Goal: Complete application form: Complete application form

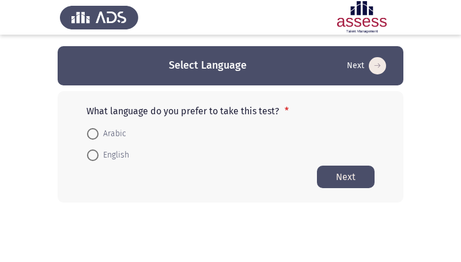
click at [107, 134] on span "Arabic" at bounding box center [113, 134] width 28 height 14
click at [99, 134] on input "Arabic" at bounding box center [93, 134] width 12 height 12
radio input "true"
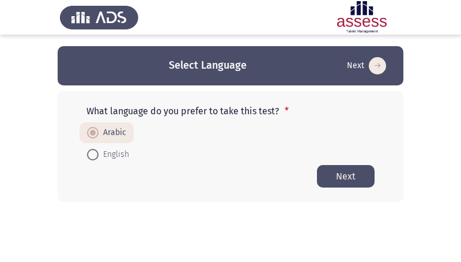
click at [346, 169] on button "Next" at bounding box center [346, 176] width 58 height 22
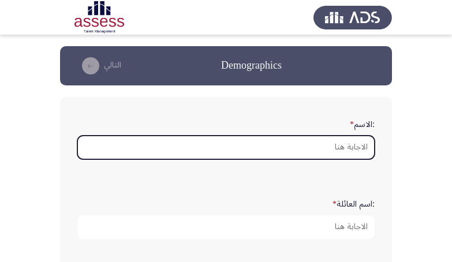
click at [346, 145] on input ":الاسم *" at bounding box center [225, 148] width 297 height 24
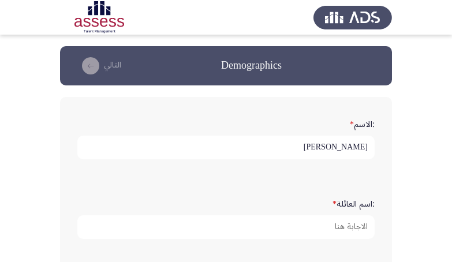
scroll to position [73, 0]
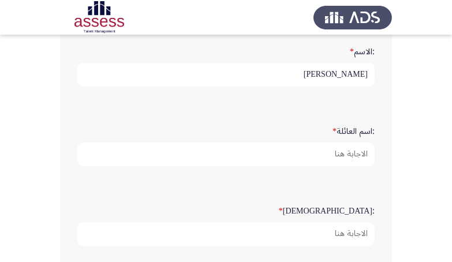
type input "[PERSON_NAME]"
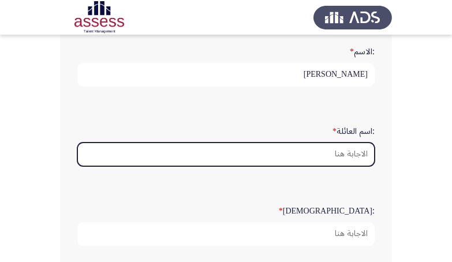
click at [336, 161] on input ":اسم العائلة *" at bounding box center [225, 154] width 297 height 24
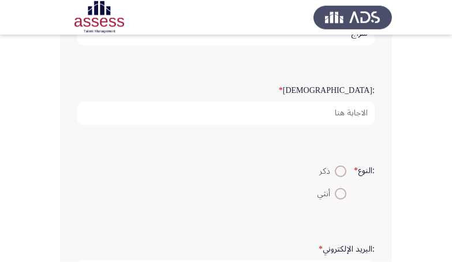
scroll to position [218, 0]
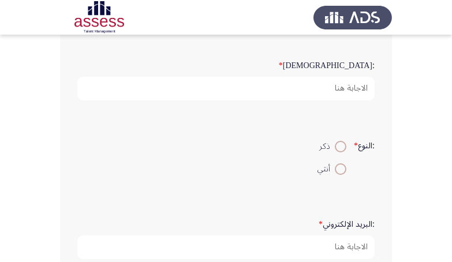
type input "سراج"
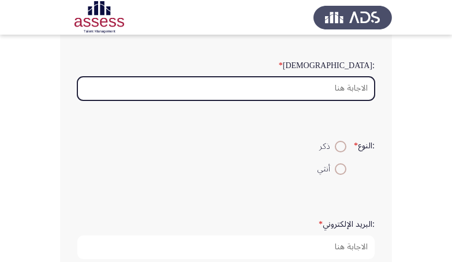
click at [358, 100] on input ":السن *" at bounding box center [225, 89] width 297 height 24
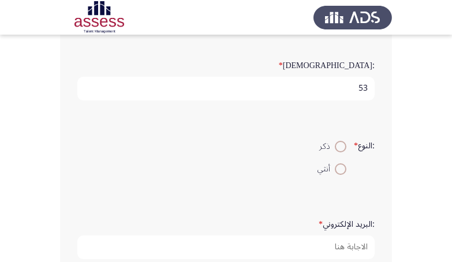
type input "53"
click at [337, 152] on span at bounding box center [341, 147] width 12 height 12
click at [337, 152] on input "ذكر" at bounding box center [341, 147] width 12 height 12
radio input "true"
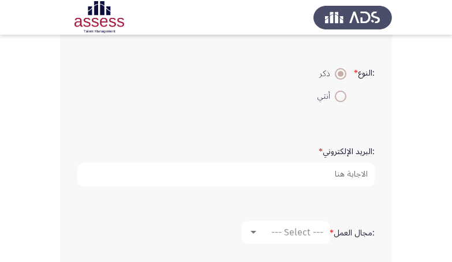
scroll to position [363, 0]
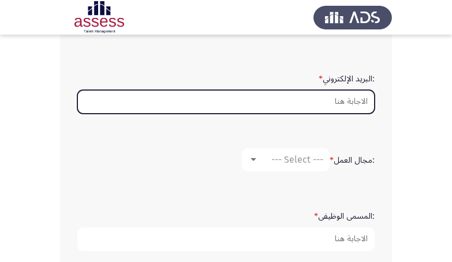
click at [351, 114] on input ":البريد الإلكتروني *" at bounding box center [225, 102] width 297 height 24
paste input "[EMAIL_ADDRESS][DOMAIN_NAME]"
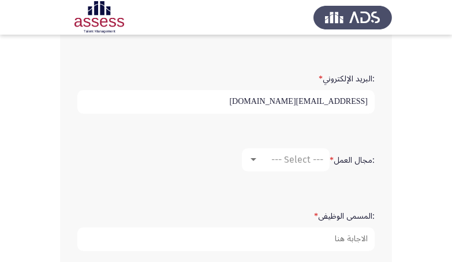
type input "[EMAIL_ADDRESS][DOMAIN_NAME]"
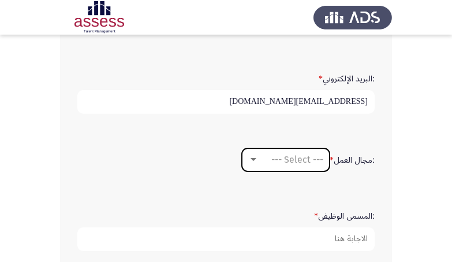
click at [279, 165] on span "--- Select ---" at bounding box center [297, 159] width 52 height 11
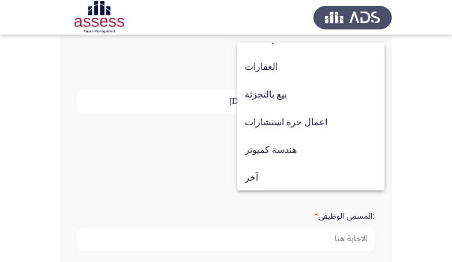
scroll to position [378, 0]
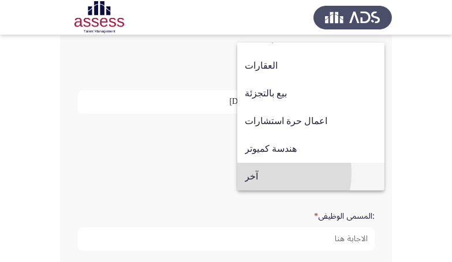
click at [250, 172] on span "آخر" at bounding box center [311, 177] width 132 height 28
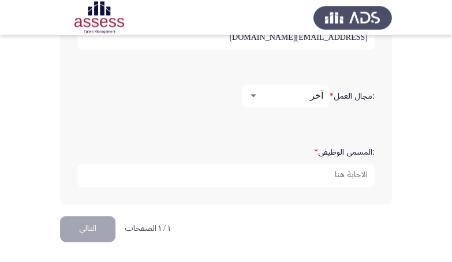
scroll to position [436, 0]
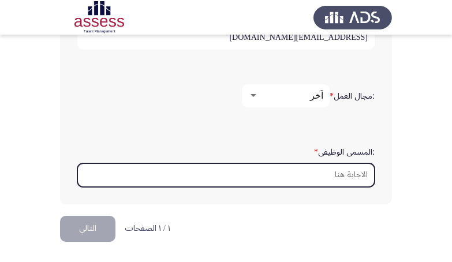
click at [352, 187] on input ":المسمى الوظيفى *" at bounding box center [225, 175] width 297 height 24
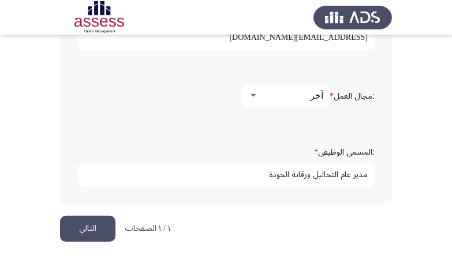
scroll to position [459, 0]
type input "مدير عام التحاليل ورقابة الجودة"
click at [87, 225] on button "التالي" at bounding box center [87, 229] width 55 height 26
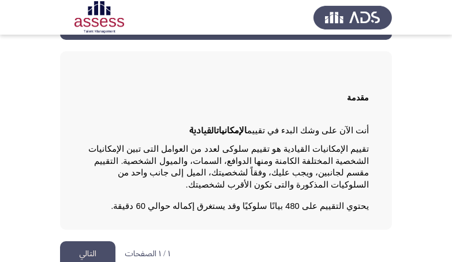
scroll to position [46, 0]
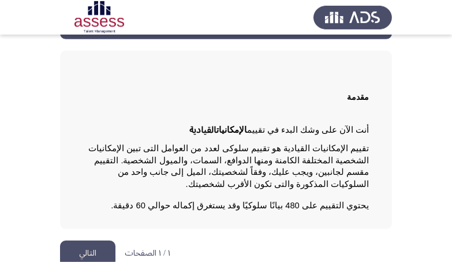
click at [94, 241] on button "التالي" at bounding box center [87, 254] width 55 height 26
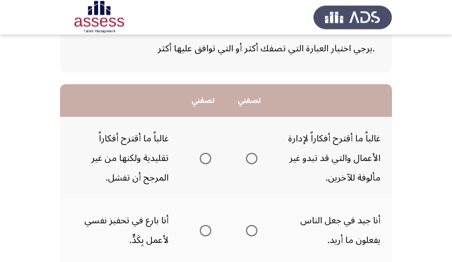
scroll to position [91, 0]
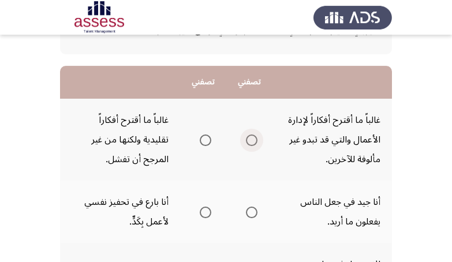
click at [253, 141] on span "Select an option" at bounding box center [252, 140] width 12 height 12
click at [253, 141] on input "Select an option" at bounding box center [252, 140] width 12 height 12
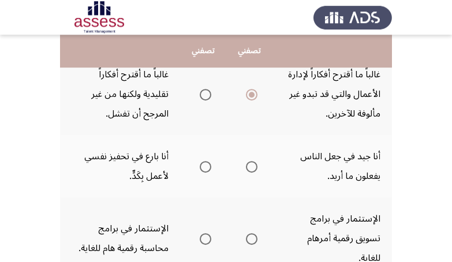
click at [206, 166] on span "Select an option" at bounding box center [206, 167] width 12 height 12
click at [206, 166] on input "Select an option" at bounding box center [206, 167] width 12 height 12
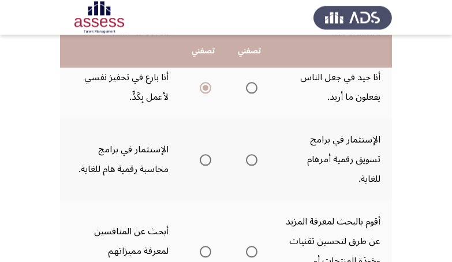
scroll to position [224, 0]
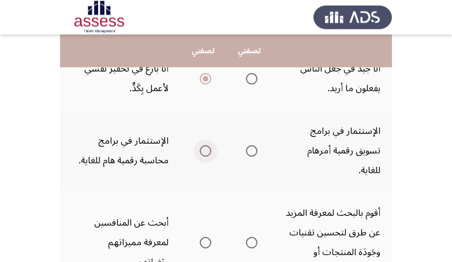
click at [205, 149] on span "Select an option" at bounding box center [206, 151] width 12 height 12
click at [205, 149] on input "Select an option" at bounding box center [206, 151] width 12 height 12
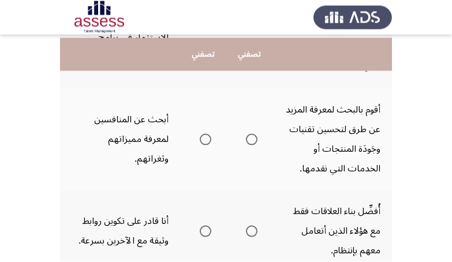
scroll to position [337, 0]
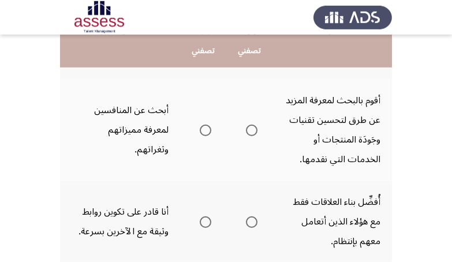
click at [251, 133] on span "Select an option" at bounding box center [252, 131] width 12 height 12
click at [251, 133] on input "Select an option" at bounding box center [252, 131] width 12 height 12
click at [250, 223] on span "Select an option" at bounding box center [252, 222] width 12 height 12
click at [250, 223] on input "Select an option" at bounding box center [252, 222] width 12 height 12
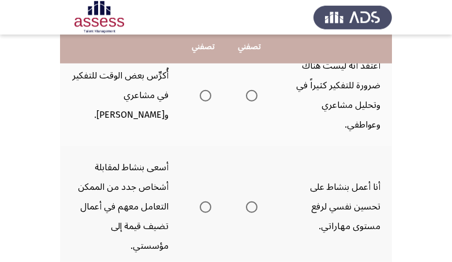
scroll to position [519, 0]
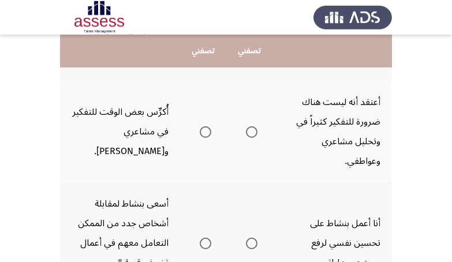
click at [202, 132] on span "Select an option" at bounding box center [206, 132] width 12 height 12
click at [202, 132] on input "Select an option" at bounding box center [206, 132] width 12 height 12
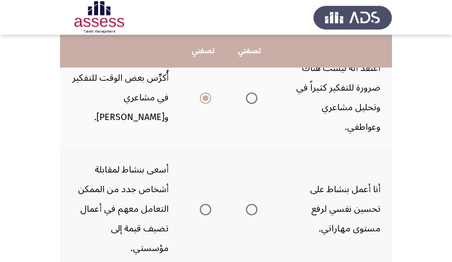
scroll to position [568, 0]
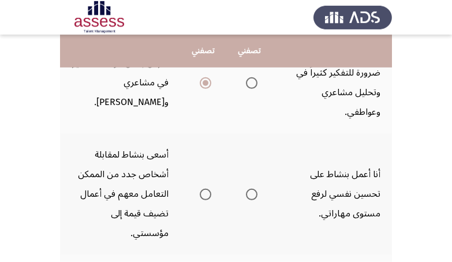
click at [250, 192] on span "Select an option" at bounding box center [252, 195] width 12 height 12
click at [250, 192] on input "Select an option" at bounding box center [252, 195] width 12 height 12
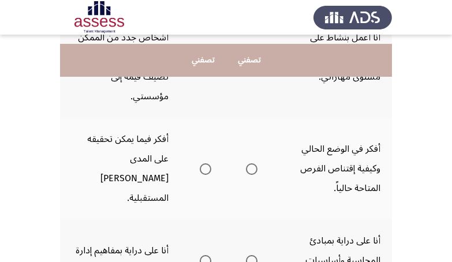
scroll to position [731, 0]
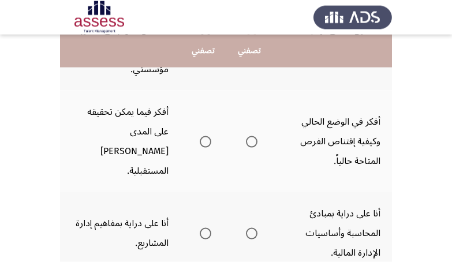
click at [203, 136] on span "Select an option" at bounding box center [206, 142] width 12 height 12
click at [203, 136] on input "Select an option" at bounding box center [206, 142] width 12 height 12
click at [250, 228] on span "Select an option" at bounding box center [252, 234] width 12 height 12
click at [250, 228] on input "Select an option" at bounding box center [252, 234] width 12 height 12
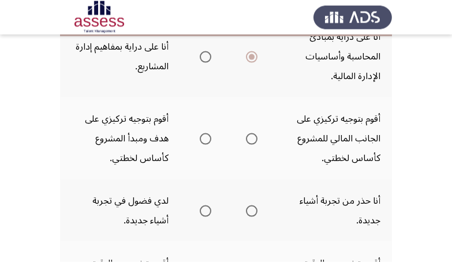
scroll to position [913, 0]
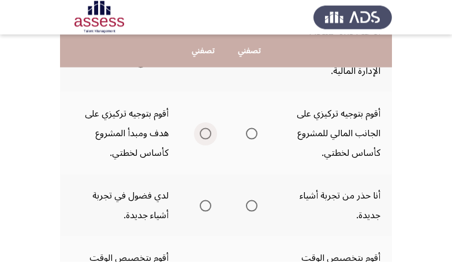
click at [203, 128] on span "Select an option" at bounding box center [206, 134] width 12 height 12
click at [203, 128] on input "Select an option" at bounding box center [206, 134] width 12 height 12
click at [250, 200] on span "Select an option" at bounding box center [252, 206] width 12 height 12
click at [250, 200] on input "Select an option" at bounding box center [252, 206] width 12 height 12
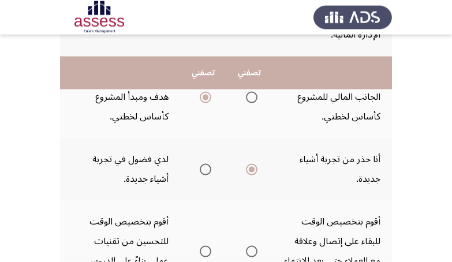
scroll to position [986, 0]
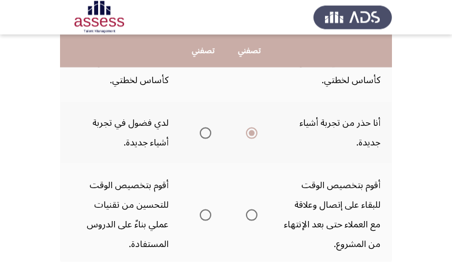
click at [204, 209] on span "Select an option" at bounding box center [206, 215] width 12 height 12
click at [204, 209] on input "Select an option" at bounding box center [206, 215] width 12 height 12
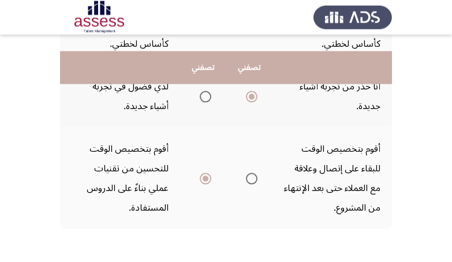
scroll to position [1050, 0]
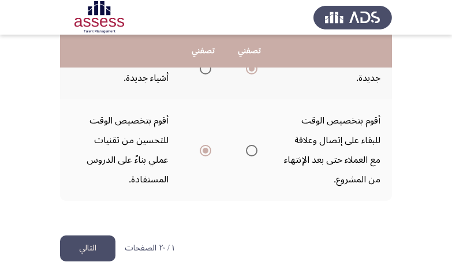
click at [90, 235] on button "التالي" at bounding box center [87, 248] width 55 height 26
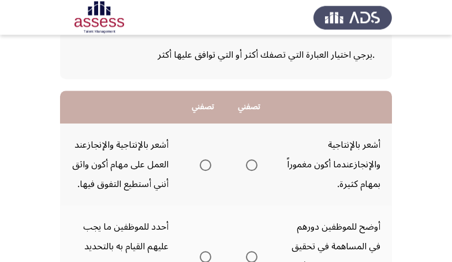
scroll to position [73, 0]
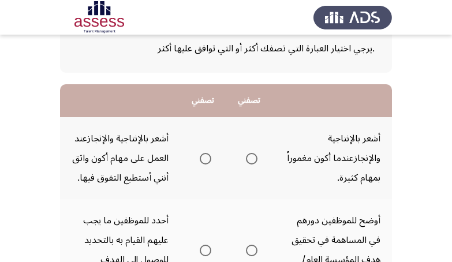
click at [249, 164] on span "Select an option" at bounding box center [252, 159] width 12 height 12
click at [249, 164] on input "Select an option" at bounding box center [252, 159] width 12 height 12
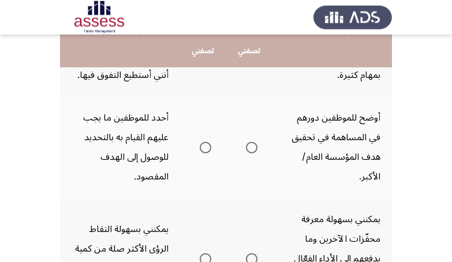
scroll to position [145, 0]
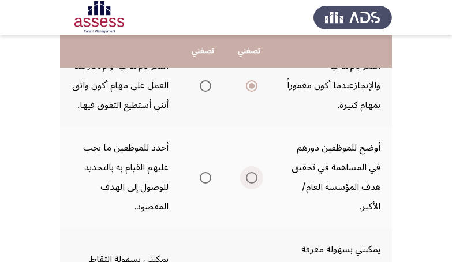
click at [251, 183] on span "Select an option" at bounding box center [252, 178] width 12 height 12
click at [251, 183] on input "Select an option" at bounding box center [252, 178] width 12 height 12
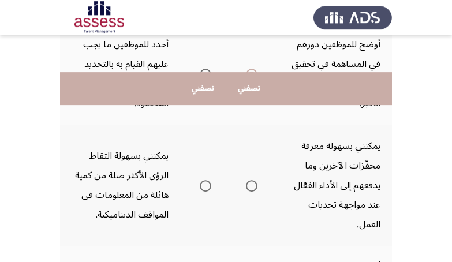
scroll to position [291, 0]
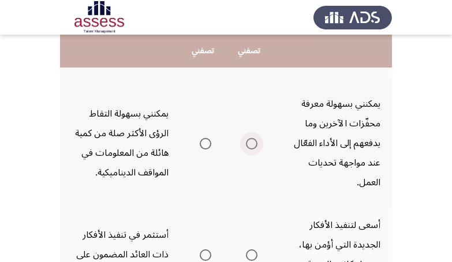
click at [252, 149] on span "Select an option" at bounding box center [252, 144] width 12 height 12
click at [252, 149] on input "Select an option" at bounding box center [252, 144] width 12 height 12
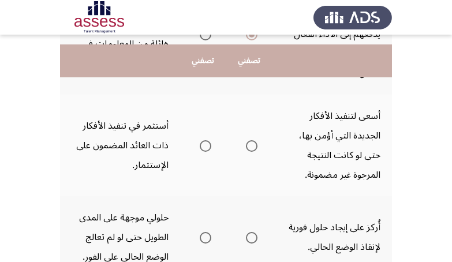
scroll to position [436, 0]
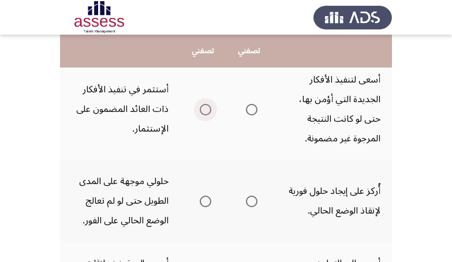
click at [201, 115] on span "Select an option" at bounding box center [206, 110] width 12 height 12
click at [201, 115] on input "Select an option" at bounding box center [206, 110] width 12 height 12
click at [205, 207] on span "Select an option" at bounding box center [206, 202] width 12 height 12
click at [205, 207] on input "Select an option" at bounding box center [206, 202] width 12 height 12
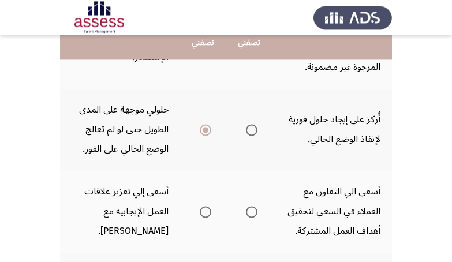
scroll to position [509, 0]
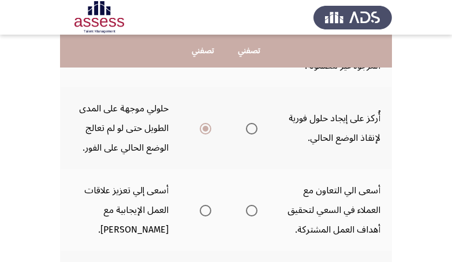
click at [252, 216] on span "Select an option" at bounding box center [252, 211] width 12 height 12
click at [252, 216] on input "Select an option" at bounding box center [252, 211] width 12 height 12
click at [414, 211] on app-assessment-container "Potentiality Assessment التالي .يرجي اختيار العبارة التي تصفك أكثر أو التي تواف…" at bounding box center [226, 166] width 452 height 1259
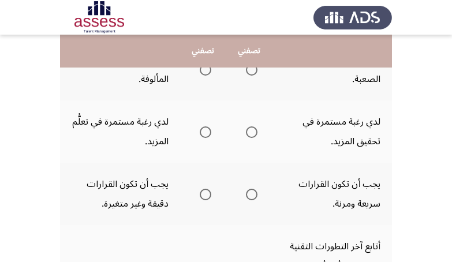
scroll to position [727, 0]
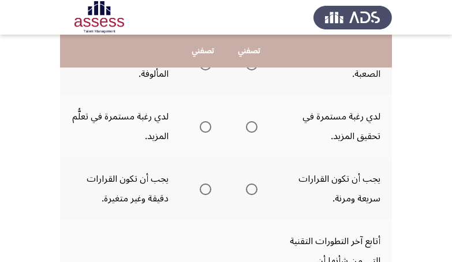
click at [249, 70] on span "Select an option" at bounding box center [252, 65] width 12 height 12
click at [249, 70] on input "Select an option" at bounding box center [252, 65] width 12 height 12
click at [248, 133] on span "Select an option" at bounding box center [252, 127] width 12 height 12
click at [248, 133] on input "Select an option" at bounding box center [252, 127] width 12 height 12
click at [249, 195] on span "Select an option" at bounding box center [252, 189] width 12 height 12
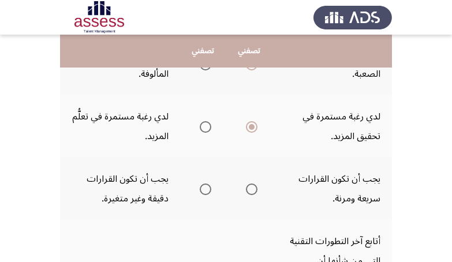
click at [249, 195] on input "Select an option" at bounding box center [252, 189] width 12 height 12
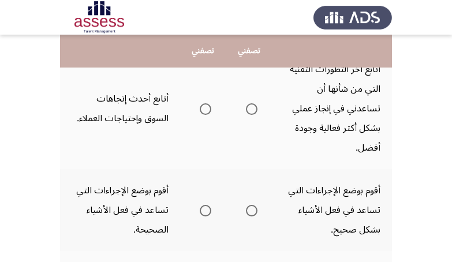
scroll to position [908, 0]
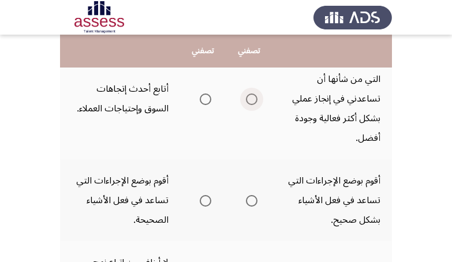
click at [254, 105] on span "Select an option" at bounding box center [252, 99] width 12 height 12
click at [254, 105] on input "Select an option" at bounding box center [252, 99] width 12 height 12
click at [254, 207] on span "Select an option" at bounding box center [252, 201] width 12 height 12
click at [254, 207] on input "Select an option" at bounding box center [252, 201] width 12 height 12
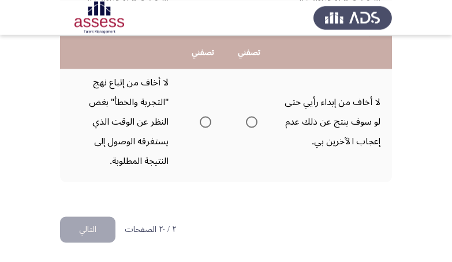
scroll to position [1090, 0]
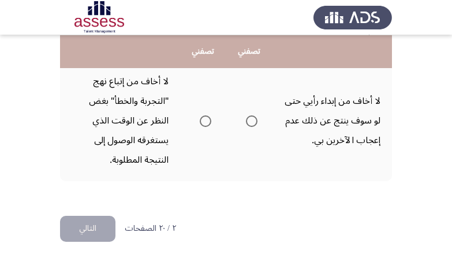
click at [250, 127] on span "Select an option" at bounding box center [252, 121] width 12 height 12
click at [250, 127] on input "Select an option" at bounding box center [252, 121] width 12 height 12
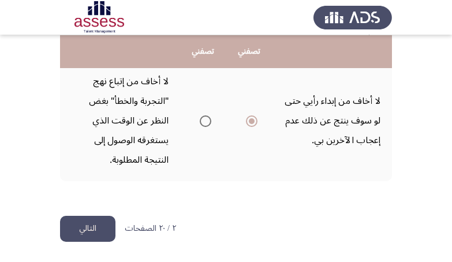
click at [100, 242] on button "التالي" at bounding box center [87, 229] width 55 height 26
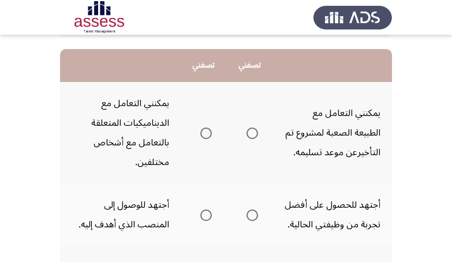
scroll to position [73, 0]
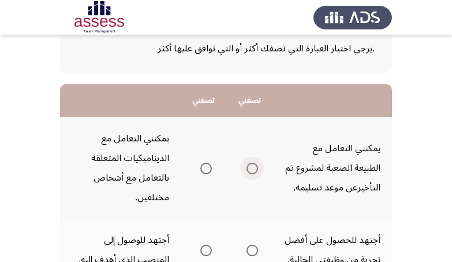
click at [250, 166] on span "Select an option" at bounding box center [252, 169] width 12 height 12
click at [250, 166] on input "Select an option" at bounding box center [252, 169] width 12 height 12
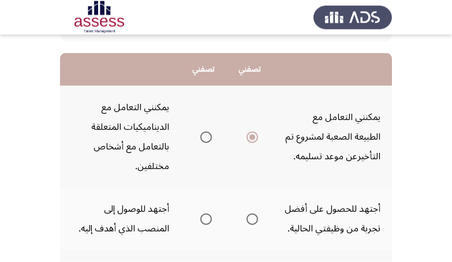
scroll to position [109, 0]
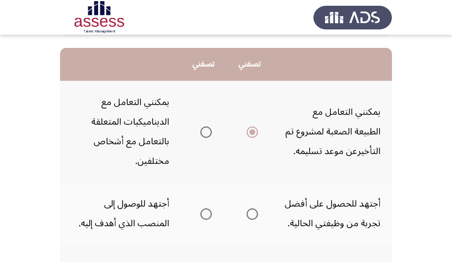
click at [250, 217] on span "Select an option" at bounding box center [252, 214] width 12 height 12
click at [250, 217] on input "Select an option" at bounding box center [252, 214] width 12 height 12
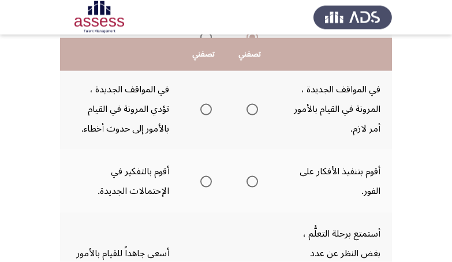
scroll to position [291, 0]
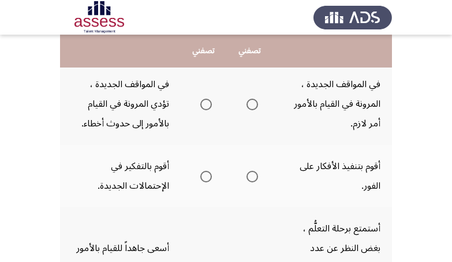
click at [204, 107] on span "Select an option" at bounding box center [206, 105] width 12 height 12
click at [204, 107] on input "Select an option" at bounding box center [206, 105] width 12 height 12
click at [205, 176] on span "Select an option" at bounding box center [206, 177] width 12 height 12
click at [205, 176] on input "Select an option" at bounding box center [206, 177] width 12 height 12
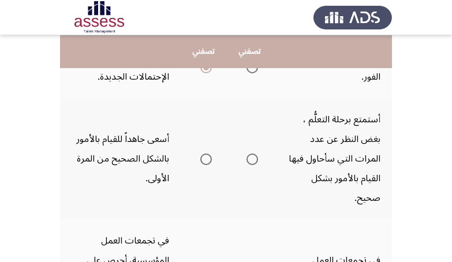
scroll to position [436, 0]
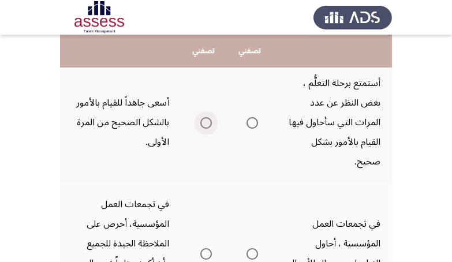
click at [204, 125] on span "Select an option" at bounding box center [206, 123] width 12 height 12
click at [204, 125] on input "Select an option" at bounding box center [206, 123] width 12 height 12
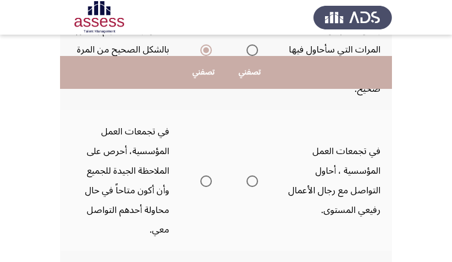
scroll to position [545, 0]
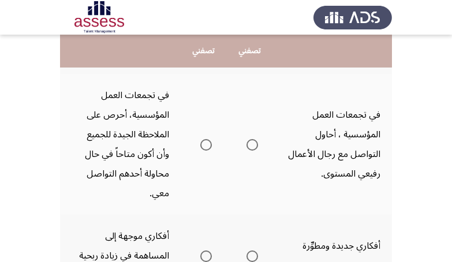
click at [201, 148] on span "Select an option" at bounding box center [206, 145] width 12 height 12
click at [201, 148] on input "Select an option" at bounding box center [206, 145] width 12 height 12
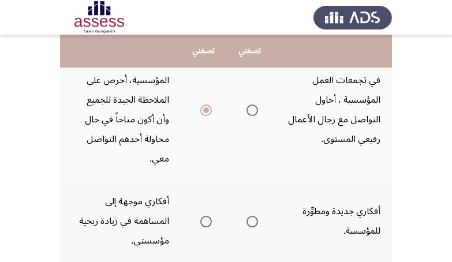
scroll to position [581, 0]
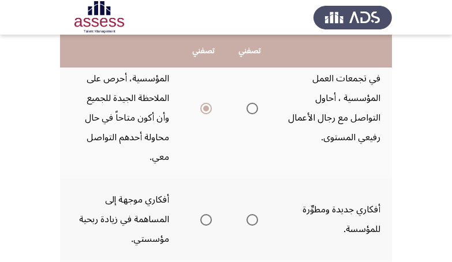
click at [251, 217] on span "Select an option" at bounding box center [252, 220] width 12 height 12
click at [251, 217] on input "Select an option" at bounding box center [252, 220] width 12 height 12
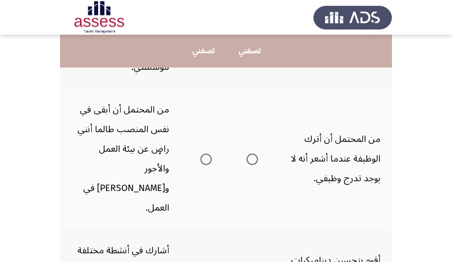
scroll to position [763, 0]
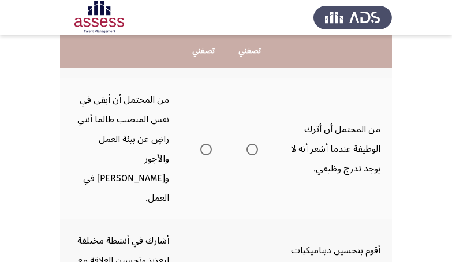
click at [204, 144] on span "Select an option" at bounding box center [206, 150] width 12 height 12
click at [204, 144] on input "Select an option" at bounding box center [206, 150] width 12 height 12
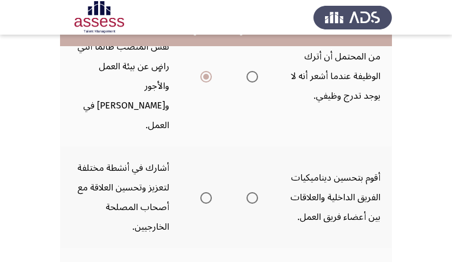
scroll to position [799, 0]
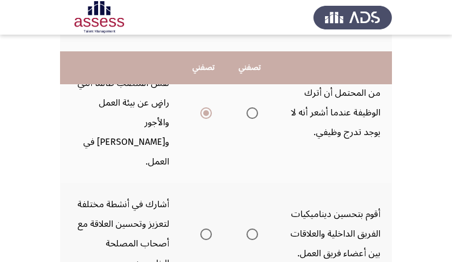
scroll to position [872, 0]
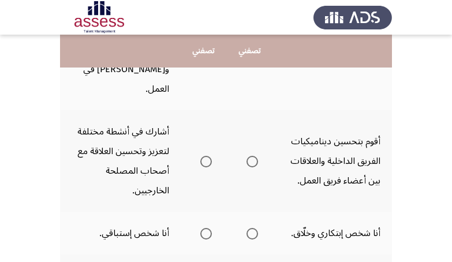
click at [251, 156] on span "Select an option" at bounding box center [252, 162] width 12 height 12
click at [251, 156] on input "Select an option" at bounding box center [252, 162] width 12 height 12
click at [255, 228] on span "Select an option" at bounding box center [252, 234] width 12 height 12
click at [255, 228] on input "Select an option" at bounding box center [252, 234] width 12 height 12
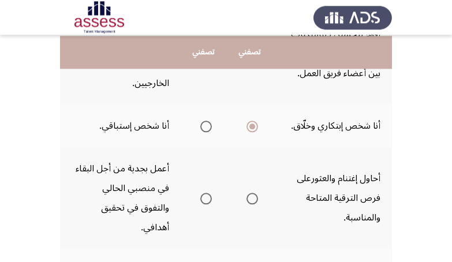
scroll to position [981, 0]
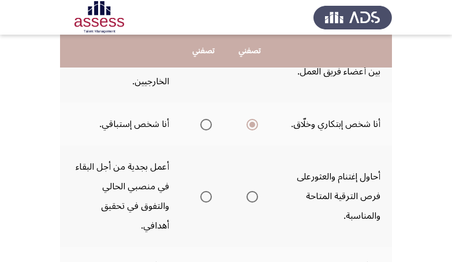
click at [203, 191] on span "Select an option" at bounding box center [206, 197] width 12 height 12
click at [203, 191] on input "Select an option" at bounding box center [206, 197] width 12 height 12
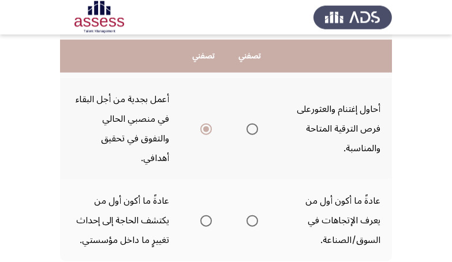
scroll to position [1054, 0]
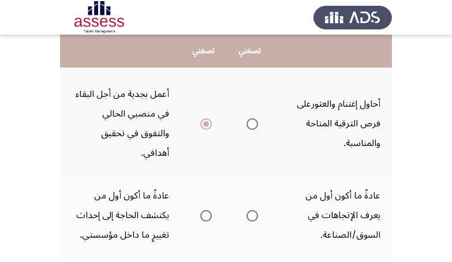
click at [204, 210] on span "Select an option" at bounding box center [206, 216] width 12 height 12
click at [204, 210] on input "Select an option" at bounding box center [206, 216] width 12 height 12
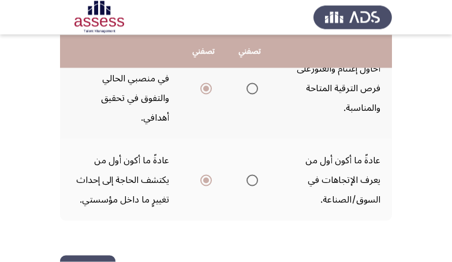
scroll to position [1090, 0]
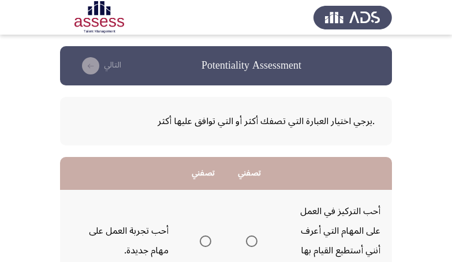
scroll to position [73, 0]
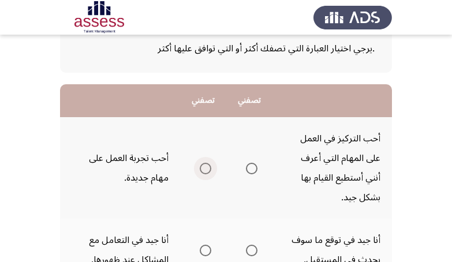
click at [204, 171] on span "Select an option" at bounding box center [206, 169] width 12 height 12
click at [204, 171] on input "Select an option" at bounding box center [206, 169] width 12 height 12
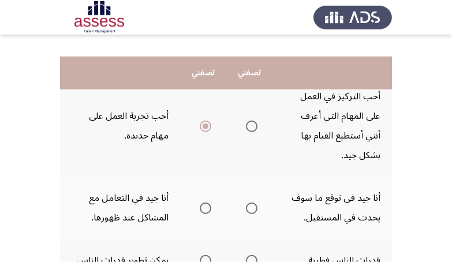
scroll to position [145, 0]
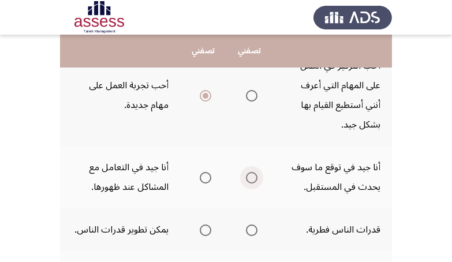
click at [254, 175] on span "Select an option" at bounding box center [252, 178] width 12 height 12
click at [254, 175] on input "Select an option" at bounding box center [252, 178] width 12 height 12
click at [203, 229] on span "Select an option" at bounding box center [206, 230] width 12 height 12
click at [203, 229] on input "Select an option" at bounding box center [206, 230] width 12 height 12
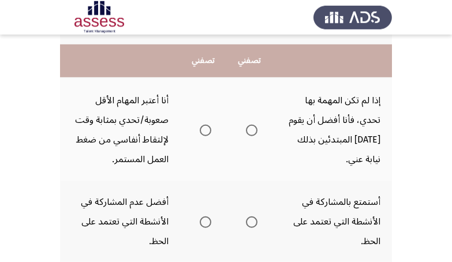
scroll to position [327, 0]
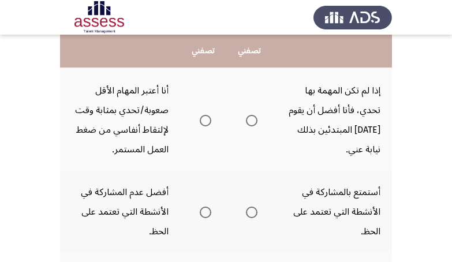
click at [202, 122] on span "Select an option" at bounding box center [206, 121] width 12 height 12
click at [202, 122] on input "Select an option" at bounding box center [206, 121] width 12 height 12
click at [201, 209] on span "Select an option" at bounding box center [206, 213] width 12 height 12
click at [201, 209] on input "Select an option" at bounding box center [206, 213] width 12 height 12
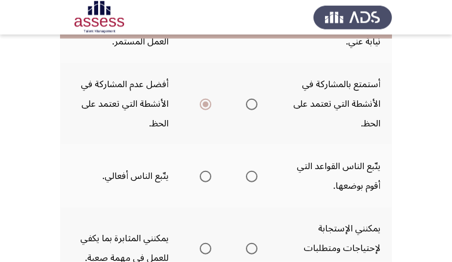
scroll to position [400, 0]
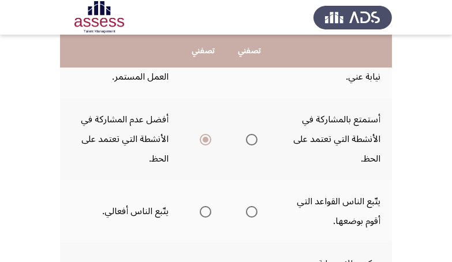
click at [250, 138] on span "Select an option" at bounding box center [252, 140] width 12 height 12
click at [250, 138] on input "Select an option" at bounding box center [252, 140] width 12 height 12
click at [204, 139] on span "Select an option" at bounding box center [206, 140] width 12 height 12
click at [204, 139] on input "Select an option" at bounding box center [206, 140] width 12 height 12
click at [250, 209] on span "Select an option" at bounding box center [252, 212] width 12 height 12
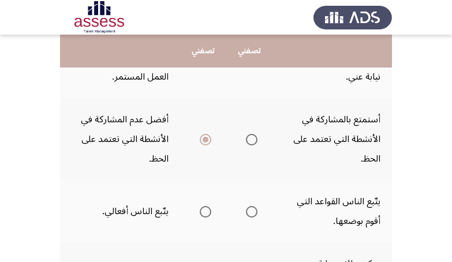
click at [250, 209] on input "Select an option" at bounding box center [252, 212] width 12 height 12
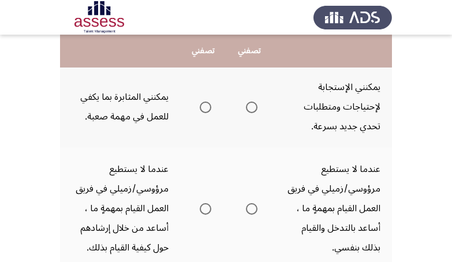
scroll to position [581, 0]
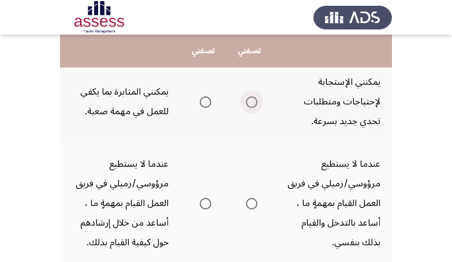
click at [256, 102] on span "Select an option" at bounding box center [252, 102] width 12 height 12
click at [256, 102] on input "Select an option" at bounding box center [252, 102] width 12 height 12
click at [251, 201] on span "Select an option" at bounding box center [252, 204] width 12 height 12
click at [251, 201] on input "Select an option" at bounding box center [252, 204] width 12 height 12
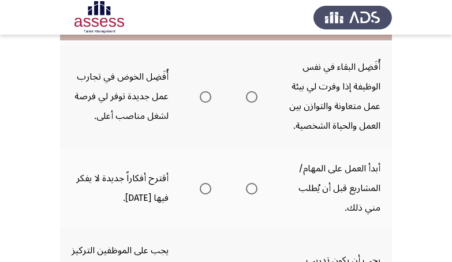
scroll to position [763, 0]
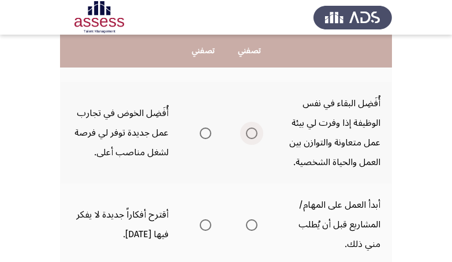
click at [252, 134] on span "Select an option" at bounding box center [252, 133] width 12 height 12
click at [252, 134] on input "Select an option" at bounding box center [252, 133] width 12 height 12
click at [251, 227] on span "Select an option" at bounding box center [252, 225] width 12 height 12
click at [251, 227] on input "Select an option" at bounding box center [252, 225] width 12 height 12
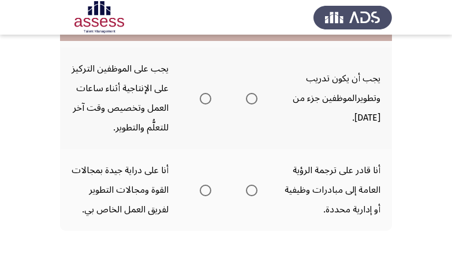
scroll to position [945, 0]
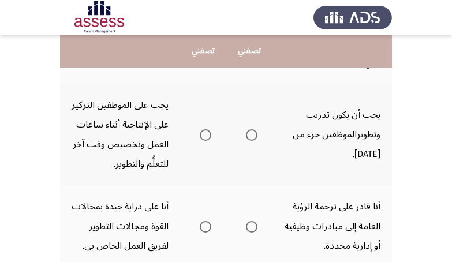
click at [251, 139] on span "Select an option" at bounding box center [252, 135] width 12 height 12
click at [251, 139] on input "Select an option" at bounding box center [252, 135] width 12 height 12
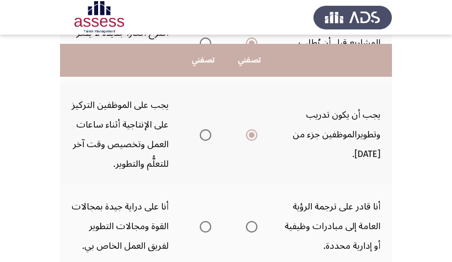
scroll to position [981, 0]
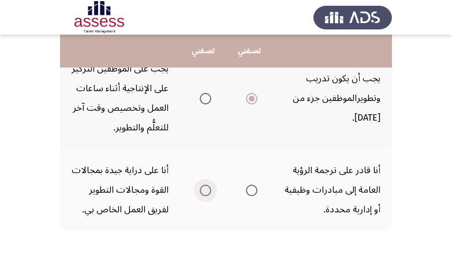
click at [200, 196] on span "Select an option" at bounding box center [206, 191] width 12 height 12
click at [200, 196] on input "Select an option" at bounding box center [206, 191] width 12 height 12
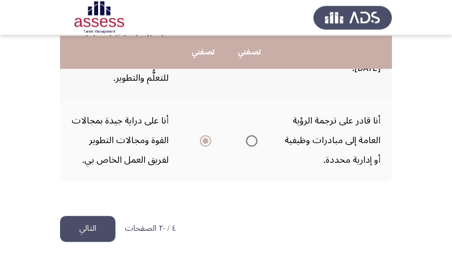
scroll to position [1050, 0]
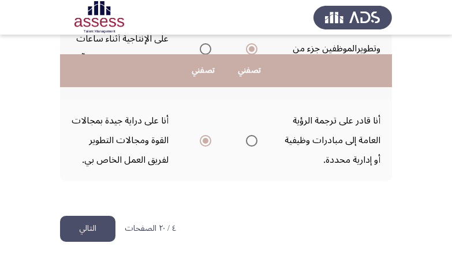
click at [99, 226] on button "التالي" at bounding box center [87, 229] width 55 height 26
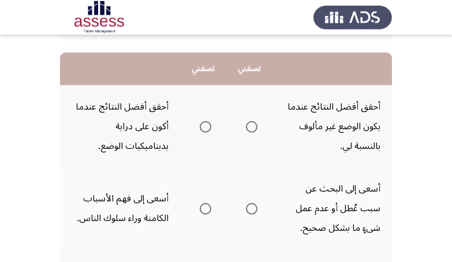
scroll to position [109, 0]
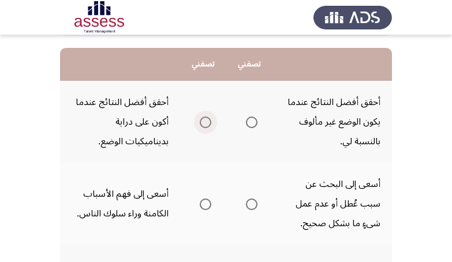
click at [204, 122] on span "Select an option" at bounding box center [206, 123] width 12 height 12
click at [204, 122] on input "Select an option" at bounding box center [206, 123] width 12 height 12
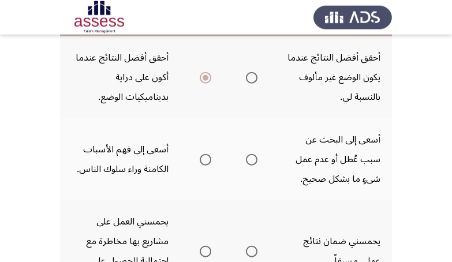
scroll to position [182, 0]
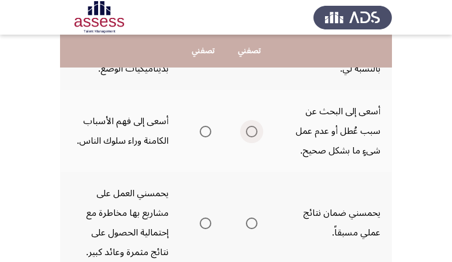
click at [253, 129] on span "Select an option" at bounding box center [252, 132] width 12 height 12
click at [253, 129] on input "Select an option" at bounding box center [252, 132] width 12 height 12
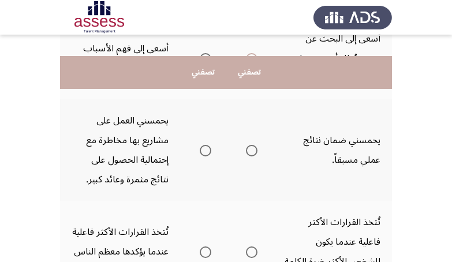
scroll to position [291, 0]
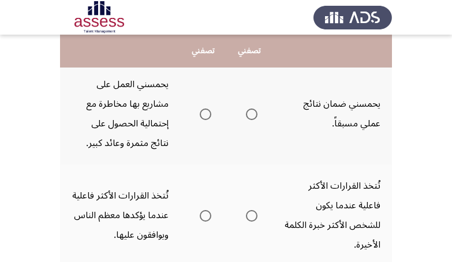
click at [253, 115] on span "Select an option" at bounding box center [252, 114] width 12 height 12
click at [253, 115] on input "Select an option" at bounding box center [252, 114] width 12 height 12
click at [253, 210] on span "Select an option" at bounding box center [252, 216] width 12 height 12
click at [253, 210] on input "Select an option" at bounding box center [252, 216] width 12 height 12
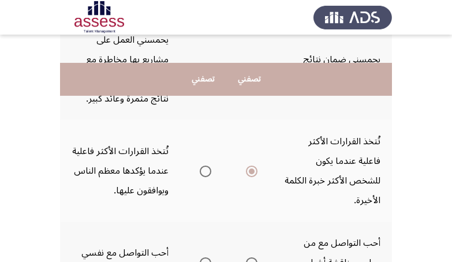
scroll to position [363, 0]
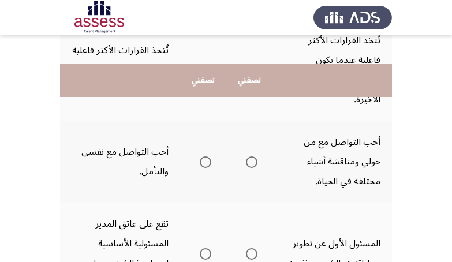
scroll to position [472, 0]
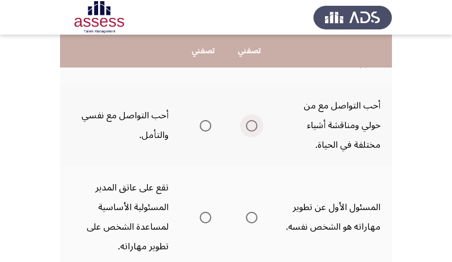
click at [257, 120] on span "Select an option" at bounding box center [252, 126] width 12 height 12
click at [257, 120] on input "Select an option" at bounding box center [252, 126] width 12 height 12
click at [251, 212] on span "Select an option" at bounding box center [252, 218] width 12 height 12
click at [251, 212] on input "Select an option" at bounding box center [252, 218] width 12 height 12
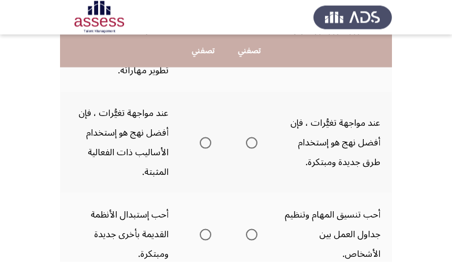
scroll to position [654, 0]
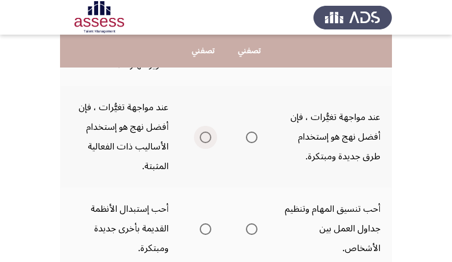
click at [204, 132] on span "Select an option" at bounding box center [206, 138] width 12 height 12
click at [204, 132] on input "Select an option" at bounding box center [206, 138] width 12 height 12
click at [256, 223] on span "Select an option" at bounding box center [252, 229] width 12 height 12
click at [256, 223] on input "Select an option" at bounding box center [252, 229] width 12 height 12
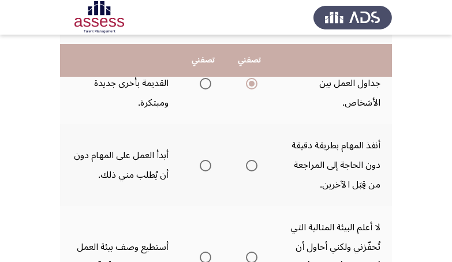
scroll to position [836, 0]
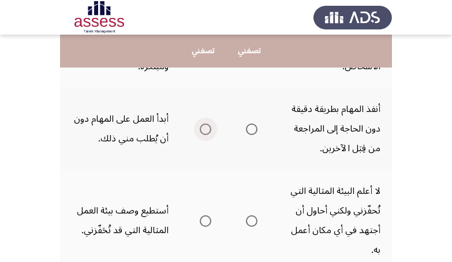
click at [205, 123] on span "Select an option" at bounding box center [206, 129] width 12 height 12
click at [205, 123] on input "Select an option" at bounding box center [206, 129] width 12 height 12
click at [251, 215] on span "Select an option" at bounding box center [252, 221] width 12 height 12
click at [251, 215] on input "Select an option" at bounding box center [252, 221] width 12 height 12
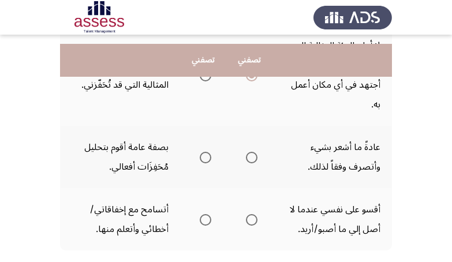
scroll to position [1018, 0]
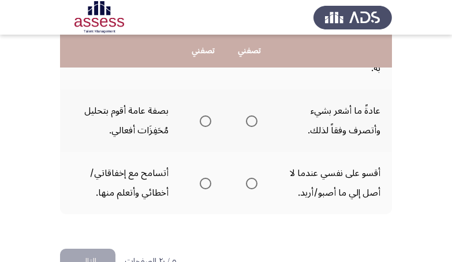
click at [254, 115] on span "Select an option" at bounding box center [252, 121] width 12 height 12
click at [254, 115] on input "Select an option" at bounding box center [252, 121] width 12 height 12
click at [253, 178] on span "Select an option" at bounding box center [252, 184] width 12 height 12
click at [253, 178] on input "Select an option" at bounding box center [252, 184] width 12 height 12
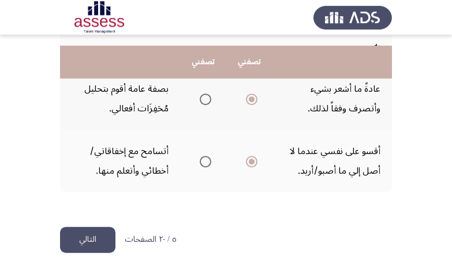
scroll to position [1050, 0]
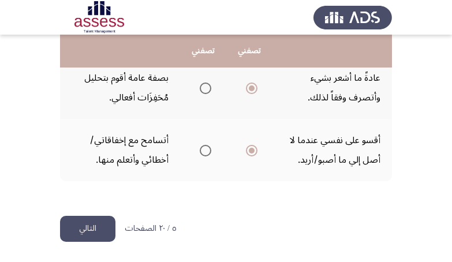
click at [87, 223] on button "التالي" at bounding box center [87, 229] width 55 height 26
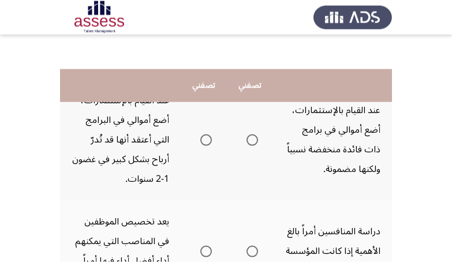
scroll to position [109, 0]
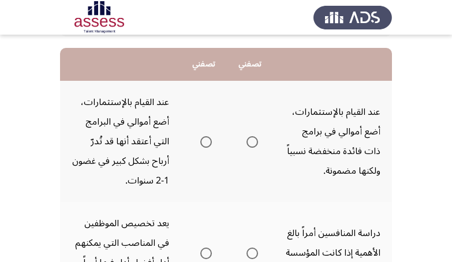
click at [253, 142] on span "Select an option" at bounding box center [252, 142] width 12 height 12
click at [253, 142] on input "Select an option" at bounding box center [252, 142] width 12 height 12
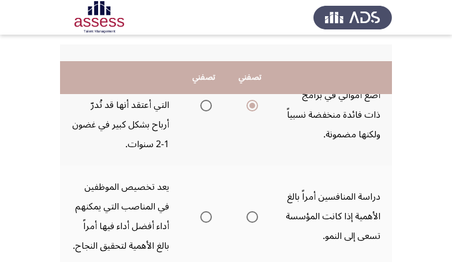
scroll to position [182, 0]
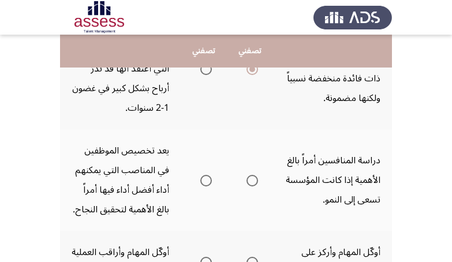
click at [204, 186] on span "Select an option" at bounding box center [206, 181] width 12 height 12
click at [204, 186] on input "Select an option" at bounding box center [206, 181] width 12 height 12
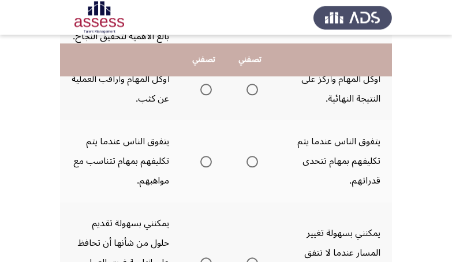
scroll to position [363, 0]
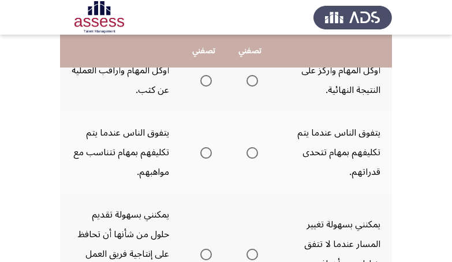
click at [201, 87] on span "Select an option" at bounding box center [206, 81] width 12 height 12
click at [201, 87] on input "Select an option" at bounding box center [206, 81] width 12 height 12
click at [253, 159] on span "Select an option" at bounding box center [252, 153] width 12 height 12
click at [253, 159] on input "Select an option" at bounding box center [252, 153] width 12 height 12
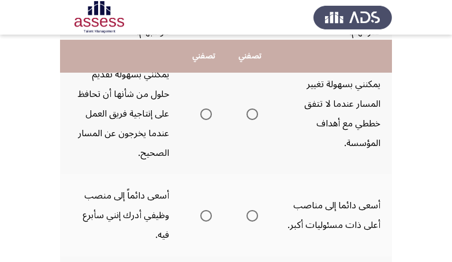
scroll to position [509, 0]
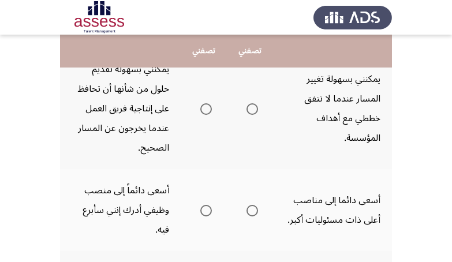
click at [255, 115] on span "Select an option" at bounding box center [252, 109] width 12 height 12
click at [255, 115] on input "Select an option" at bounding box center [252, 109] width 12 height 12
click at [202, 216] on span "Select an option" at bounding box center [206, 211] width 12 height 12
click at [202, 216] on input "Select an option" at bounding box center [206, 211] width 12 height 12
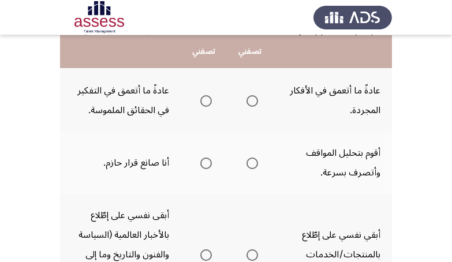
scroll to position [727, 0]
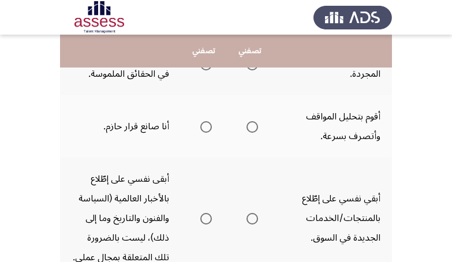
click at [203, 70] on span "Select an option" at bounding box center [206, 65] width 12 height 12
click at [203, 70] on input "Select an option" at bounding box center [206, 65] width 12 height 12
click at [253, 133] on span "Select an option" at bounding box center [252, 127] width 12 height 12
click at [253, 133] on input "Select an option" at bounding box center [252, 127] width 12 height 12
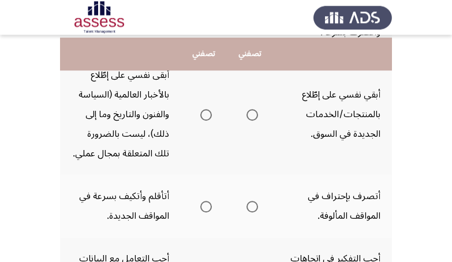
scroll to position [836, 0]
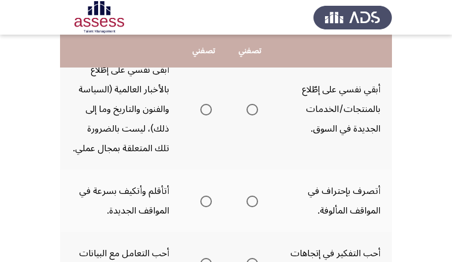
click at [201, 115] on span "Select an option" at bounding box center [206, 110] width 12 height 12
click at [201, 115] on input "Select an option" at bounding box center [206, 110] width 12 height 12
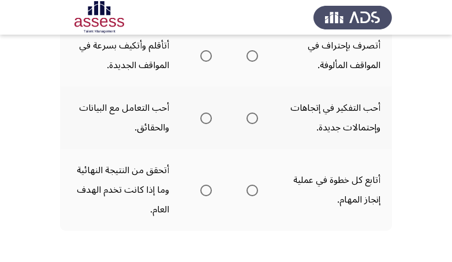
scroll to position [908, 0]
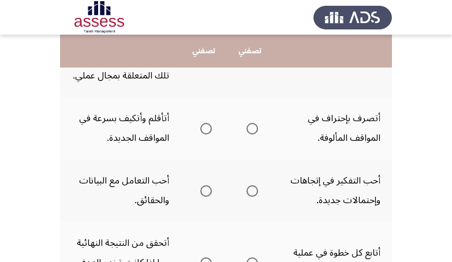
click at [202, 134] on span "Select an option" at bounding box center [206, 129] width 12 height 12
click at [202, 134] on input "Select an option" at bounding box center [206, 129] width 12 height 12
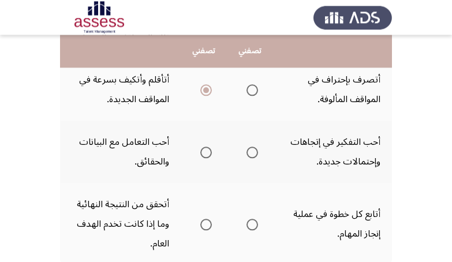
scroll to position [981, 0]
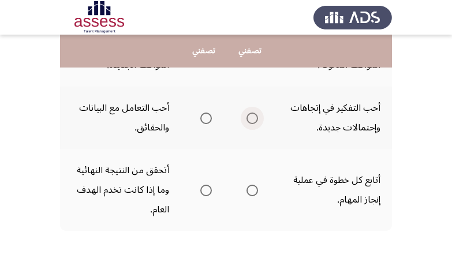
click at [249, 124] on span "Select an option" at bounding box center [252, 118] width 12 height 12
click at [249, 124] on input "Select an option" at bounding box center [252, 118] width 12 height 12
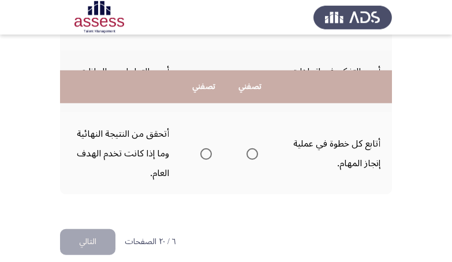
scroll to position [1054, 0]
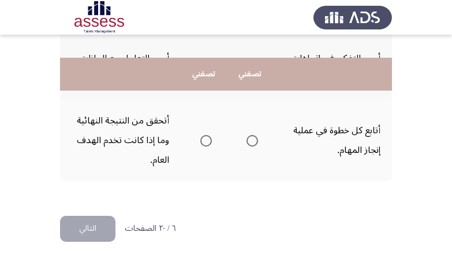
click at [255, 147] on span "Select an option" at bounding box center [252, 141] width 12 height 12
click at [255, 147] on input "Select an option" at bounding box center [252, 141] width 12 height 12
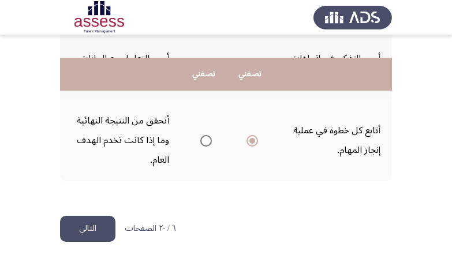
click at [99, 242] on button "التالي" at bounding box center [87, 229] width 55 height 26
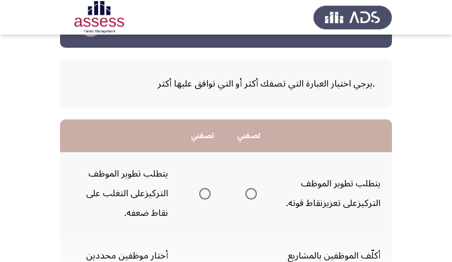
scroll to position [73, 0]
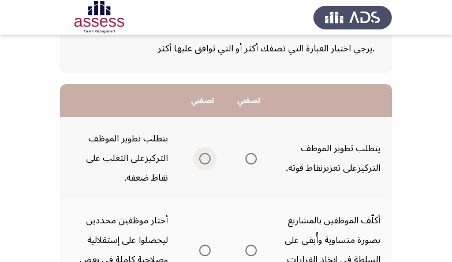
click at [204, 162] on span "Select an option" at bounding box center [205, 159] width 12 height 12
click at [204, 162] on input "Select an option" at bounding box center [205, 159] width 12 height 12
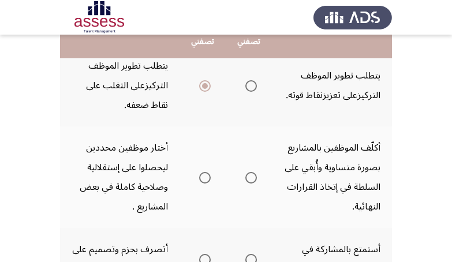
scroll to position [109, 0]
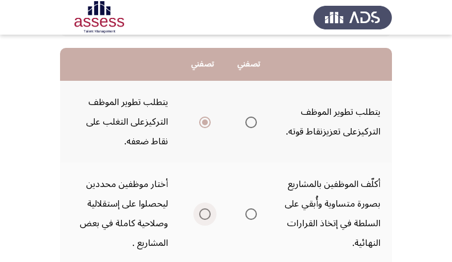
click at [201, 216] on span "Select an option" at bounding box center [205, 214] width 12 height 12
click at [201, 216] on input "Select an option" at bounding box center [205, 214] width 12 height 12
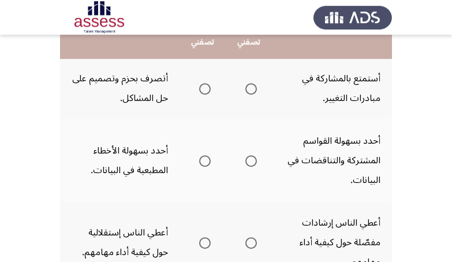
scroll to position [319, 0]
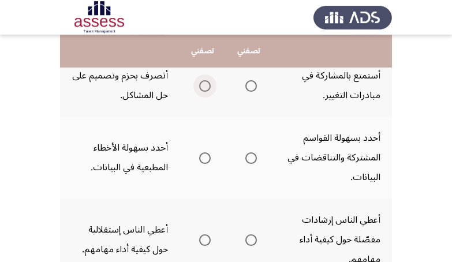
click at [205, 88] on span "Select an option" at bounding box center [205, 86] width 12 height 12
click at [205, 88] on input "Select an option" at bounding box center [205, 86] width 12 height 12
click at [253, 159] on span "Select an option" at bounding box center [251, 158] width 12 height 12
click at [253, 159] on input "Select an option" at bounding box center [251, 158] width 12 height 12
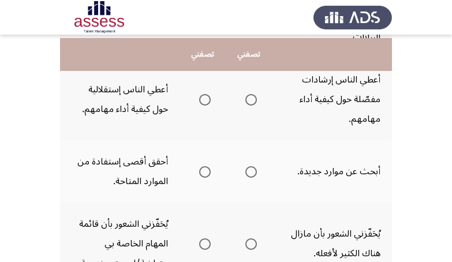
scroll to position [464, 0]
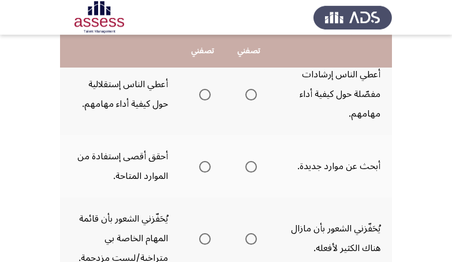
click at [250, 97] on span "Select an option" at bounding box center [251, 95] width 12 height 12
click at [250, 97] on input "Select an option" at bounding box center [251, 95] width 12 height 12
click at [202, 166] on span "Select an option" at bounding box center [205, 167] width 12 height 12
click at [202, 166] on input "Select an option" at bounding box center [205, 167] width 12 height 12
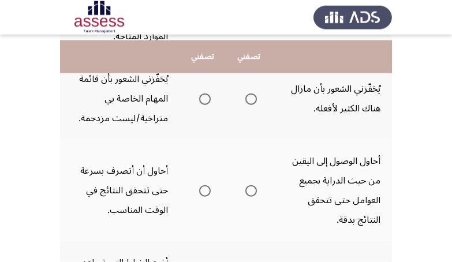
scroll to position [610, 0]
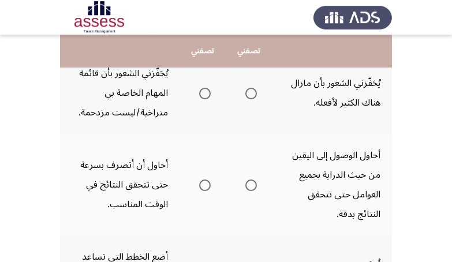
click at [254, 94] on span "Select an option" at bounding box center [251, 94] width 12 height 12
click at [254, 94] on input "Select an option" at bounding box center [251, 94] width 12 height 12
click at [251, 185] on span "Select an option" at bounding box center [251, 185] width 12 height 12
click at [251, 185] on input "Select an option" at bounding box center [251, 185] width 12 height 12
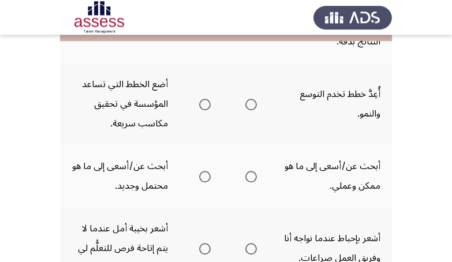
scroll to position [791, 0]
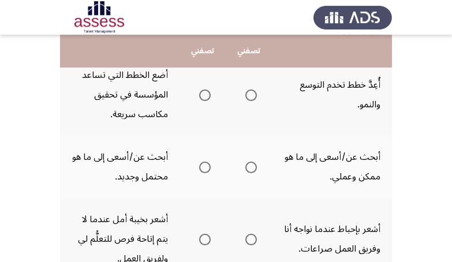
click at [250, 96] on span "Select an option" at bounding box center [251, 95] width 12 height 12
click at [250, 96] on input "Select an option" at bounding box center [251, 95] width 12 height 12
click at [252, 166] on span "Select an option" at bounding box center [251, 168] width 12 height 12
click at [252, 166] on input "Select an option" at bounding box center [251, 168] width 12 height 12
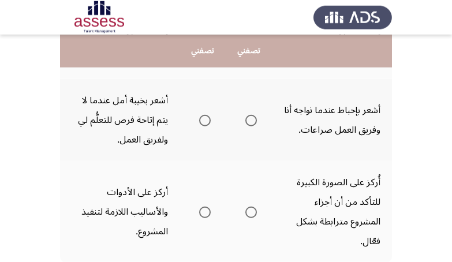
scroll to position [922, 0]
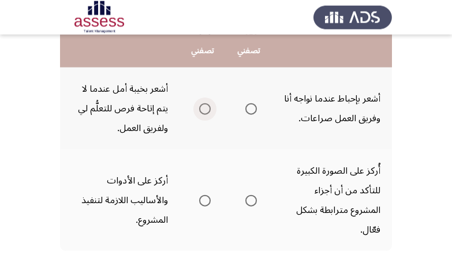
click at [205, 106] on span "Select an option" at bounding box center [205, 109] width 12 height 12
click at [205, 106] on input "Select an option" at bounding box center [205, 109] width 12 height 12
click at [253, 201] on span "Select an option" at bounding box center [251, 201] width 12 height 12
click at [253, 201] on input "Select an option" at bounding box center [251, 201] width 12 height 12
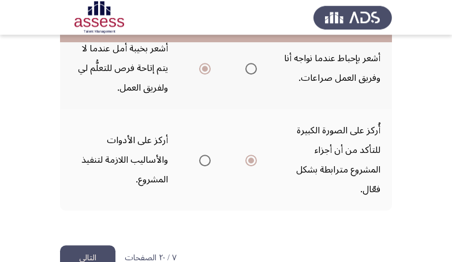
scroll to position [992, 0]
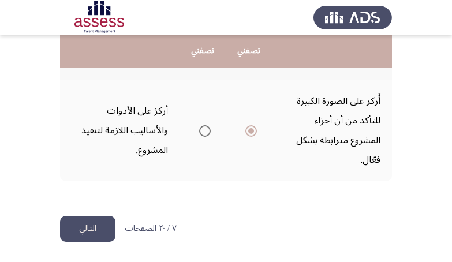
click at [87, 224] on button "التالي" at bounding box center [87, 229] width 55 height 26
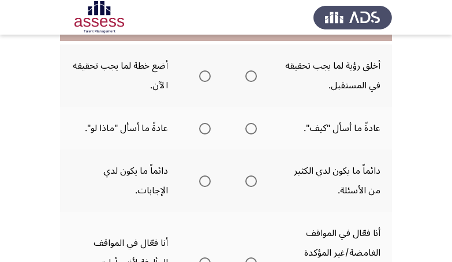
scroll to position [109, 0]
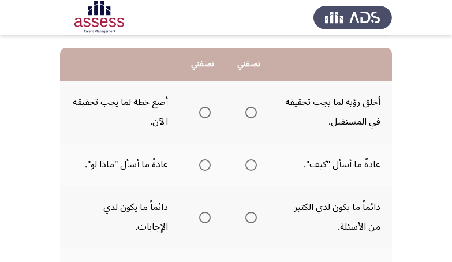
click at [250, 113] on span "Select an option" at bounding box center [251, 113] width 12 height 12
click at [250, 113] on input "Select an option" at bounding box center [251, 113] width 12 height 12
click at [203, 166] on span "Select an option" at bounding box center [205, 165] width 12 height 12
click at [203, 166] on input "Select an option" at bounding box center [205, 165] width 12 height 12
click at [207, 222] on span "Select an option" at bounding box center [205, 218] width 12 height 12
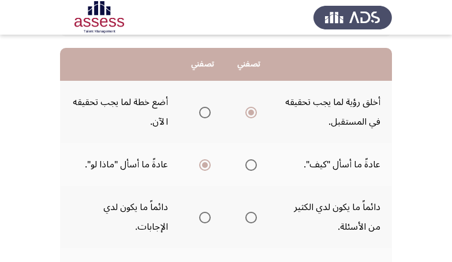
click at [207, 222] on input "Select an option" at bounding box center [205, 218] width 12 height 12
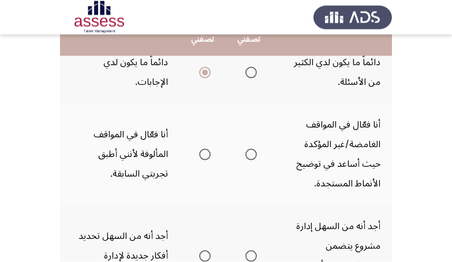
scroll to position [254, 0]
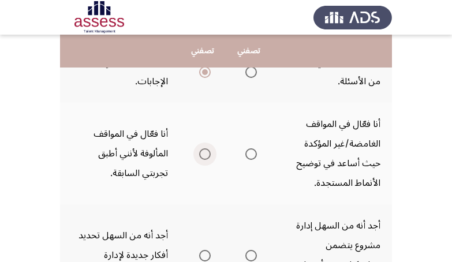
click at [203, 153] on span "Select an option" at bounding box center [205, 154] width 12 height 12
click at [203, 153] on input "Select an option" at bounding box center [205, 154] width 12 height 12
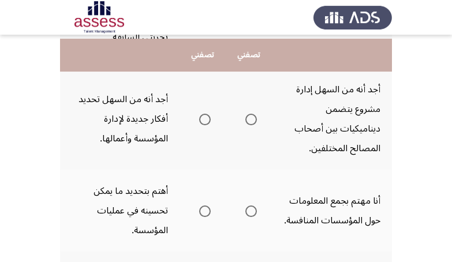
scroll to position [400, 0]
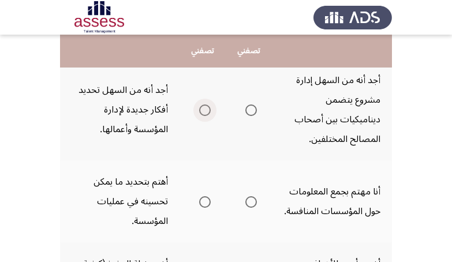
click at [204, 112] on span "Select an option" at bounding box center [205, 110] width 12 height 12
click at [204, 112] on input "Select an option" at bounding box center [205, 110] width 12 height 12
click at [206, 200] on span "Select an option" at bounding box center [205, 202] width 12 height 12
click at [206, 200] on input "Select an option" at bounding box center [205, 202] width 12 height 12
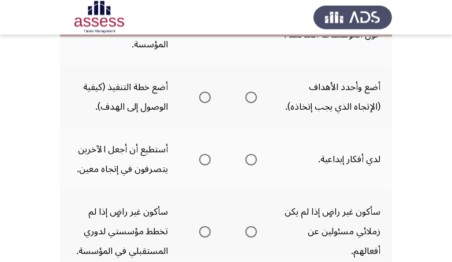
scroll to position [581, 0]
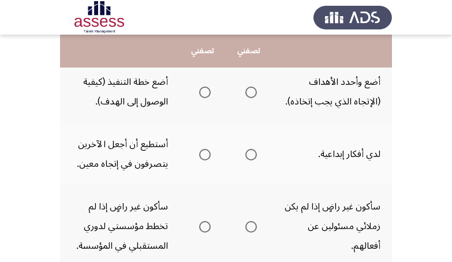
click at [207, 98] on span "Select an option" at bounding box center [205, 93] width 12 height 12
click at [207, 98] on input "Select an option" at bounding box center [205, 93] width 12 height 12
click at [254, 160] on span "Select an option" at bounding box center [251, 155] width 12 height 12
click at [254, 160] on input "Select an option" at bounding box center [251, 155] width 12 height 12
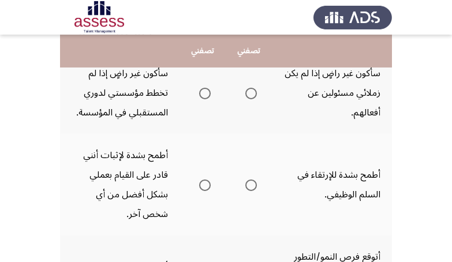
scroll to position [718, 0]
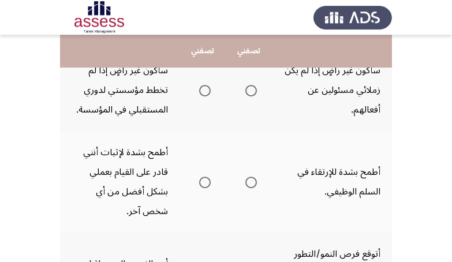
click at [250, 96] on span "Select an option" at bounding box center [251, 91] width 12 height 12
click at [250, 96] on input "Select an option" at bounding box center [251, 91] width 12 height 12
click at [207, 188] on span "Select an option" at bounding box center [205, 183] width 12 height 12
click at [207, 188] on input "Select an option" at bounding box center [205, 183] width 12 height 12
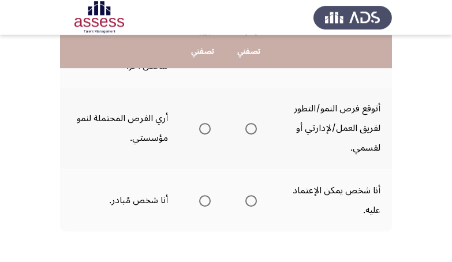
scroll to position [899, 0]
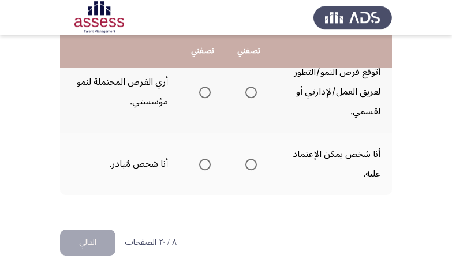
click at [253, 170] on span "Select an option" at bounding box center [251, 165] width 12 height 12
click at [253, 170] on input "Select an option" at bounding box center [251, 165] width 12 height 12
click at [204, 98] on span "Select an option" at bounding box center [205, 93] width 12 height 12
click at [204, 98] on input "Select an option" at bounding box center [205, 93] width 12 height 12
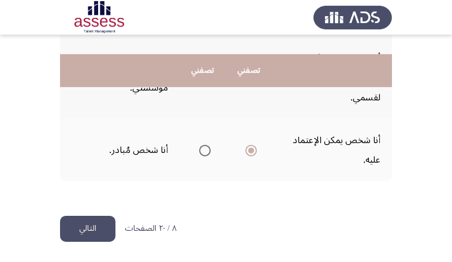
scroll to position [933, 0]
click at [82, 227] on button "التالي" at bounding box center [87, 229] width 55 height 26
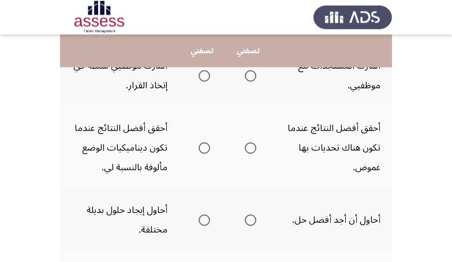
scroll to position [137, 0]
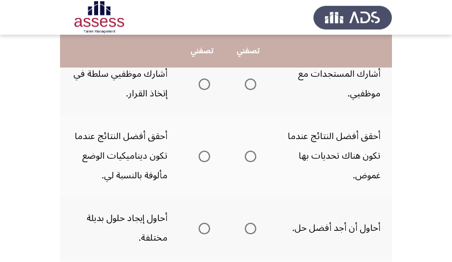
click at [253, 87] on span "Select an option" at bounding box center [251, 84] width 12 height 12
click at [253, 87] on input "Select an option" at bounding box center [251, 84] width 12 height 12
click at [205, 157] on span "Select an option" at bounding box center [204, 157] width 12 height 12
click at [205, 157] on input "Select an option" at bounding box center [204, 157] width 12 height 12
click at [204, 232] on span "Select an option" at bounding box center [204, 229] width 12 height 12
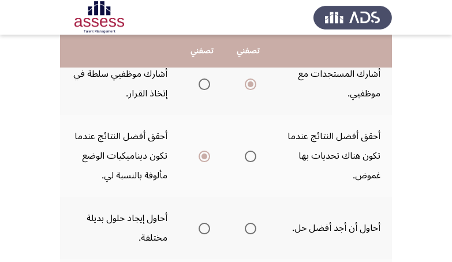
click at [204, 232] on input "Select an option" at bounding box center [204, 229] width 12 height 12
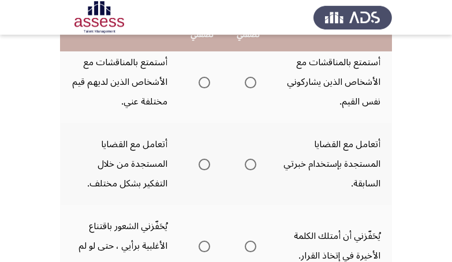
scroll to position [319, 0]
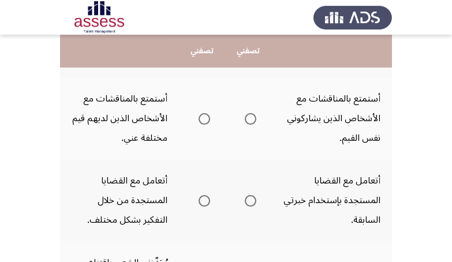
click at [203, 114] on span "Select an option" at bounding box center [204, 119] width 12 height 12
click at [203, 114] on input "Select an option" at bounding box center [204, 119] width 12 height 12
click at [203, 201] on span "Select an option" at bounding box center [204, 201] width 12 height 12
click at [203, 201] on input "Select an option" at bounding box center [204, 201] width 12 height 12
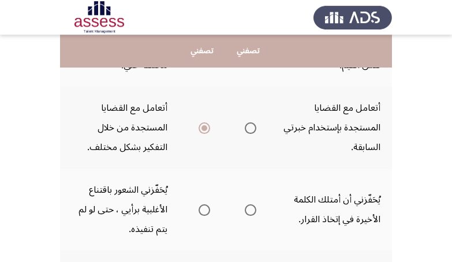
scroll to position [464, 0]
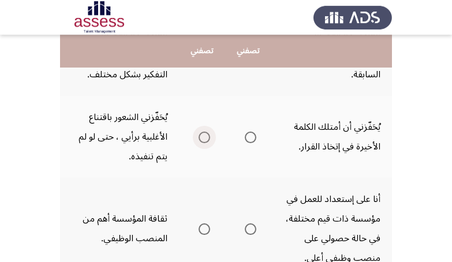
click at [202, 136] on span "Select an option" at bounding box center [204, 138] width 12 height 12
click at [202, 136] on input "Select an option" at bounding box center [204, 138] width 12 height 12
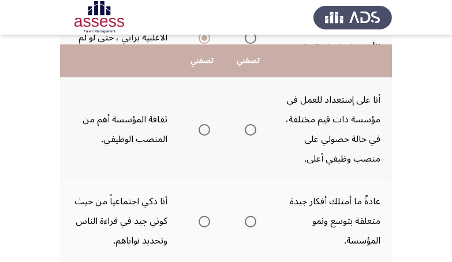
scroll to position [573, 0]
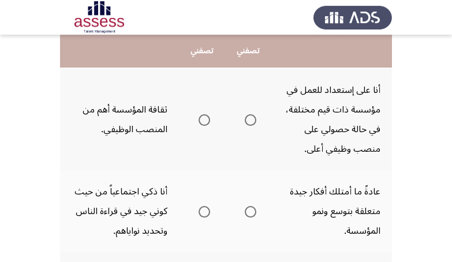
click at [205, 118] on span "Select an option" at bounding box center [204, 120] width 12 height 12
click at [205, 118] on input "Select an option" at bounding box center [204, 120] width 12 height 12
click at [254, 208] on span "Select an option" at bounding box center [251, 212] width 12 height 12
click at [254, 208] on input "Select an option" at bounding box center [251, 212] width 12 height 12
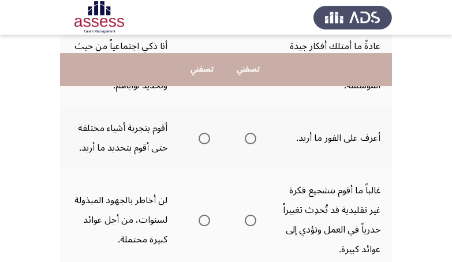
scroll to position [755, 0]
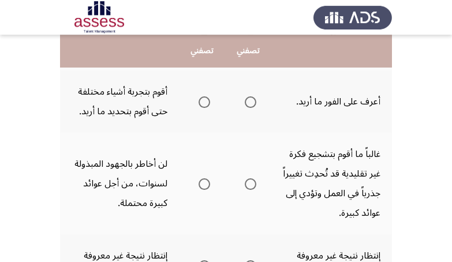
click at [249, 100] on span "Select an option" at bounding box center [251, 102] width 12 height 12
click at [249, 100] on input "Select an option" at bounding box center [251, 102] width 12 height 12
click at [205, 184] on span "Select an option" at bounding box center [204, 184] width 12 height 12
click at [205, 184] on input "Select an option" at bounding box center [204, 184] width 12 height 12
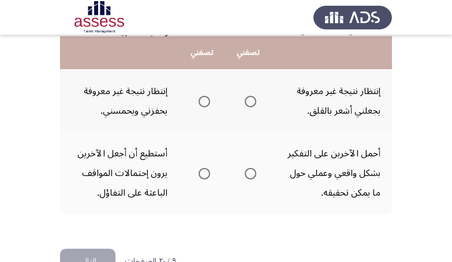
scroll to position [921, 0]
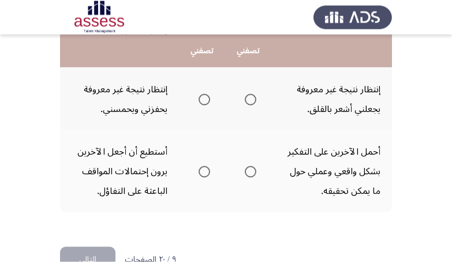
click at [198, 99] on span "Select an option" at bounding box center [204, 100] width 12 height 12
click at [198, 99] on input "Select an option" at bounding box center [204, 100] width 12 height 12
click at [252, 174] on span "Select an option" at bounding box center [251, 172] width 12 height 12
click at [252, 174] on input "Select an option" at bounding box center [251, 172] width 12 height 12
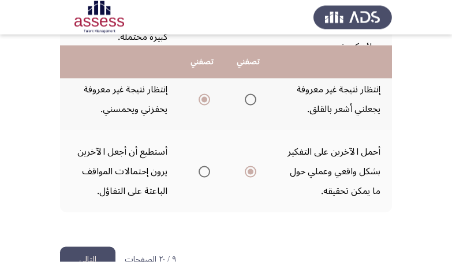
scroll to position [952, 0]
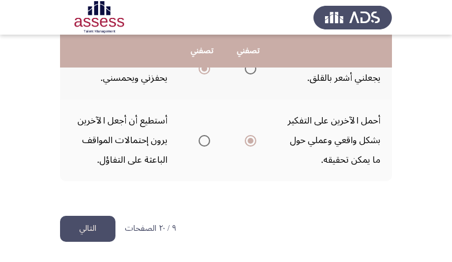
click at [87, 230] on button "التالي" at bounding box center [87, 229] width 55 height 26
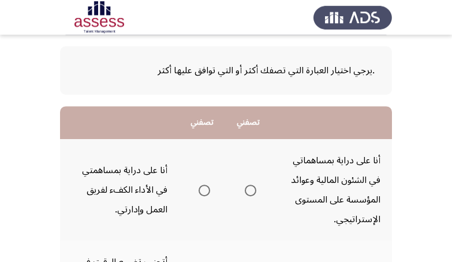
scroll to position [73, 0]
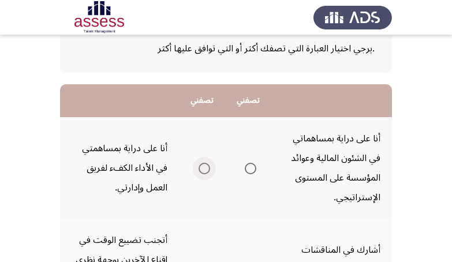
click at [201, 169] on span "Select an option" at bounding box center [204, 169] width 12 height 12
click at [201, 169] on input "Select an option" at bounding box center [204, 169] width 12 height 12
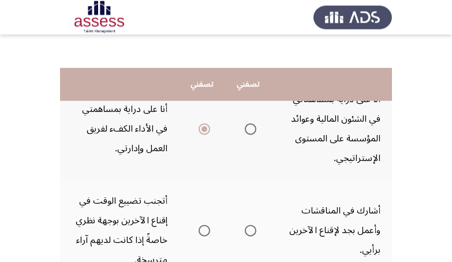
scroll to position [145, 0]
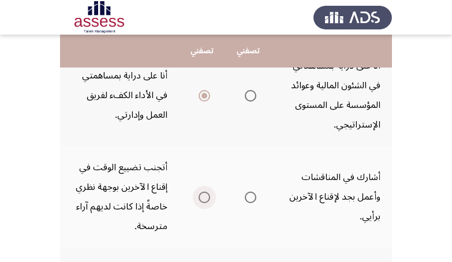
click at [202, 198] on span "Select an option" at bounding box center [204, 198] width 12 height 12
click at [202, 198] on input "Select an option" at bounding box center [204, 198] width 12 height 12
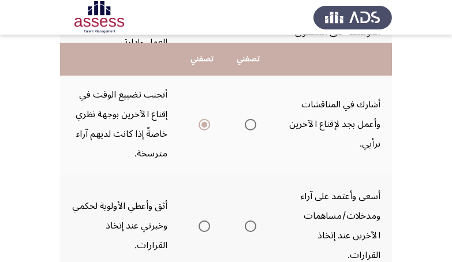
scroll to position [291, 0]
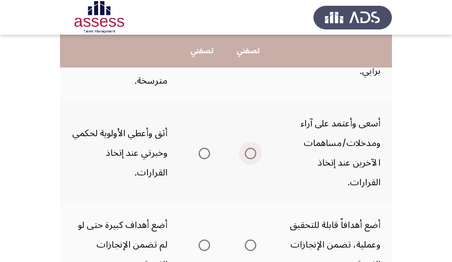
click at [250, 150] on span "Select an option" at bounding box center [251, 154] width 12 height 12
click at [250, 150] on input "Select an option" at bounding box center [251, 154] width 12 height 12
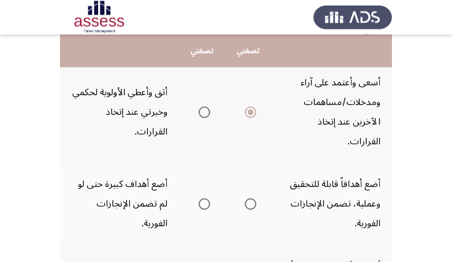
scroll to position [363, 0]
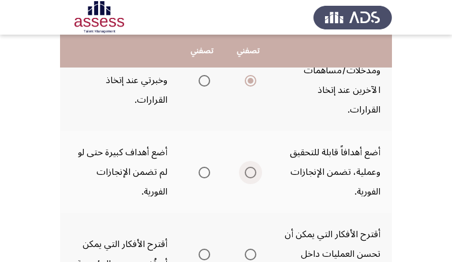
click at [249, 172] on span "Select an option" at bounding box center [251, 173] width 12 height 12
click at [249, 172] on input "Select an option" at bounding box center [251, 173] width 12 height 12
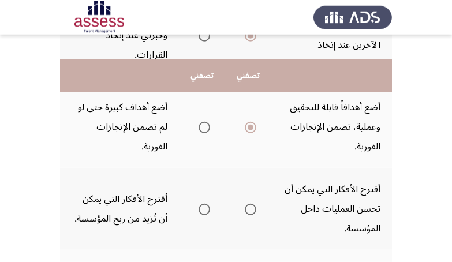
scroll to position [436, 0]
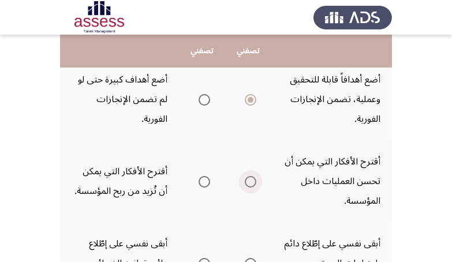
click at [253, 185] on span "Select an option" at bounding box center [251, 182] width 12 height 12
click at [253, 185] on input "Select an option" at bounding box center [251, 182] width 12 height 12
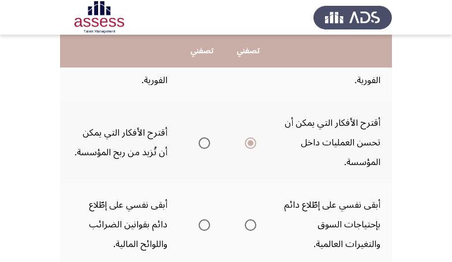
scroll to position [509, 0]
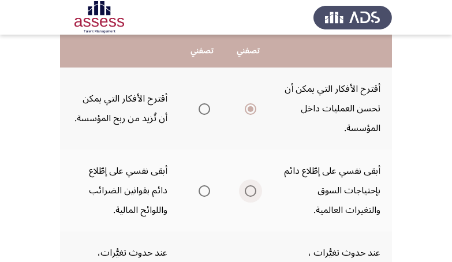
click at [247, 193] on span "Select an option" at bounding box center [251, 191] width 12 height 12
click at [247, 193] on input "Select an option" at bounding box center [251, 191] width 12 height 12
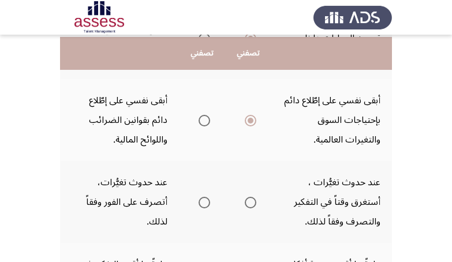
scroll to position [581, 0]
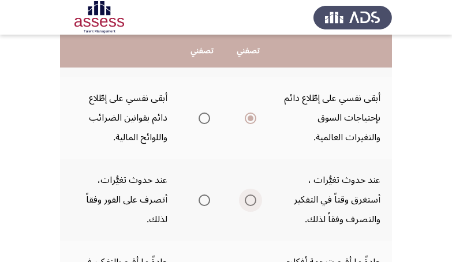
click at [249, 200] on span "Select an option" at bounding box center [251, 200] width 12 height 12
click at [249, 200] on input "Select an option" at bounding box center [251, 200] width 12 height 12
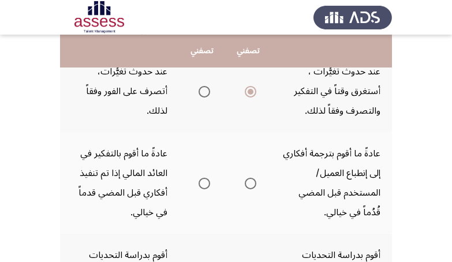
scroll to position [727, 0]
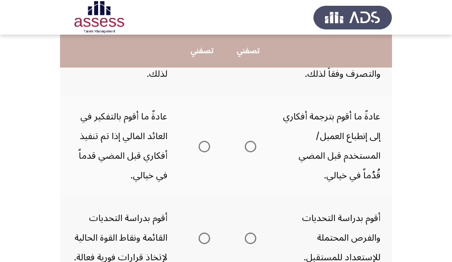
click at [201, 151] on span "Select an option" at bounding box center [204, 147] width 12 height 12
click at [201, 151] on input "Select an option" at bounding box center [204, 147] width 12 height 12
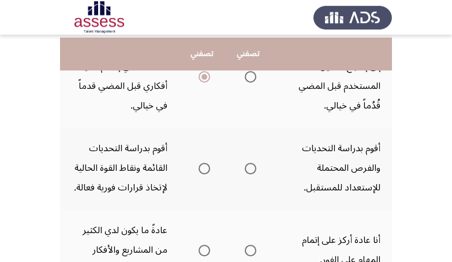
scroll to position [799, 0]
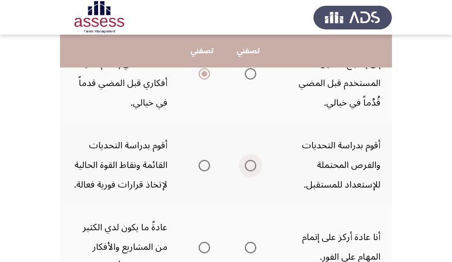
click at [251, 162] on span "Select an option" at bounding box center [251, 166] width 12 height 12
click at [251, 162] on input "Select an option" at bounding box center [251, 166] width 12 height 12
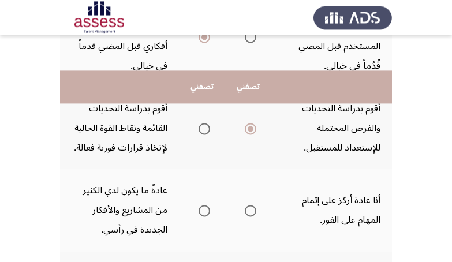
scroll to position [872, 0]
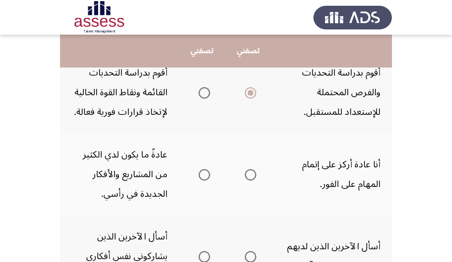
click at [255, 175] on span "Select an option" at bounding box center [251, 175] width 12 height 12
click at [255, 175] on input "Select an option" at bounding box center [251, 175] width 12 height 12
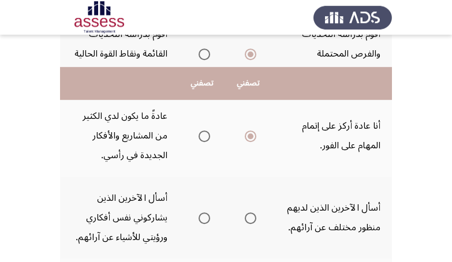
scroll to position [945, 0]
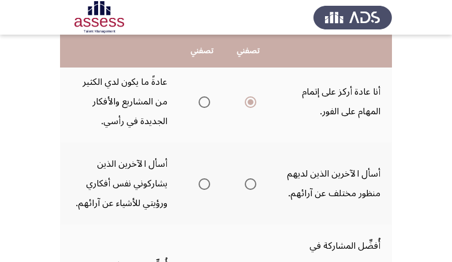
click at [246, 181] on span "Select an option" at bounding box center [251, 184] width 12 height 12
click at [246, 181] on input "Select an option" at bounding box center [251, 184] width 12 height 12
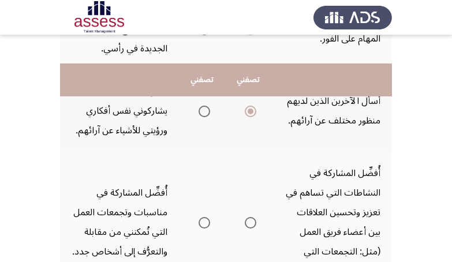
scroll to position [1090, 0]
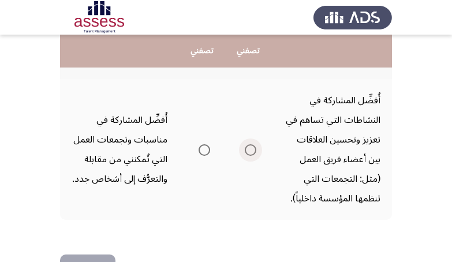
click at [249, 153] on span "Select an option" at bounding box center [251, 150] width 12 height 12
click at [249, 153] on input "Select an option" at bounding box center [251, 150] width 12 height 12
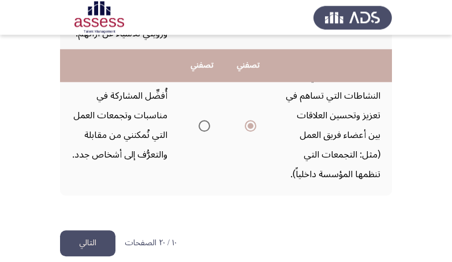
scroll to position [1129, 0]
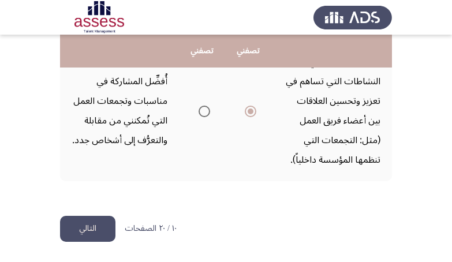
click at [92, 229] on button "التالي" at bounding box center [87, 229] width 55 height 26
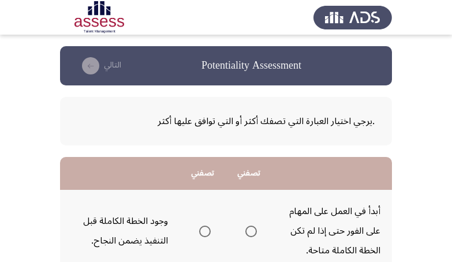
scroll to position [73, 0]
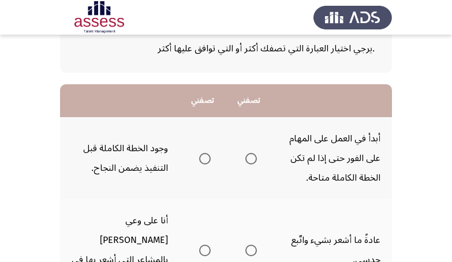
click at [253, 160] on span "Select an option" at bounding box center [251, 159] width 12 height 12
click at [253, 160] on input "Select an option" at bounding box center [251, 159] width 12 height 12
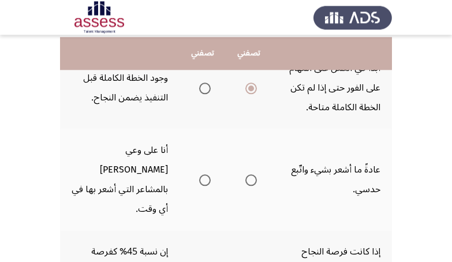
scroll to position [145, 0]
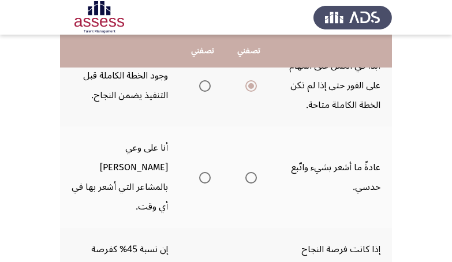
click at [251, 172] on span "Select an option" at bounding box center [251, 178] width 12 height 12
click at [251, 172] on input "Select an option" at bounding box center [251, 178] width 12 height 12
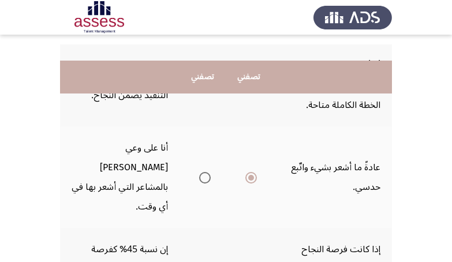
scroll to position [218, 0]
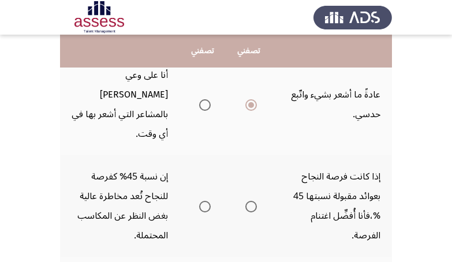
click at [255, 201] on span "Select an option" at bounding box center [251, 207] width 12 height 12
click at [255, 201] on input "Select an option" at bounding box center [251, 207] width 12 height 12
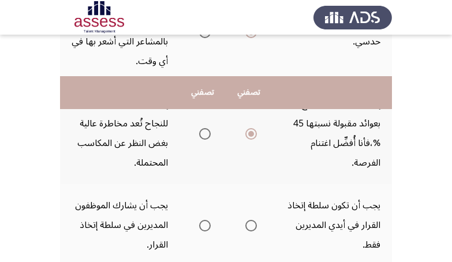
scroll to position [363, 0]
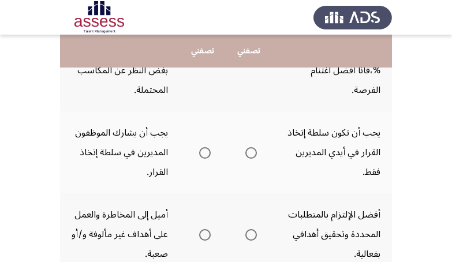
click at [206, 147] on span "Select an option" at bounding box center [205, 153] width 12 height 12
click at [206, 147] on input "Select an option" at bounding box center [205, 153] width 12 height 12
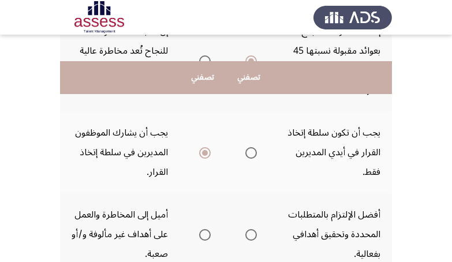
scroll to position [436, 0]
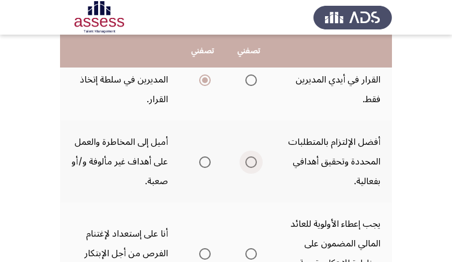
click at [257, 156] on span "Select an option" at bounding box center [251, 162] width 12 height 12
click at [257, 156] on input "Select an option" at bounding box center [251, 162] width 12 height 12
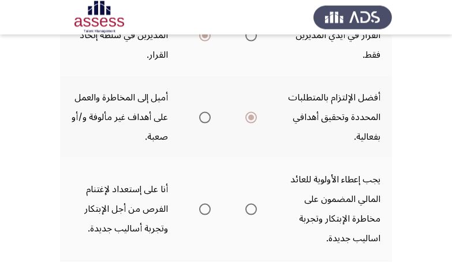
scroll to position [509, 0]
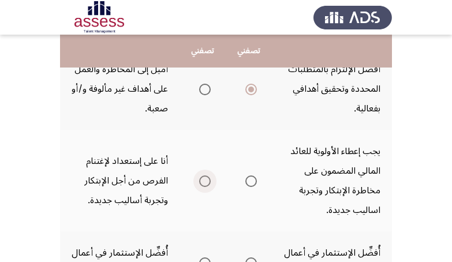
click at [207, 175] on span "Select an option" at bounding box center [205, 181] width 12 height 12
click at [207, 175] on input "Select an option" at bounding box center [205, 181] width 12 height 12
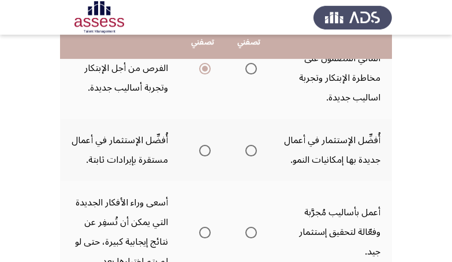
scroll to position [654, 0]
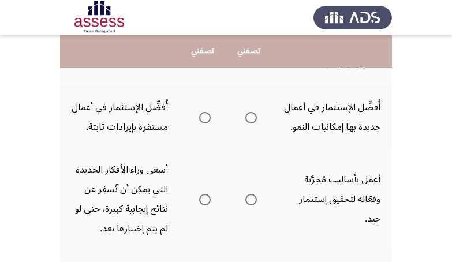
click at [204, 112] on span "Select an option" at bounding box center [205, 118] width 12 height 12
click at [204, 112] on input "Select an option" at bounding box center [205, 118] width 12 height 12
click at [251, 194] on span "Select an option" at bounding box center [251, 200] width 12 height 12
click at [251, 194] on input "Select an option" at bounding box center [251, 200] width 12 height 12
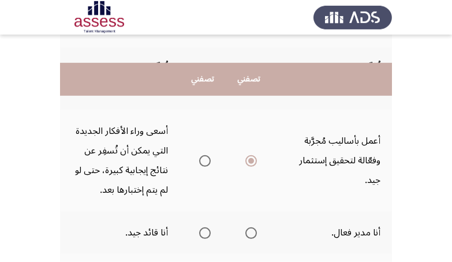
scroll to position [727, 0]
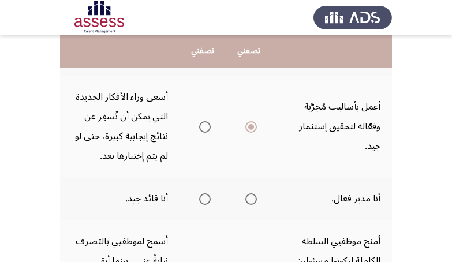
click at [204, 193] on span "Select an option" at bounding box center [205, 199] width 12 height 12
click at [204, 193] on input "Select an option" at bounding box center [205, 199] width 12 height 12
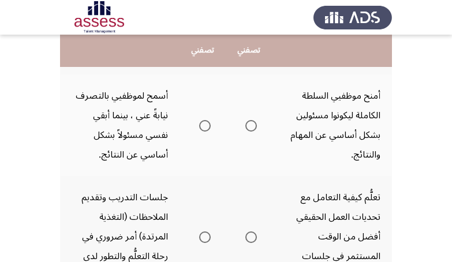
scroll to position [799, 0]
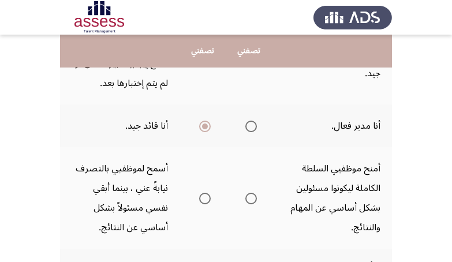
click at [201, 193] on span "Select an option" at bounding box center [205, 199] width 12 height 12
click at [201, 193] on input "Select an option" at bounding box center [205, 199] width 12 height 12
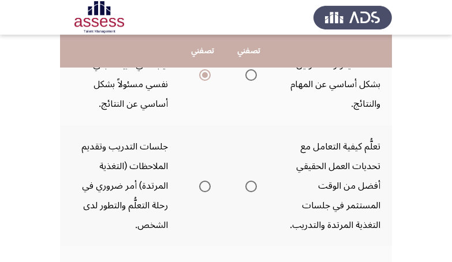
scroll to position [926, 0]
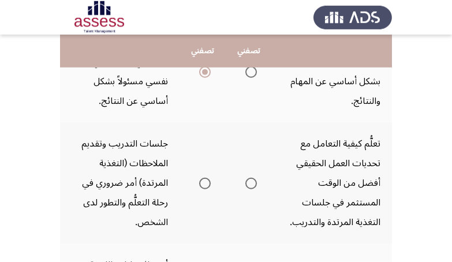
click at [200, 178] on span "Select an option" at bounding box center [205, 184] width 12 height 12
click at [200, 178] on input "Select an option" at bounding box center [205, 184] width 12 height 12
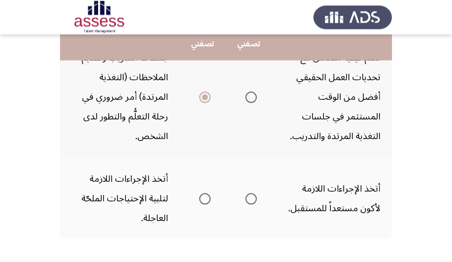
scroll to position [1050, 0]
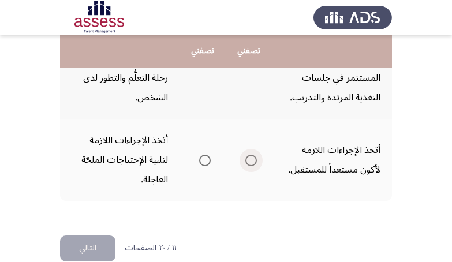
click at [251, 155] on span "Select an option" at bounding box center [251, 161] width 12 height 12
click at [251, 155] on input "Select an option" at bounding box center [251, 161] width 12 height 12
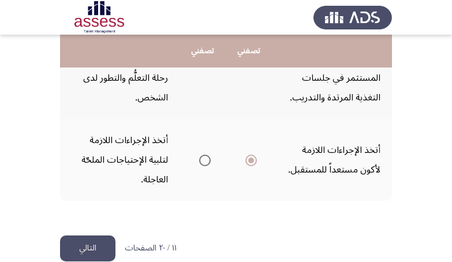
click at [99, 235] on button "التالي" at bounding box center [87, 248] width 55 height 26
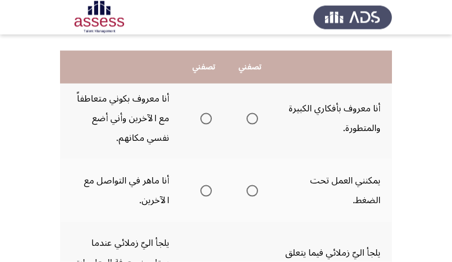
scroll to position [134, 0]
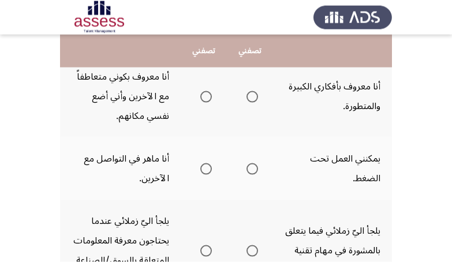
click at [251, 95] on span "Select an option" at bounding box center [252, 97] width 12 height 12
click at [251, 95] on input "Select an option" at bounding box center [252, 97] width 12 height 12
click at [251, 166] on span "Select an option" at bounding box center [252, 169] width 12 height 12
click at [251, 166] on input "Select an option" at bounding box center [252, 169] width 12 height 12
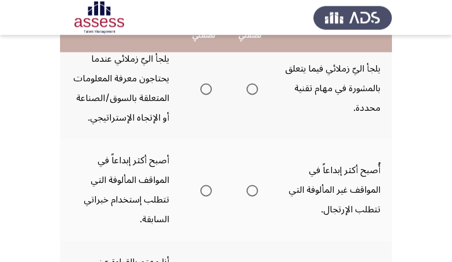
scroll to position [260, 0]
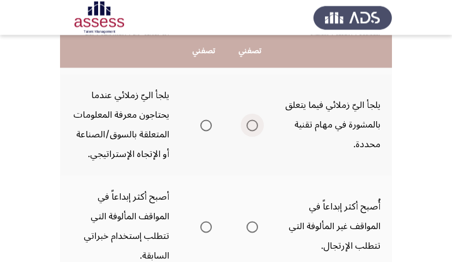
click at [251, 131] on span "Select an option" at bounding box center [252, 125] width 12 height 12
click at [251, 131] on input "Select an option" at bounding box center [252, 125] width 12 height 12
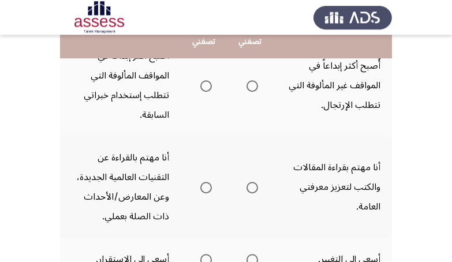
scroll to position [392, 0]
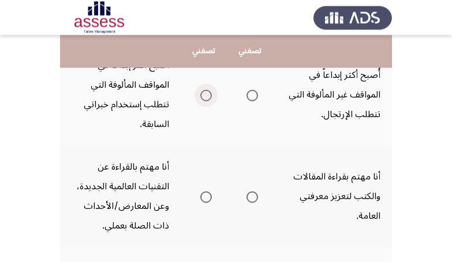
click at [207, 101] on span "Select an option" at bounding box center [206, 95] width 12 height 12
click at [207, 101] on input "Select an option" at bounding box center [206, 95] width 12 height 12
click at [251, 202] on span "Select an option" at bounding box center [252, 197] width 12 height 12
click at [251, 202] on input "Select an option" at bounding box center [252, 197] width 12 height 12
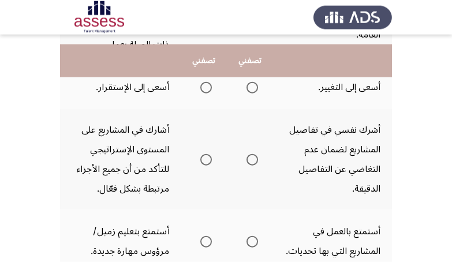
scroll to position [592, 0]
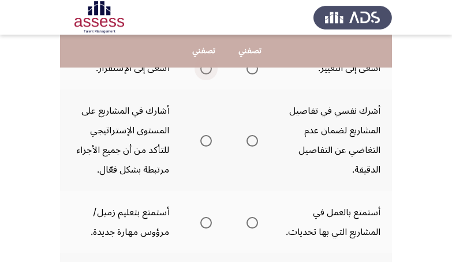
click at [205, 74] on span "Select an option" at bounding box center [206, 69] width 12 height 12
click at [205, 74] on input "Select an option" at bounding box center [206, 69] width 12 height 12
click at [247, 147] on span "Select an option" at bounding box center [252, 141] width 12 height 12
click at [247, 147] on input "Select an option" at bounding box center [252, 141] width 12 height 12
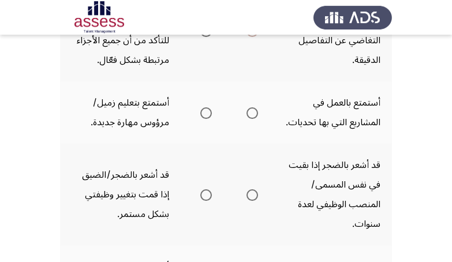
scroll to position [717, 0]
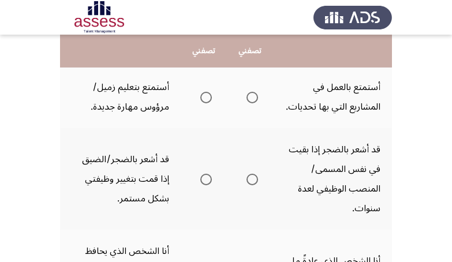
click at [206, 103] on span "Select an option" at bounding box center [206, 98] width 12 height 12
click at [206, 103] on input "Select an option" at bounding box center [206, 98] width 12 height 12
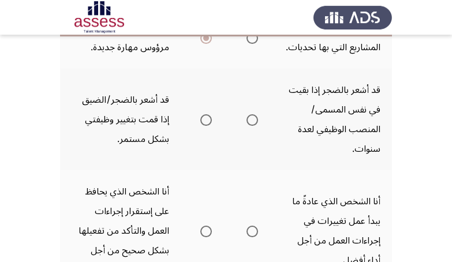
scroll to position [782, 0]
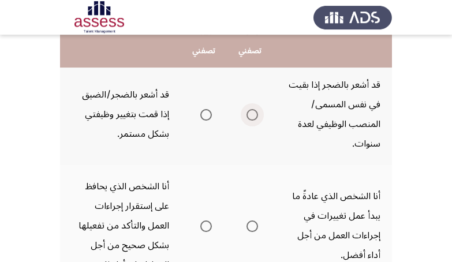
click at [255, 121] on span "Select an option" at bounding box center [252, 115] width 12 height 12
click at [255, 121] on input "Select an option" at bounding box center [252, 115] width 12 height 12
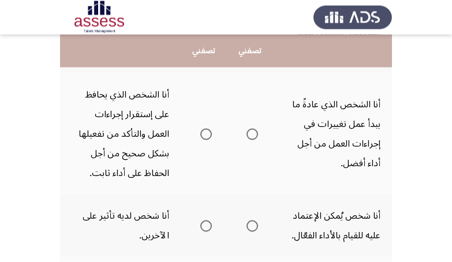
scroll to position [883, 0]
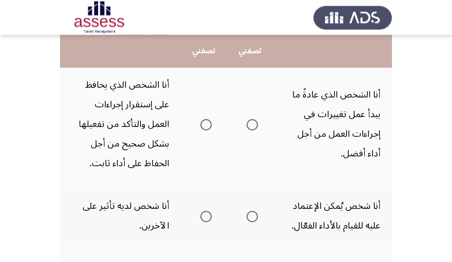
click at [253, 130] on span "Select an option" at bounding box center [252, 125] width 12 height 12
click at [253, 130] on input "Select an option" at bounding box center [252, 125] width 12 height 12
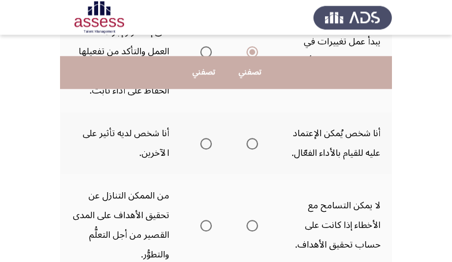
scroll to position [1028, 0]
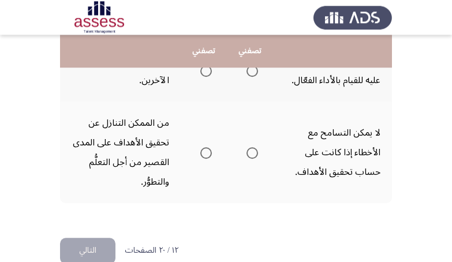
click at [251, 77] on span "Select an option" at bounding box center [252, 71] width 12 height 12
click at [251, 77] on input "Select an option" at bounding box center [252, 71] width 12 height 12
click at [251, 159] on span "Select an option" at bounding box center [252, 153] width 12 height 12
click at [251, 159] on input "Select an option" at bounding box center [252, 153] width 12 height 12
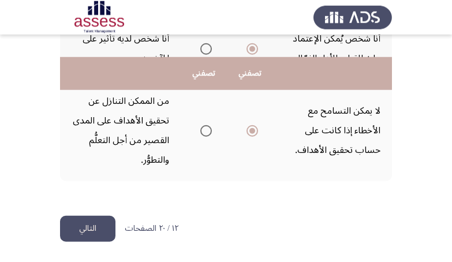
scroll to position [1090, 0]
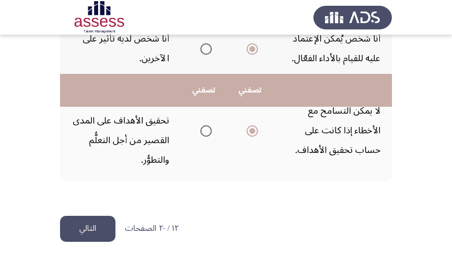
click at [92, 230] on button "التالي" at bounding box center [87, 229] width 55 height 26
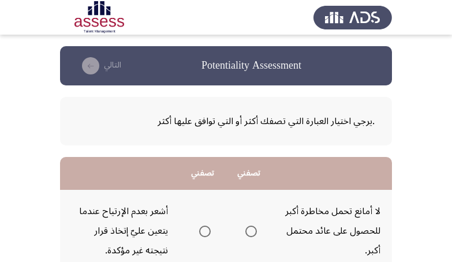
scroll to position [73, 0]
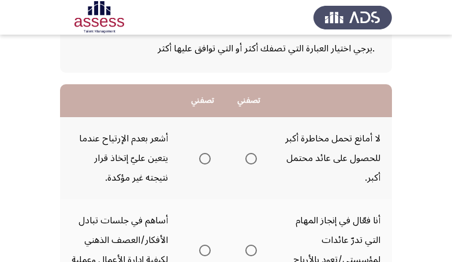
click at [202, 154] on span "Select an option" at bounding box center [205, 159] width 12 height 12
click at [202, 154] on input "Select an option" at bounding box center [205, 159] width 12 height 12
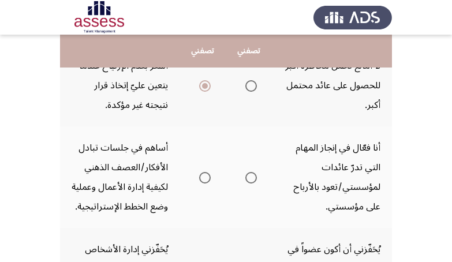
click at [249, 183] on span "Select an option" at bounding box center [251, 178] width 12 height 12
click at [249, 183] on input "Select an option" at bounding box center [251, 178] width 12 height 12
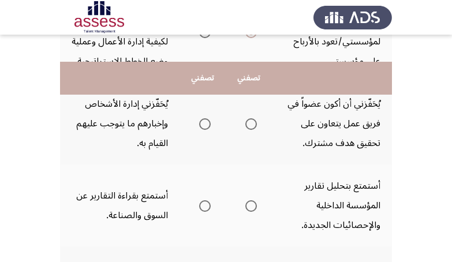
scroll to position [327, 0]
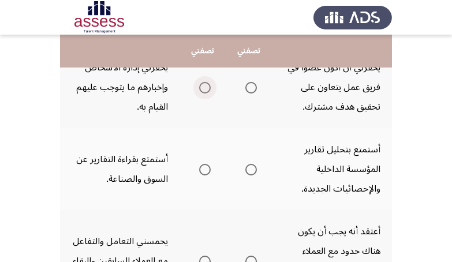
click at [202, 93] on span "Select an option" at bounding box center [205, 88] width 12 height 12
click at [202, 93] on input "Select an option" at bounding box center [205, 88] width 12 height 12
click at [249, 175] on span "Select an option" at bounding box center [251, 170] width 12 height 12
click at [249, 175] on input "Select an option" at bounding box center [251, 170] width 12 height 12
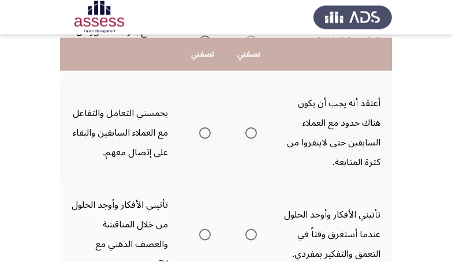
scroll to position [464, 0]
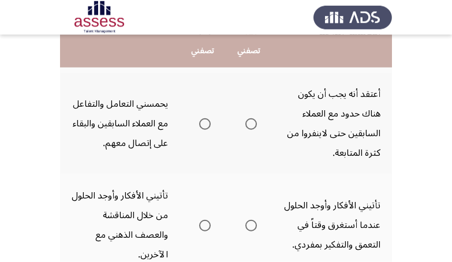
click at [199, 130] on span "Select an option" at bounding box center [205, 124] width 12 height 12
click at [199, 130] on input "Select an option" at bounding box center [205, 124] width 12 height 12
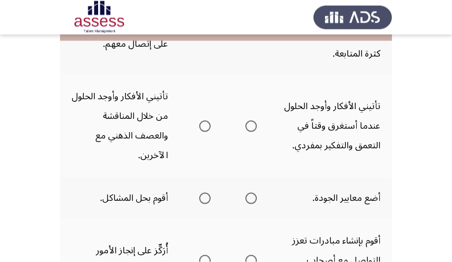
scroll to position [573, 0]
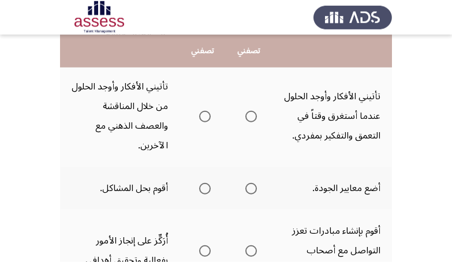
click at [252, 122] on span "Select an option" at bounding box center [251, 117] width 12 height 12
click at [252, 122] on input "Select an option" at bounding box center [251, 117] width 12 height 12
click at [254, 194] on span "Select an option" at bounding box center [251, 189] width 12 height 12
click at [254, 194] on input "Select an option" at bounding box center [251, 189] width 12 height 12
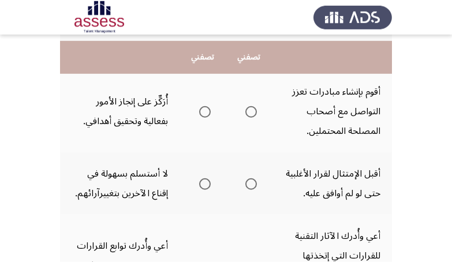
scroll to position [719, 0]
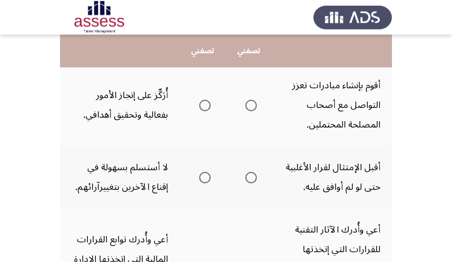
click at [206, 111] on span "Select an option" at bounding box center [205, 106] width 12 height 12
click at [206, 111] on input "Select an option" at bounding box center [205, 106] width 12 height 12
click at [204, 183] on span "Select an option" at bounding box center [205, 178] width 12 height 12
click at [204, 183] on input "Select an option" at bounding box center [205, 178] width 12 height 12
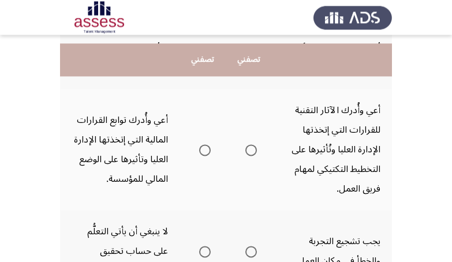
scroll to position [847, 0]
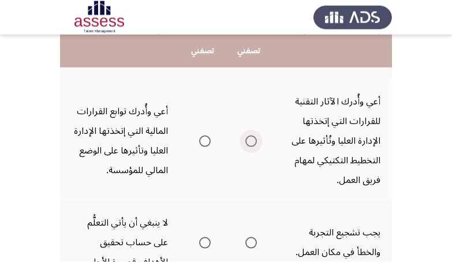
click at [248, 147] on span "Select an option" at bounding box center [251, 142] width 12 height 12
click at [248, 147] on input "Select an option" at bounding box center [251, 142] width 12 height 12
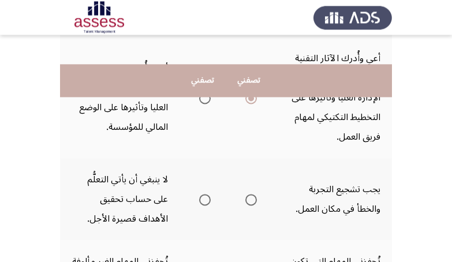
scroll to position [919, 0]
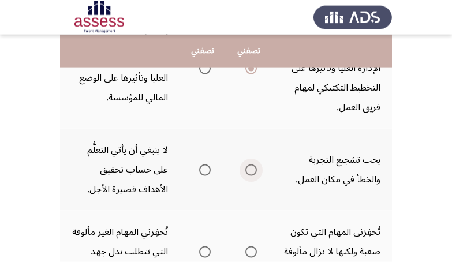
click at [251, 176] on span "Select an option" at bounding box center [251, 170] width 12 height 12
click at [251, 176] on input "Select an option" at bounding box center [251, 170] width 12 height 12
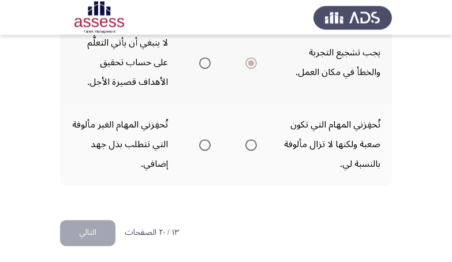
scroll to position [1050, 0]
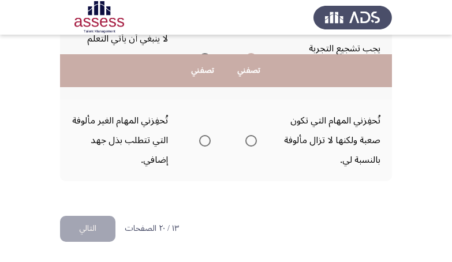
click at [251, 142] on span "Select an option" at bounding box center [251, 141] width 12 height 12
click at [251, 142] on input "Select an option" at bounding box center [251, 141] width 12 height 12
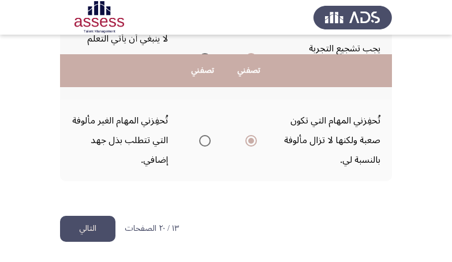
click at [80, 233] on button "التالي" at bounding box center [87, 229] width 55 height 26
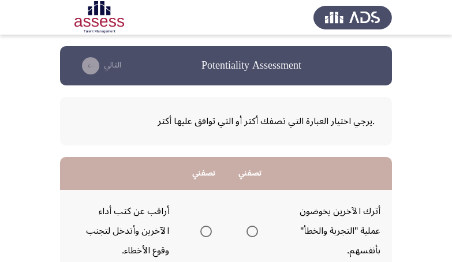
scroll to position [73, 0]
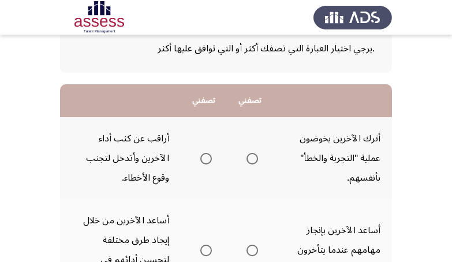
click at [208, 162] on span "Select an option" at bounding box center [206, 159] width 12 height 12
click at [208, 162] on input "Select an option" at bounding box center [206, 159] width 12 height 12
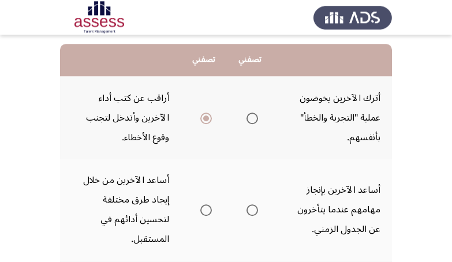
scroll to position [145, 0]
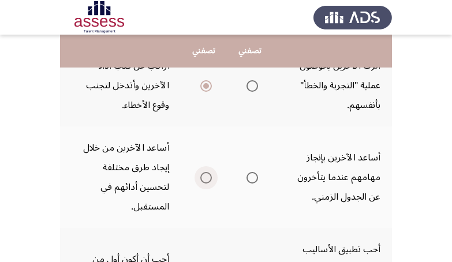
click at [200, 179] on span "Select an option" at bounding box center [206, 178] width 12 height 12
click at [200, 179] on input "Select an option" at bounding box center [206, 178] width 12 height 12
click at [256, 181] on span "Select an option" at bounding box center [252, 178] width 12 height 12
click at [256, 181] on input "Select an option" at bounding box center [252, 178] width 12 height 12
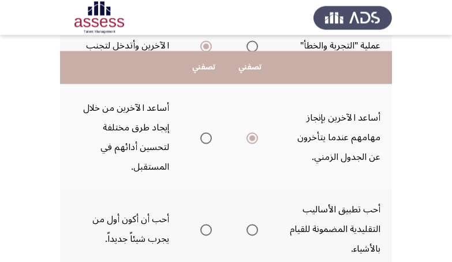
scroll to position [218, 0]
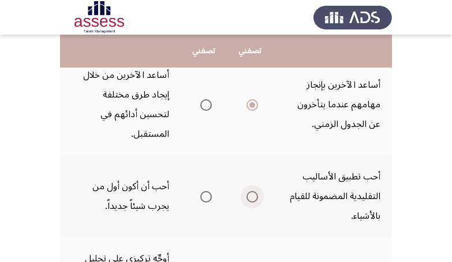
click at [253, 197] on span "Select an option" at bounding box center [252, 197] width 12 height 12
click at [253, 197] on input "Select an option" at bounding box center [252, 197] width 12 height 12
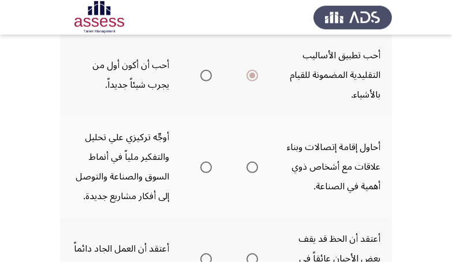
scroll to position [363, 0]
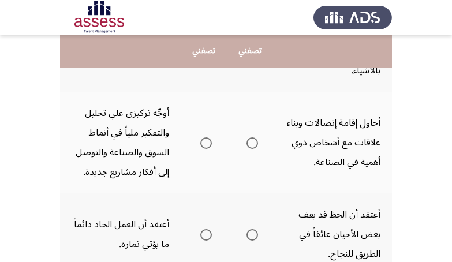
click at [251, 145] on span "Select an option" at bounding box center [252, 143] width 12 height 12
click at [251, 145] on input "Select an option" at bounding box center [252, 143] width 12 height 12
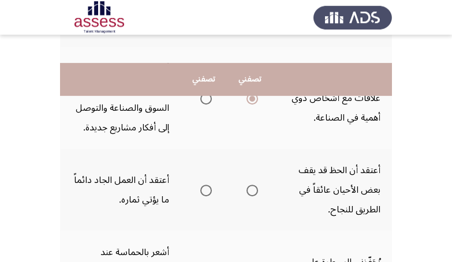
scroll to position [436, 0]
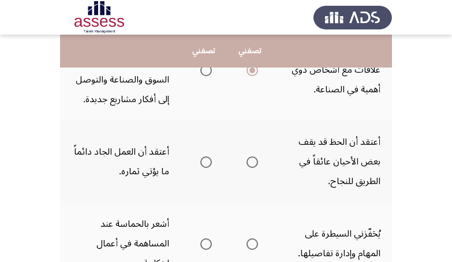
click at [207, 163] on span "Select an option" at bounding box center [206, 162] width 12 height 12
click at [207, 163] on input "Select an option" at bounding box center [206, 162] width 12 height 12
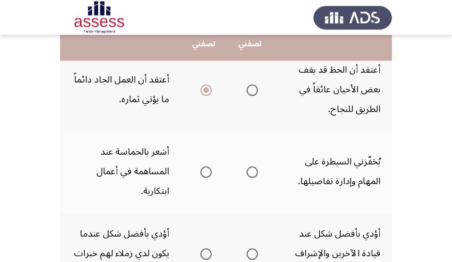
scroll to position [509, 0]
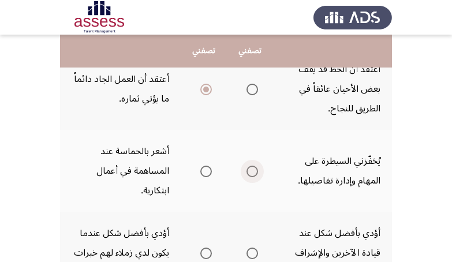
click at [252, 176] on span "Select an option" at bounding box center [252, 172] width 12 height 12
click at [252, 176] on input "Select an option" at bounding box center [252, 172] width 12 height 12
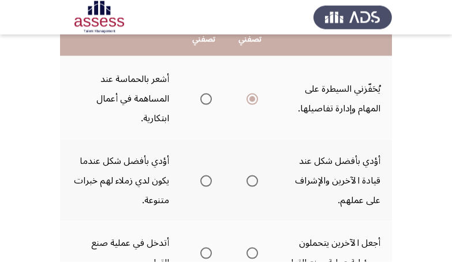
scroll to position [581, 0]
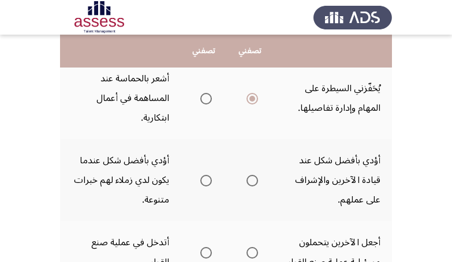
click at [205, 182] on span "Select an option" at bounding box center [206, 181] width 12 height 12
click at [205, 182] on input "Select an option" at bounding box center [206, 181] width 12 height 12
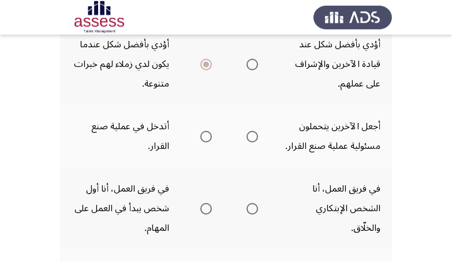
scroll to position [727, 0]
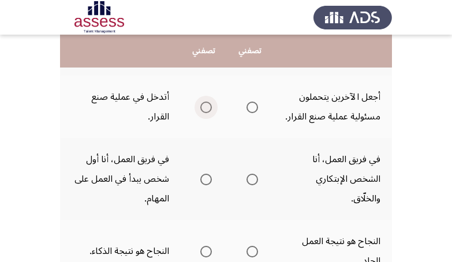
click at [200, 113] on span "Select an option" at bounding box center [206, 108] width 12 height 12
click at [200, 113] on input "Select an option" at bounding box center [206, 108] width 12 height 12
click at [207, 185] on span "Select an option" at bounding box center [206, 180] width 12 height 12
click at [207, 185] on input "Select an option" at bounding box center [206, 180] width 12 height 12
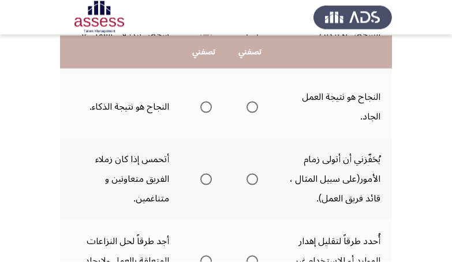
scroll to position [872, 0]
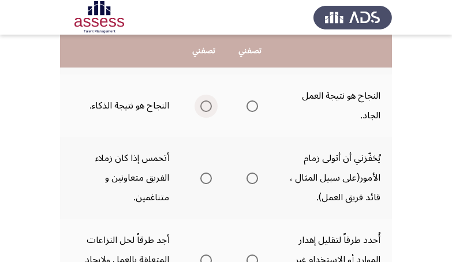
click at [201, 112] on span "Select an option" at bounding box center [206, 106] width 12 height 12
click at [201, 112] on input "Select an option" at bounding box center [206, 106] width 12 height 12
click at [202, 184] on span "Select an option" at bounding box center [206, 178] width 12 height 12
click at [202, 184] on input "Select an option" at bounding box center [206, 178] width 12 height 12
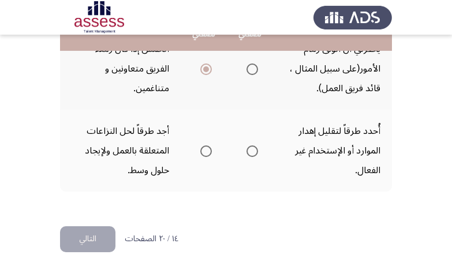
scroll to position [1011, 0]
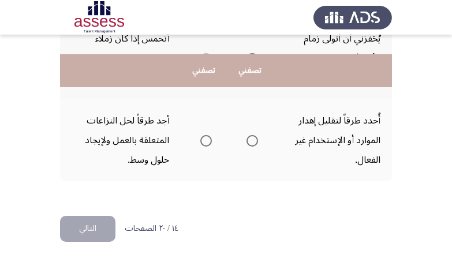
click at [251, 142] on span "Select an option" at bounding box center [252, 141] width 12 height 12
click at [251, 142] on input "Select an option" at bounding box center [252, 141] width 12 height 12
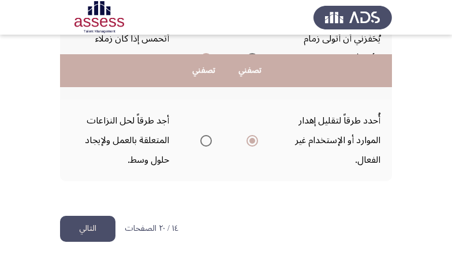
click at [78, 226] on button "التالي" at bounding box center [87, 229] width 55 height 26
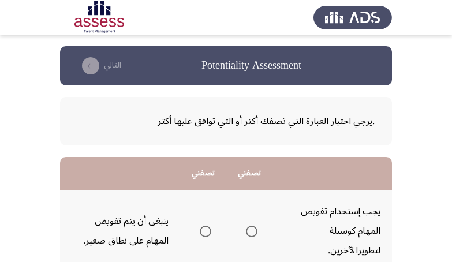
scroll to position [73, 0]
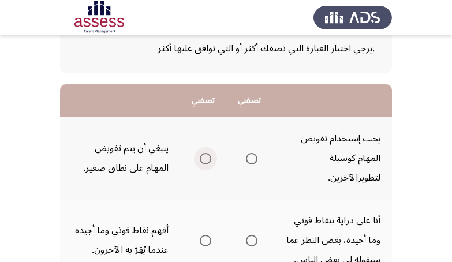
click at [202, 161] on span "Select an option" at bounding box center [206, 159] width 12 height 12
click at [202, 161] on input "Select an option" at bounding box center [206, 159] width 12 height 12
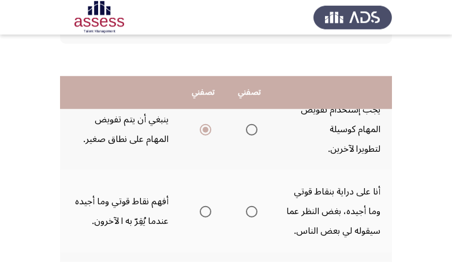
scroll to position [145, 0]
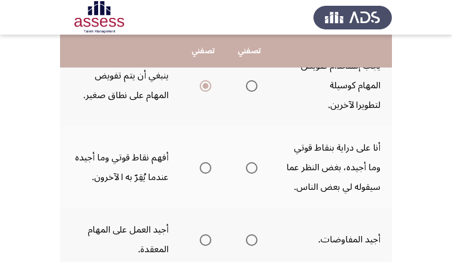
click at [250, 168] on span "Select an option" at bounding box center [252, 168] width 12 height 12
click at [250, 168] on input "Select an option" at bounding box center [252, 168] width 12 height 12
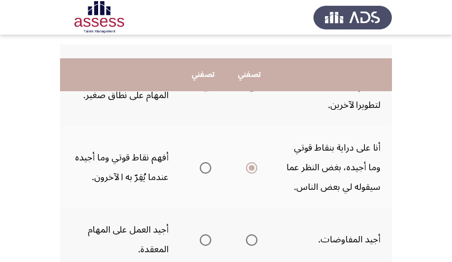
scroll to position [218, 0]
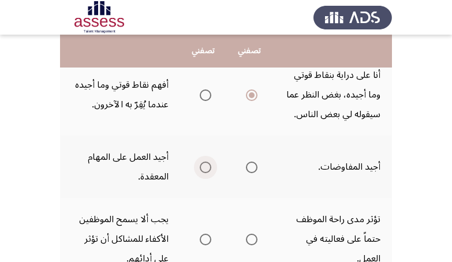
click at [203, 167] on span "Select an option" at bounding box center [206, 168] width 12 height 12
click at [203, 167] on input "Select an option" at bounding box center [206, 168] width 12 height 12
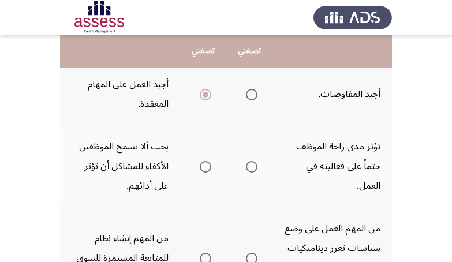
click at [251, 164] on span "Select an option" at bounding box center [252, 167] width 12 height 12
click at [251, 164] on input "Select an option" at bounding box center [252, 167] width 12 height 12
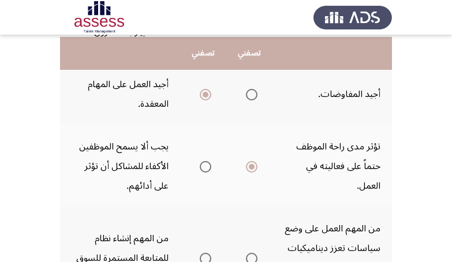
scroll to position [363, 0]
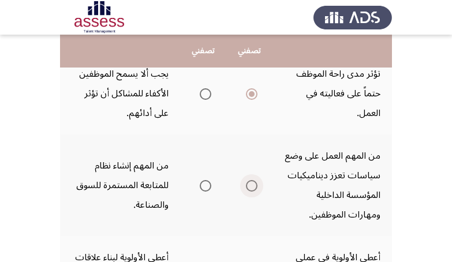
click at [252, 185] on span "Select an option" at bounding box center [252, 186] width 12 height 12
click at [252, 185] on input "Select an option" at bounding box center [252, 186] width 12 height 12
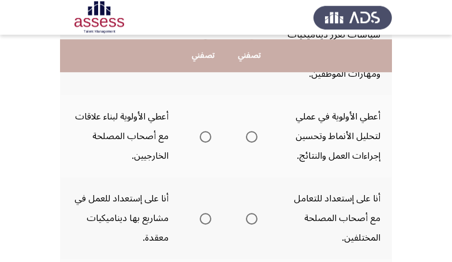
scroll to position [509, 0]
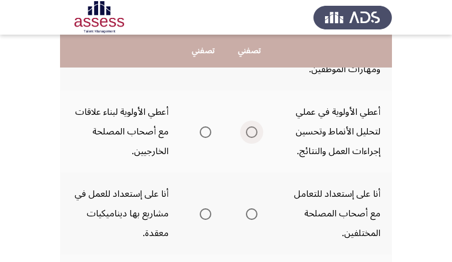
click at [249, 130] on span "Select an option" at bounding box center [252, 132] width 12 height 12
click at [249, 130] on input "Select an option" at bounding box center [252, 132] width 12 height 12
click at [206, 209] on span "Select an option" at bounding box center [206, 214] width 12 height 12
click at [206, 209] on input "Select an option" at bounding box center [206, 214] width 12 height 12
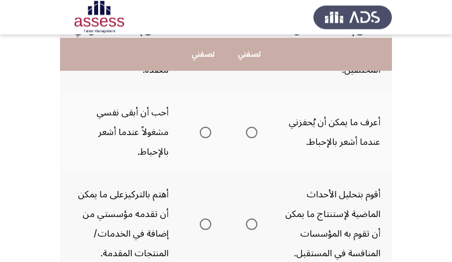
scroll to position [675, 0]
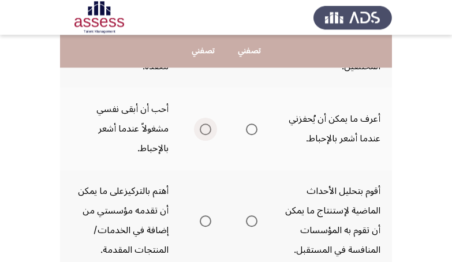
click at [207, 130] on span "Select an option" at bounding box center [206, 129] width 12 height 12
click at [207, 130] on input "Select an option" at bounding box center [206, 129] width 12 height 12
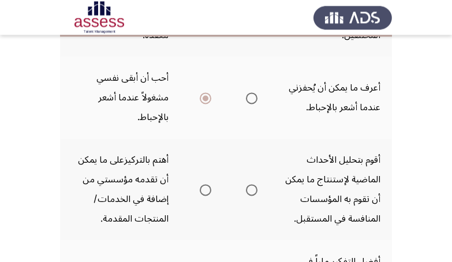
scroll to position [712, 0]
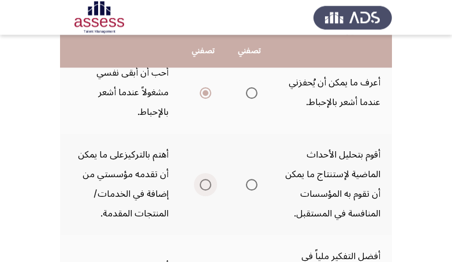
click at [205, 190] on span "Select an option" at bounding box center [206, 185] width 12 height 12
click at [205, 190] on input "Select an option" at bounding box center [206, 185] width 12 height 12
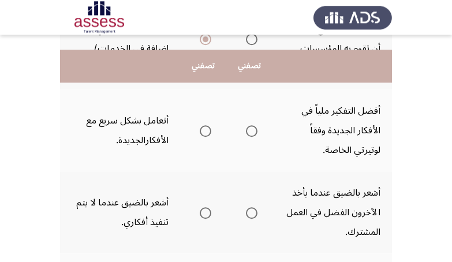
scroll to position [893, 0]
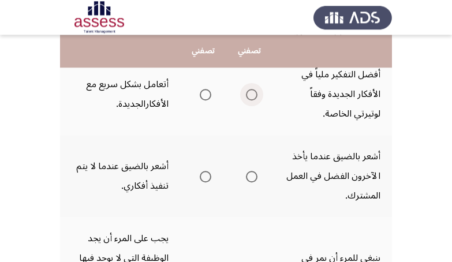
click at [249, 100] on span "Select an option" at bounding box center [252, 95] width 12 height 12
click at [249, 100] on input "Select an option" at bounding box center [252, 95] width 12 height 12
click at [251, 182] on span "Select an option" at bounding box center [252, 177] width 12 height 12
click at [251, 182] on input "Select an option" at bounding box center [252, 177] width 12 height 12
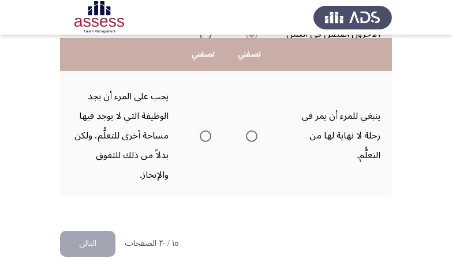
scroll to position [1039, 0]
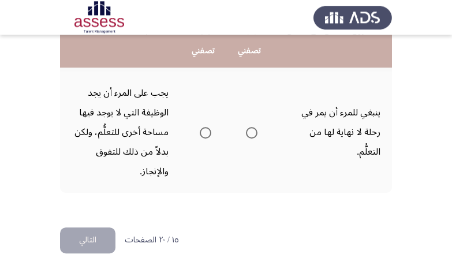
click at [255, 138] on span "Select an option" at bounding box center [252, 133] width 12 height 12
click at [255, 138] on input "Select an option" at bounding box center [252, 133] width 12 height 12
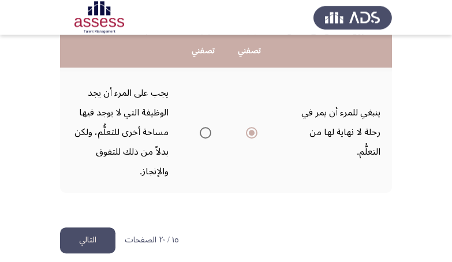
scroll to position [1070, 0]
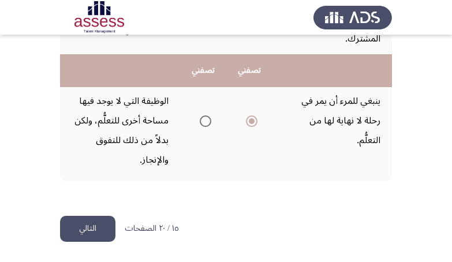
click at [95, 220] on button "التالي" at bounding box center [87, 229] width 55 height 26
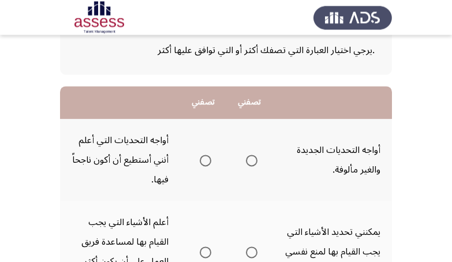
scroll to position [73, 0]
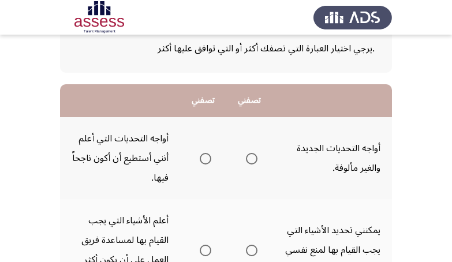
click at [202, 160] on span "Select an option" at bounding box center [206, 159] width 12 height 12
click at [202, 160] on input "Select an option" at bounding box center [206, 159] width 12 height 12
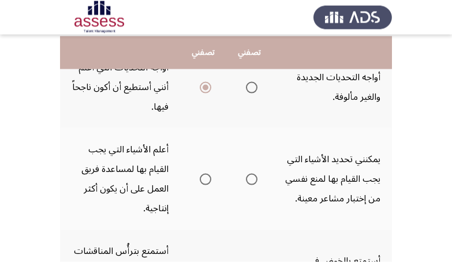
scroll to position [145, 0]
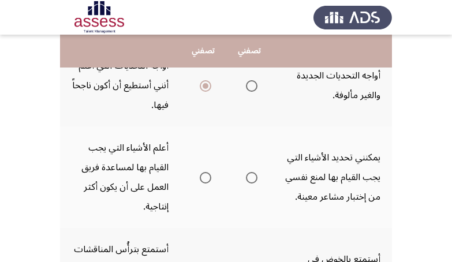
click at [192, 184] on th at bounding box center [203, 177] width 46 height 102
click at [205, 179] on span "Select an option" at bounding box center [206, 178] width 12 height 12
click at [205, 179] on input "Select an option" at bounding box center [206, 178] width 12 height 12
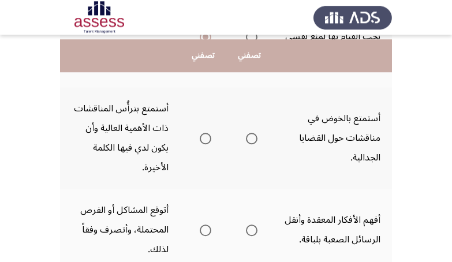
scroll to position [291, 0]
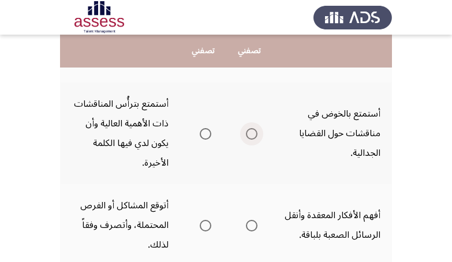
click at [252, 136] on span "Select an option" at bounding box center [252, 134] width 12 height 12
click at [252, 136] on input "Select an option" at bounding box center [252, 134] width 12 height 12
click at [202, 223] on span "Select an option" at bounding box center [206, 226] width 12 height 12
click at [202, 223] on input "Select an option" at bounding box center [206, 226] width 12 height 12
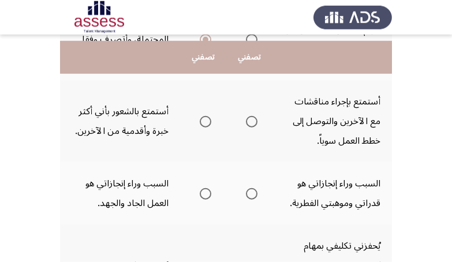
scroll to position [483, 0]
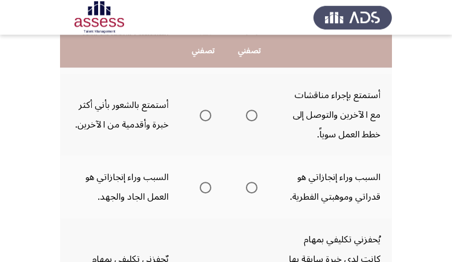
click at [255, 117] on span "Select an option" at bounding box center [252, 116] width 12 height 12
click at [255, 117] on input "Select an option" at bounding box center [252, 116] width 12 height 12
click at [205, 189] on span "Select an option" at bounding box center [206, 188] width 12 height 12
click at [205, 189] on input "Select an option" at bounding box center [206, 188] width 12 height 12
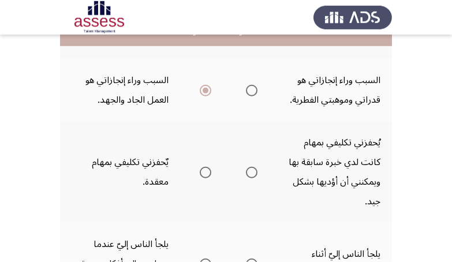
scroll to position [601, 0]
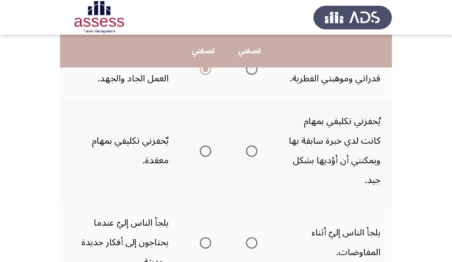
click at [250, 149] on span "Select an option" at bounding box center [252, 151] width 12 height 12
click at [250, 149] on input "Select an option" at bounding box center [252, 151] width 12 height 12
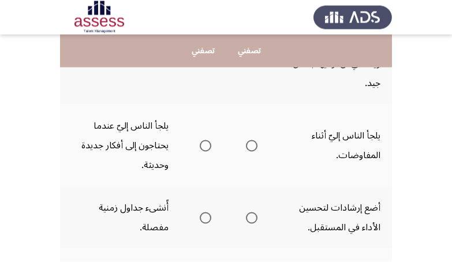
scroll to position [711, 0]
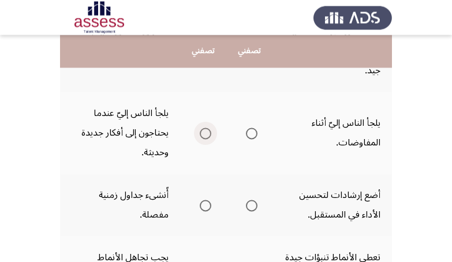
click at [207, 138] on span "Select an option" at bounding box center [206, 133] width 12 height 12
click at [207, 138] on input "Select an option" at bounding box center [206, 133] width 12 height 12
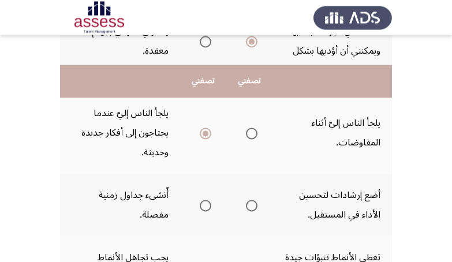
scroll to position [808, 0]
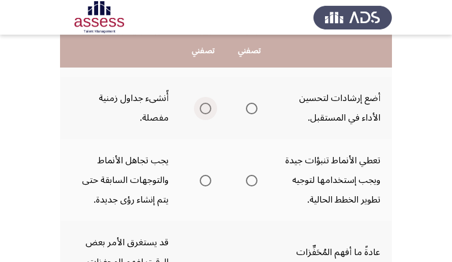
click at [207, 109] on span "Select an option" at bounding box center [206, 109] width 12 height 12
click at [207, 109] on input "Select an option" at bounding box center [206, 109] width 12 height 12
click at [250, 186] on span "Select an option" at bounding box center [252, 181] width 12 height 12
click at [250, 186] on input "Select an option" at bounding box center [252, 181] width 12 height 12
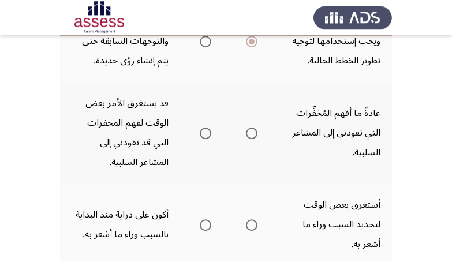
scroll to position [953, 0]
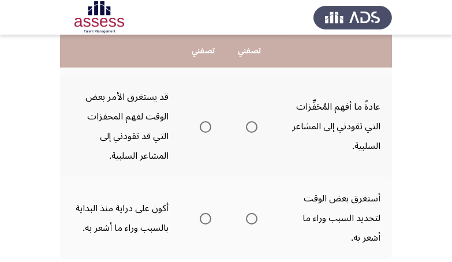
click at [251, 133] on span "Select an option" at bounding box center [252, 127] width 12 height 12
click at [251, 133] on input "Select an option" at bounding box center [252, 127] width 12 height 12
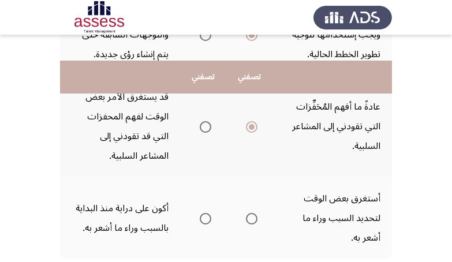
scroll to position [1026, 0]
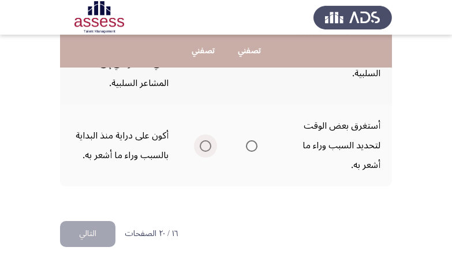
click at [201, 152] on span "Select an option" at bounding box center [206, 146] width 12 height 12
click at [201, 152] on input "Select an option" at bounding box center [206, 146] width 12 height 12
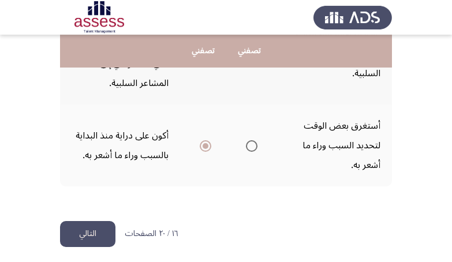
click at [90, 247] on button "التالي" at bounding box center [87, 234] width 55 height 26
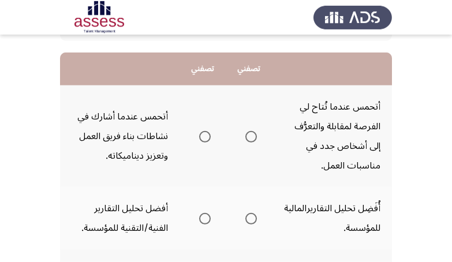
scroll to position [73, 0]
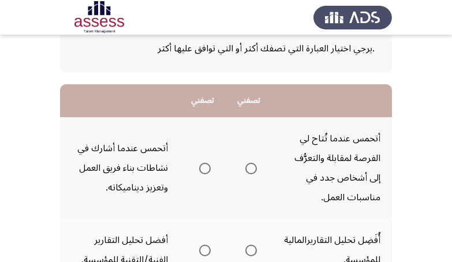
click at [204, 167] on span "Select an option" at bounding box center [205, 169] width 12 height 12
click at [204, 167] on input "Select an option" at bounding box center [205, 169] width 12 height 12
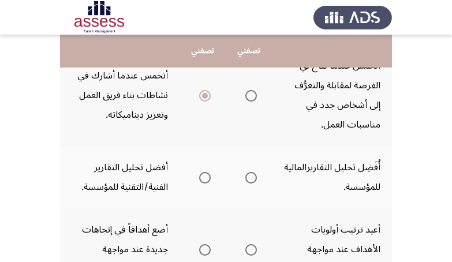
click at [202, 180] on span "Select an option" at bounding box center [205, 178] width 12 height 12
click at [202, 180] on input "Select an option" at bounding box center [205, 178] width 12 height 12
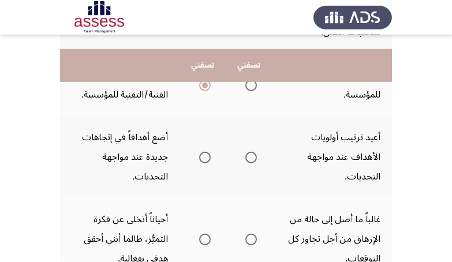
scroll to position [252, 0]
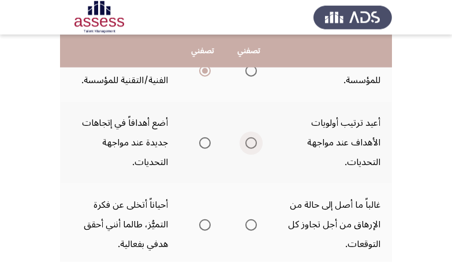
click at [253, 147] on span "Select an option" at bounding box center [251, 143] width 12 height 12
click at [253, 147] on input "Select an option" at bounding box center [251, 143] width 12 height 12
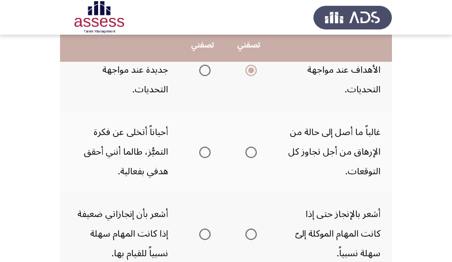
scroll to position [339, 0]
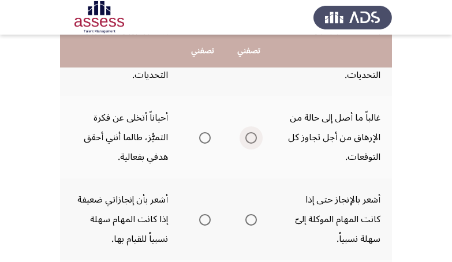
click at [253, 136] on span "Select an option" at bounding box center [251, 138] width 12 height 12
click at [253, 136] on input "Select an option" at bounding box center [251, 138] width 12 height 12
click at [205, 220] on span "Select an option" at bounding box center [205, 220] width 12 height 12
click at [205, 220] on input "Select an option" at bounding box center [205, 220] width 12 height 12
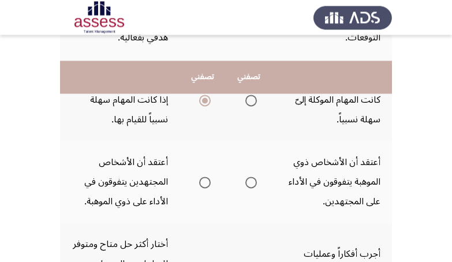
scroll to position [485, 0]
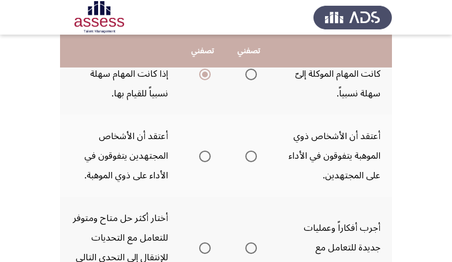
click at [255, 159] on span "Select an option" at bounding box center [251, 157] width 12 height 12
click at [255, 159] on input "Select an option" at bounding box center [251, 157] width 12 height 12
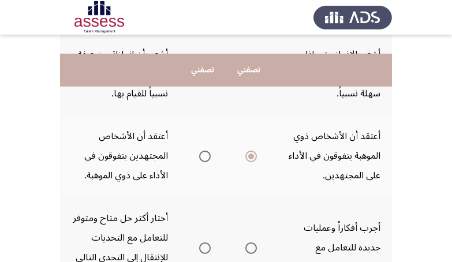
scroll to position [557, 0]
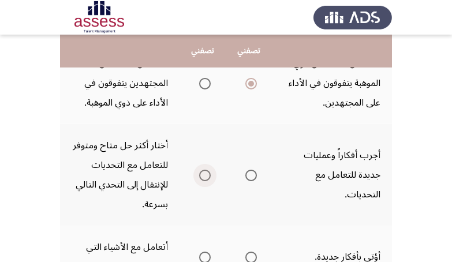
click at [205, 177] on span "Select an option" at bounding box center [205, 176] width 12 height 12
click at [205, 177] on input "Select an option" at bounding box center [205, 176] width 12 height 12
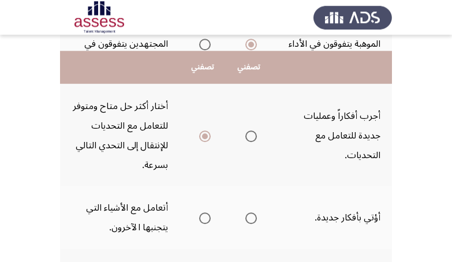
scroll to position [630, 0]
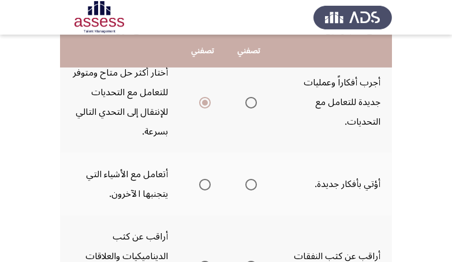
click at [202, 184] on span "Select an option" at bounding box center [205, 185] width 12 height 12
click at [202, 184] on input "Select an option" at bounding box center [205, 185] width 12 height 12
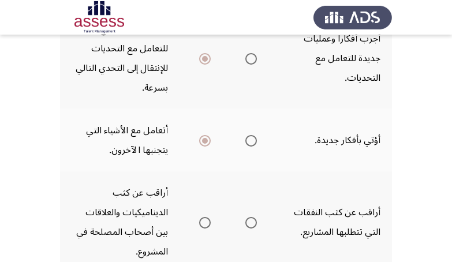
scroll to position [703, 0]
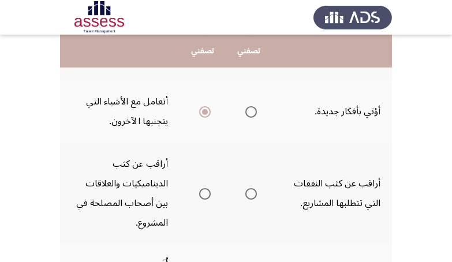
click at [258, 197] on th at bounding box center [249, 193] width 46 height 102
click at [253, 197] on span "Select an option" at bounding box center [251, 194] width 12 height 12
click at [253, 197] on input "Select an option" at bounding box center [251, 194] width 12 height 12
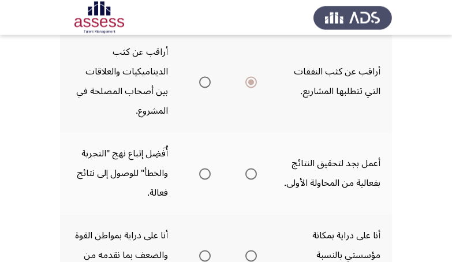
scroll to position [775, 0]
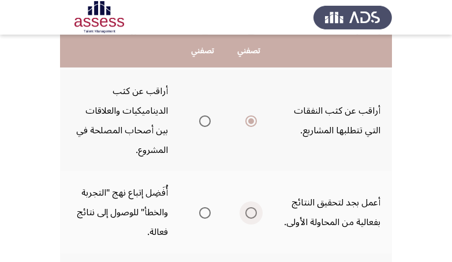
click at [251, 214] on span "Select an option" at bounding box center [251, 213] width 12 height 12
click at [251, 214] on input "Select an option" at bounding box center [251, 213] width 12 height 12
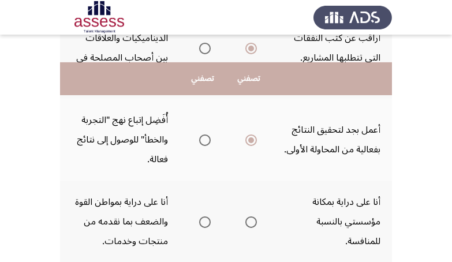
scroll to position [921, 0]
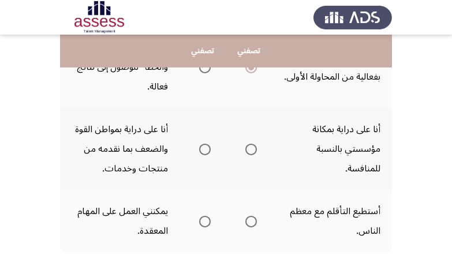
click at [250, 149] on span "Select an option" at bounding box center [251, 150] width 12 height 12
click at [250, 149] on input "Select an option" at bounding box center [251, 150] width 12 height 12
click at [199, 221] on span "Select an option" at bounding box center [205, 222] width 12 height 12
click at [199, 221] on input "Select an option" at bounding box center [205, 222] width 12 height 12
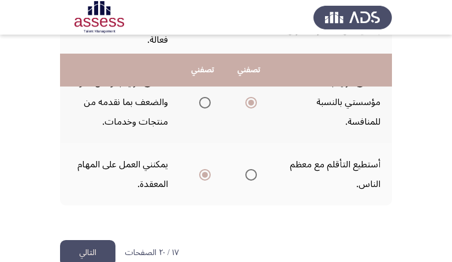
scroll to position [992, 0]
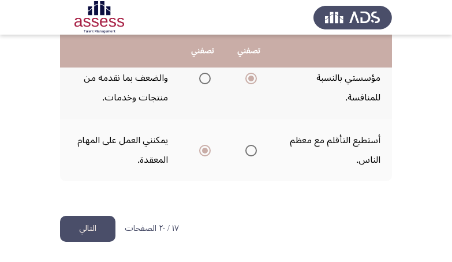
click at [108, 221] on button "التالي" at bounding box center [87, 229] width 55 height 26
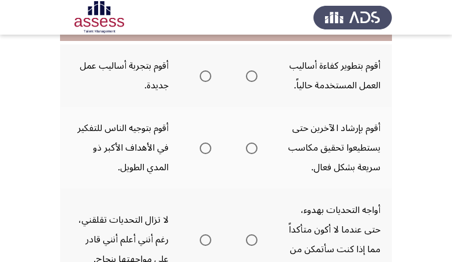
scroll to position [73, 0]
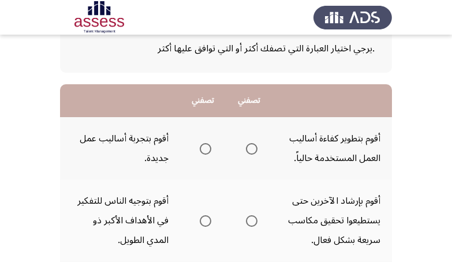
click at [250, 150] on span "Select an option" at bounding box center [252, 149] width 12 height 12
click at [250, 150] on input "Select an option" at bounding box center [252, 149] width 12 height 12
click at [201, 223] on span "Select an option" at bounding box center [206, 221] width 12 height 12
click at [201, 223] on input "Select an option" at bounding box center [206, 221] width 12 height 12
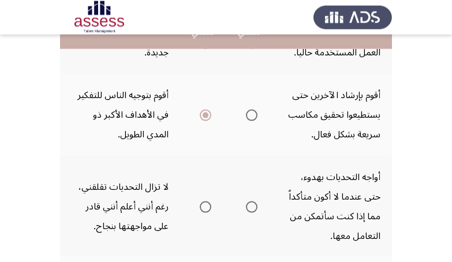
scroll to position [185, 0]
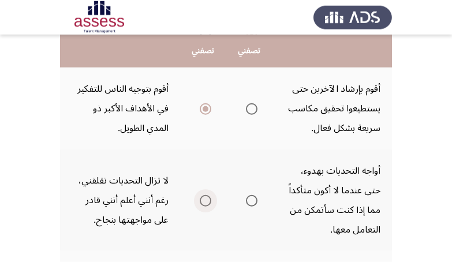
click at [204, 204] on span "Select an option" at bounding box center [206, 201] width 12 height 12
click at [204, 204] on input "Select an option" at bounding box center [206, 201] width 12 height 12
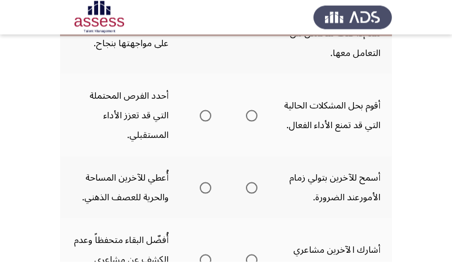
scroll to position [366, 0]
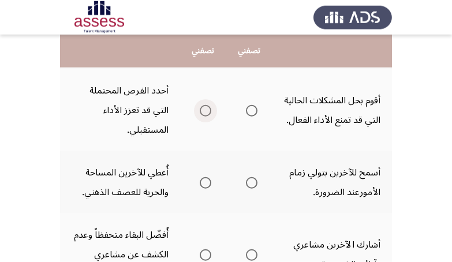
click at [204, 107] on span "Select an option" at bounding box center [206, 111] width 12 height 12
click at [204, 107] on input "Select an option" at bounding box center [206, 111] width 12 height 12
click at [204, 186] on span "Select an option" at bounding box center [206, 183] width 12 height 12
click at [204, 186] on input "Select an option" at bounding box center [206, 183] width 12 height 12
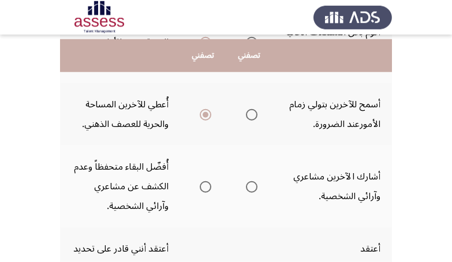
scroll to position [439, 0]
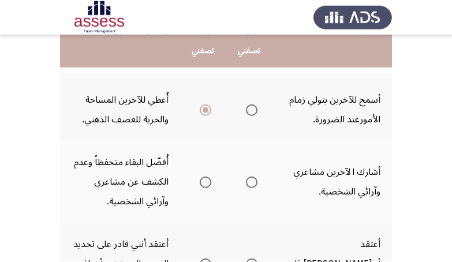
click at [253, 185] on span "Select an option" at bounding box center [252, 183] width 12 height 12
click at [253, 185] on input "Select an option" at bounding box center [252, 183] width 12 height 12
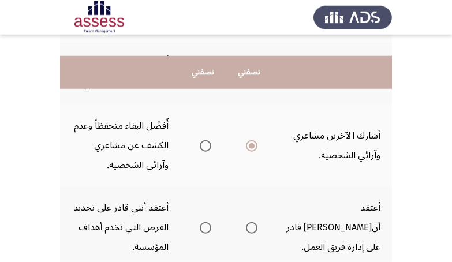
scroll to position [512, 0]
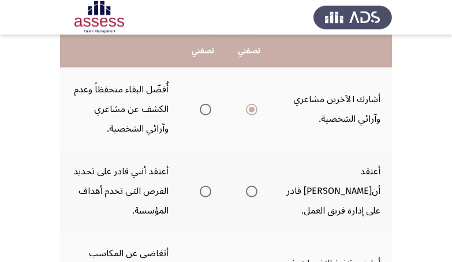
click at [253, 192] on span "Select an option" at bounding box center [252, 192] width 12 height 12
click at [253, 192] on input "Select an option" at bounding box center [252, 192] width 12 height 12
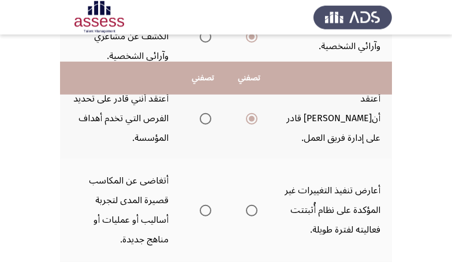
scroll to position [621, 0]
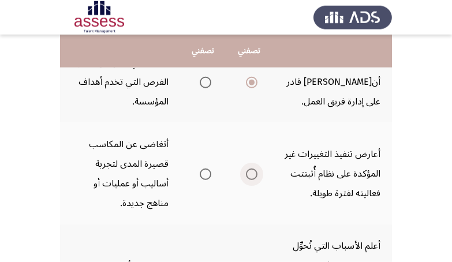
click at [254, 174] on span "Select an option" at bounding box center [252, 174] width 12 height 12
click at [254, 174] on input "Select an option" at bounding box center [252, 174] width 12 height 12
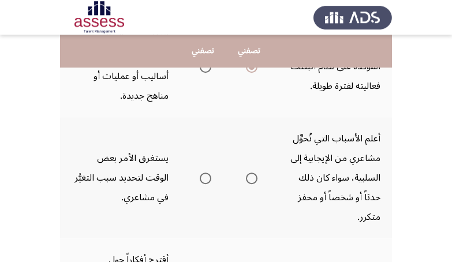
scroll to position [730, 0]
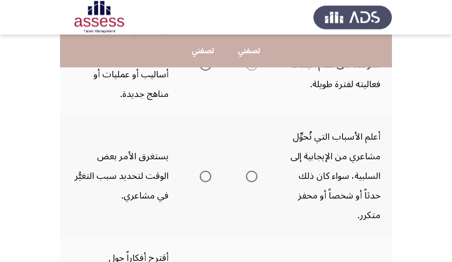
click at [249, 179] on span "Select an option" at bounding box center [252, 177] width 12 height 12
click at [249, 179] on input "Select an option" at bounding box center [252, 177] width 12 height 12
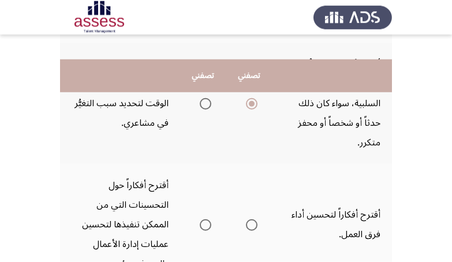
scroll to position [875, 0]
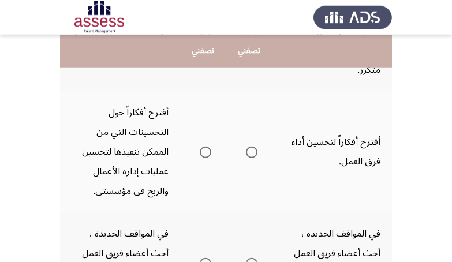
click at [246, 152] on span "Select an option" at bounding box center [252, 153] width 12 height 12
click at [246, 152] on input "Select an option" at bounding box center [252, 153] width 12 height 12
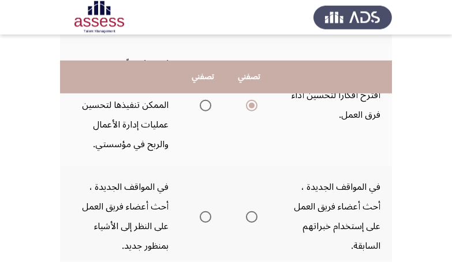
scroll to position [948, 0]
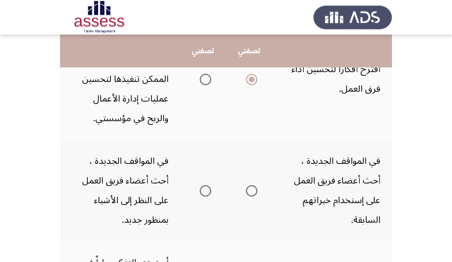
click at [207, 192] on span "Select an option" at bounding box center [206, 191] width 12 height 12
click at [207, 192] on input "Select an option" at bounding box center [206, 191] width 12 height 12
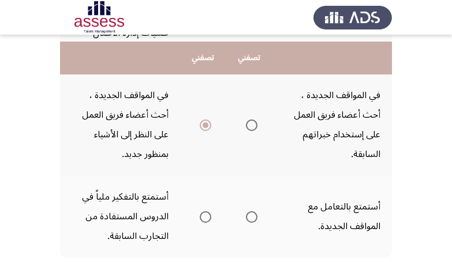
scroll to position [1020, 0]
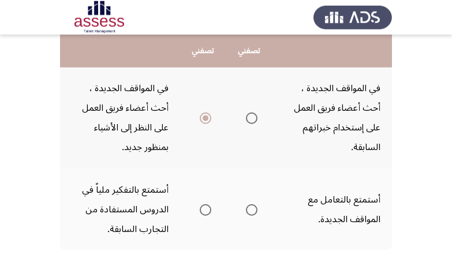
click at [253, 212] on span "Select an option" at bounding box center [252, 210] width 12 height 12
click at [253, 212] on input "Select an option" at bounding box center [252, 210] width 12 height 12
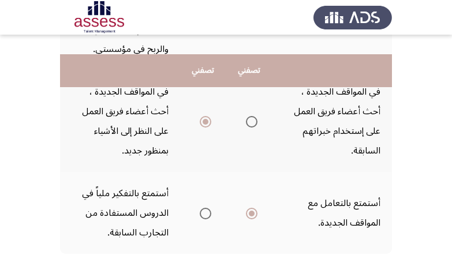
scroll to position [1090, 0]
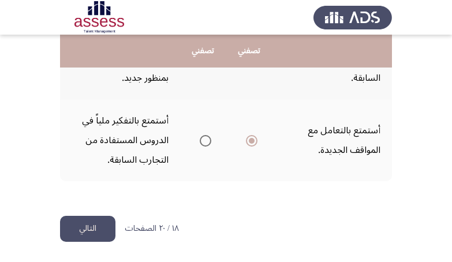
click at [81, 226] on button "التالي" at bounding box center [87, 229] width 55 height 26
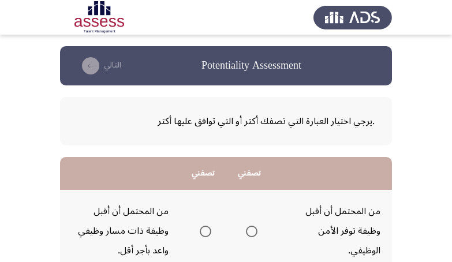
scroll to position [73, 0]
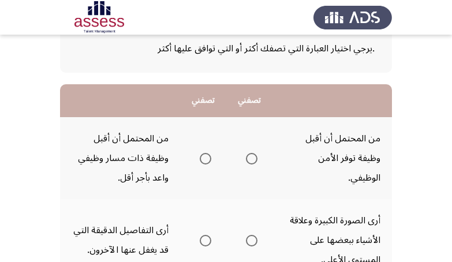
click at [251, 163] on span "Select an option" at bounding box center [252, 159] width 12 height 12
click at [251, 163] on input "Select an option" at bounding box center [252, 159] width 12 height 12
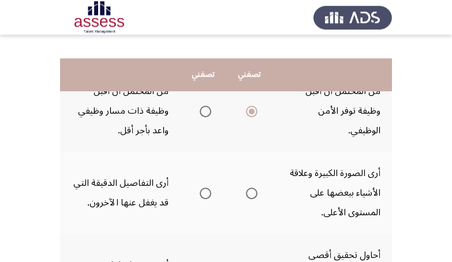
scroll to position [145, 0]
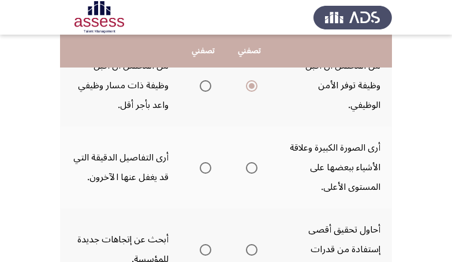
click at [249, 171] on span "Select an option" at bounding box center [252, 168] width 12 height 12
click at [249, 171] on input "Select an option" at bounding box center [252, 168] width 12 height 12
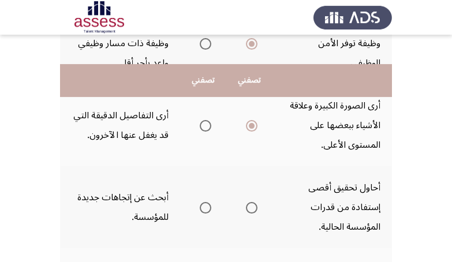
scroll to position [218, 0]
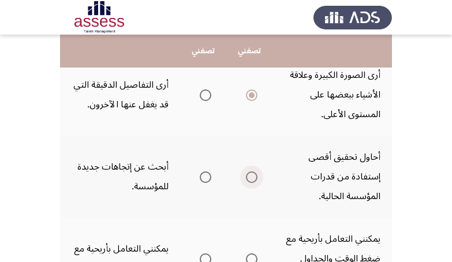
click at [254, 174] on span "Select an option" at bounding box center [252, 177] width 12 height 12
click at [254, 174] on input "Select an option" at bounding box center [252, 177] width 12 height 12
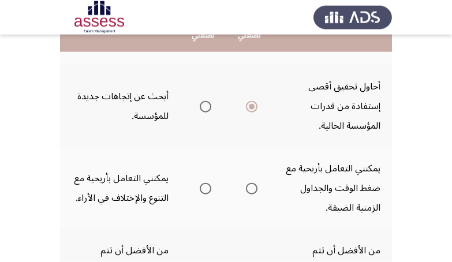
scroll to position [291, 0]
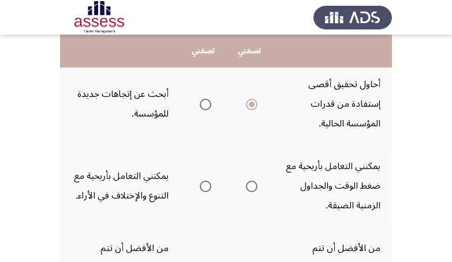
click at [251, 185] on span "Select an option" at bounding box center [252, 187] width 12 height 12
click at [251, 185] on input "Select an option" at bounding box center [252, 187] width 12 height 12
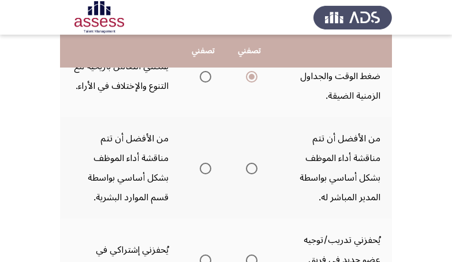
scroll to position [436, 0]
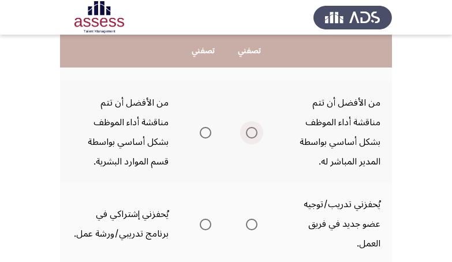
click at [252, 136] on span "Select an option" at bounding box center [252, 133] width 12 height 12
click at [252, 136] on input "Select an option" at bounding box center [252, 133] width 12 height 12
click at [249, 224] on span "Select an option" at bounding box center [252, 225] width 12 height 12
click at [249, 224] on input "Select an option" at bounding box center [252, 225] width 12 height 12
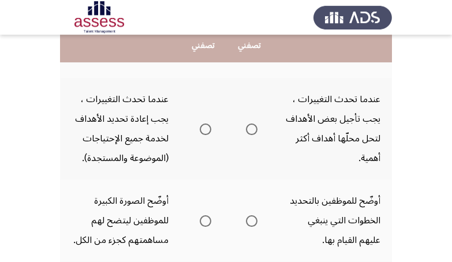
scroll to position [618, 0]
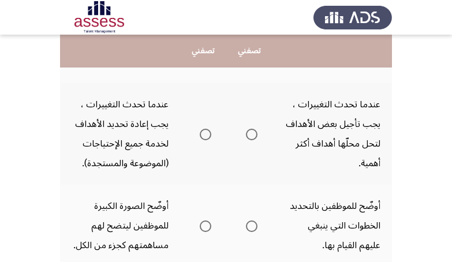
click at [200, 135] on span "Select an option" at bounding box center [206, 135] width 12 height 12
click at [200, 135] on input "Select an option" at bounding box center [206, 135] width 12 height 12
click at [253, 224] on span "Select an option" at bounding box center [252, 226] width 12 height 12
click at [253, 224] on input "Select an option" at bounding box center [252, 226] width 12 height 12
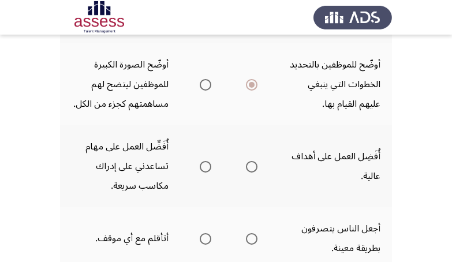
scroll to position [763, 0]
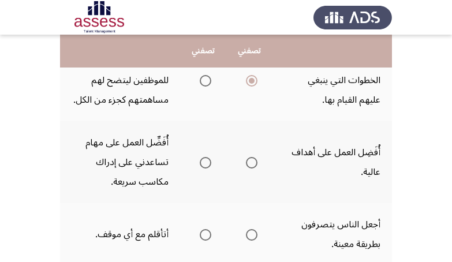
click at [253, 162] on span "Select an option" at bounding box center [252, 163] width 12 height 12
click at [253, 162] on input "Select an option" at bounding box center [252, 163] width 12 height 12
click at [254, 235] on span "Select an option" at bounding box center [252, 235] width 12 height 12
click at [254, 235] on input "Select an option" at bounding box center [252, 235] width 12 height 12
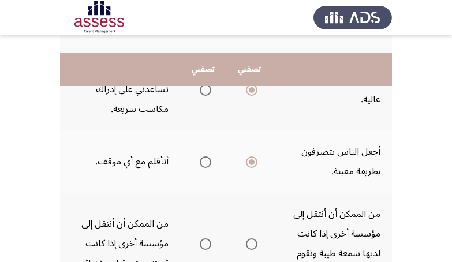
scroll to position [908, 0]
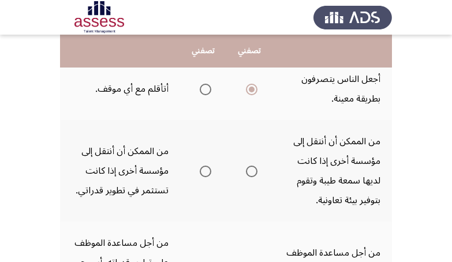
click at [246, 172] on label "Select an option" at bounding box center [249, 172] width 16 height 12
click at [246, 172] on input "Select an option" at bounding box center [252, 172] width 12 height 12
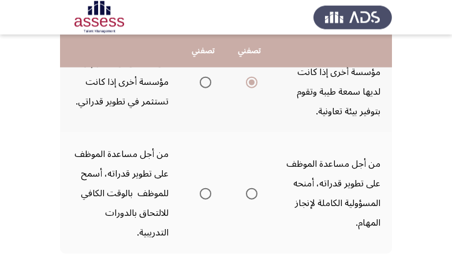
scroll to position [1054, 0]
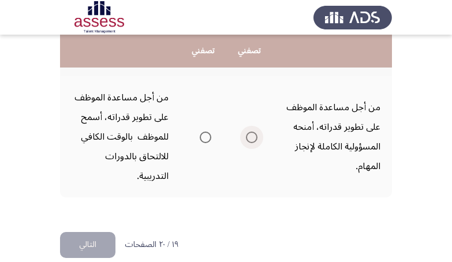
click at [251, 140] on span "Select an option" at bounding box center [252, 138] width 12 height 12
click at [251, 140] on input "Select an option" at bounding box center [252, 138] width 12 height 12
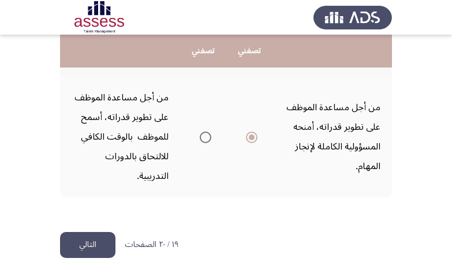
click at [92, 238] on button "التالي" at bounding box center [87, 245] width 55 height 26
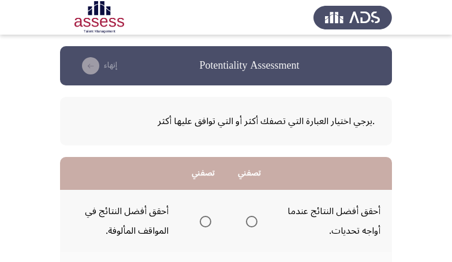
scroll to position [73, 0]
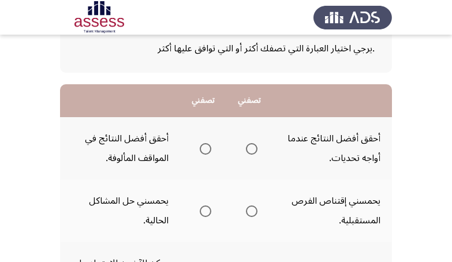
click at [202, 144] on span "Select an option" at bounding box center [206, 149] width 12 height 12
click at [202, 144] on input "Select an option" at bounding box center [206, 149] width 12 height 12
click at [208, 213] on span "Select an option" at bounding box center [206, 211] width 12 height 12
click at [208, 213] on input "Select an option" at bounding box center [206, 211] width 12 height 12
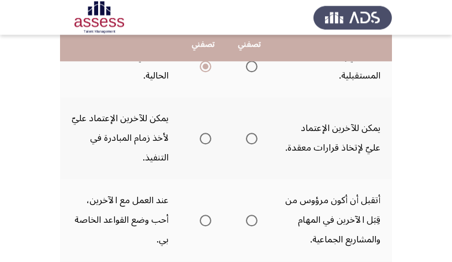
scroll to position [218, 0]
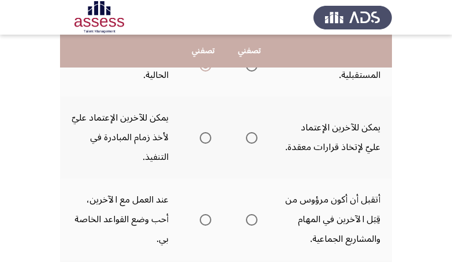
click at [200, 139] on span "Select an option" at bounding box center [206, 138] width 12 height 12
click at [200, 139] on input "Select an option" at bounding box center [206, 138] width 12 height 12
click at [254, 220] on span "Select an option" at bounding box center [252, 220] width 12 height 12
click at [254, 220] on input "Select an option" at bounding box center [252, 220] width 12 height 12
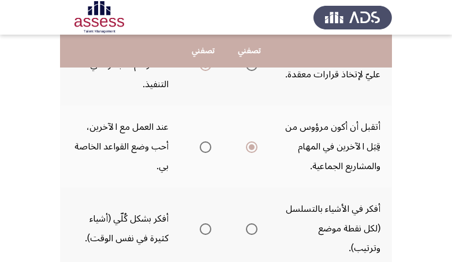
scroll to position [363, 0]
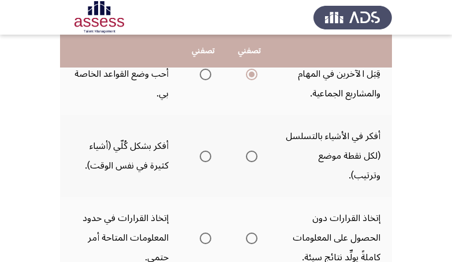
click at [207, 160] on span "Select an option" at bounding box center [206, 157] width 12 height 12
click at [207, 160] on input "Select an option" at bounding box center [206, 157] width 12 height 12
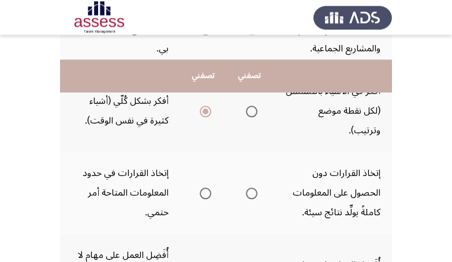
scroll to position [436, 0]
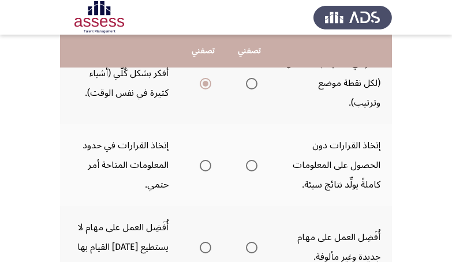
click at [204, 167] on span "Select an option" at bounding box center [206, 166] width 12 height 12
click at [204, 167] on input "Select an option" at bounding box center [206, 166] width 12 height 12
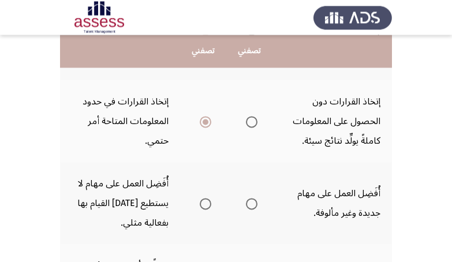
scroll to position [509, 0]
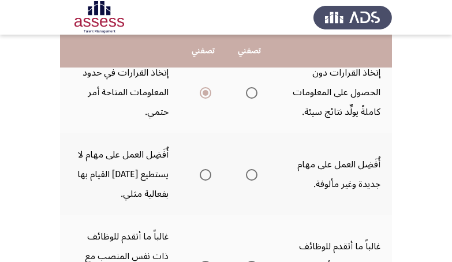
click at [204, 174] on span "Select an option" at bounding box center [206, 175] width 12 height 12
click at [204, 174] on input "Select an option" at bounding box center [206, 175] width 12 height 12
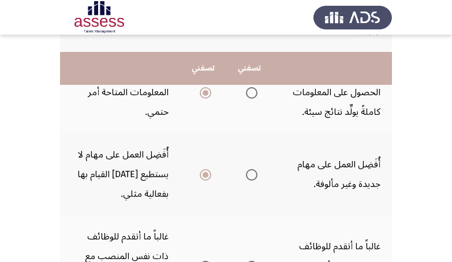
scroll to position [581, 0]
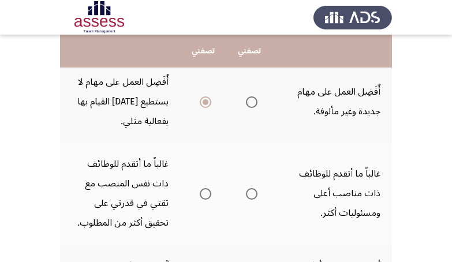
click at [206, 196] on span "Select an option" at bounding box center [206, 194] width 12 height 12
click at [206, 196] on input "Select an option" at bounding box center [206, 194] width 12 height 12
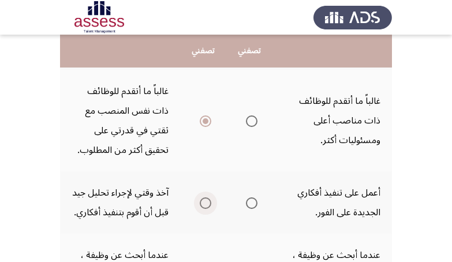
click at [202, 209] on span "Select an option" at bounding box center [206, 203] width 12 height 12
click at [202, 209] on input "Select an option" at bounding box center [206, 203] width 12 height 12
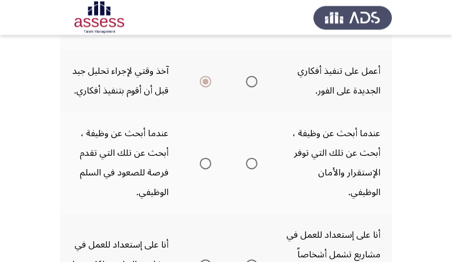
scroll to position [799, 0]
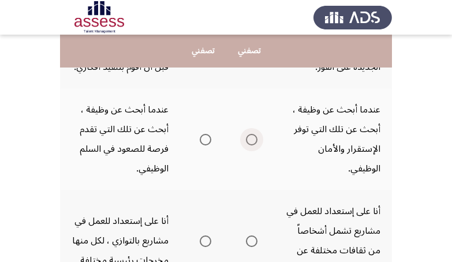
click at [252, 145] on span "Select an option" at bounding box center [252, 140] width 12 height 12
click at [252, 145] on input "Select an option" at bounding box center [252, 140] width 12 height 12
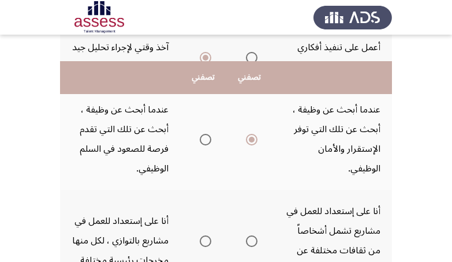
scroll to position [872, 0]
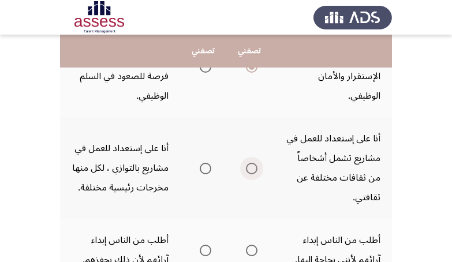
click at [250, 174] on span "Select an option" at bounding box center [252, 169] width 12 height 12
click at [250, 174] on input "Select an option" at bounding box center [252, 169] width 12 height 12
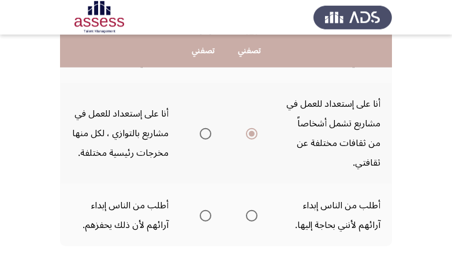
scroll to position [945, 0]
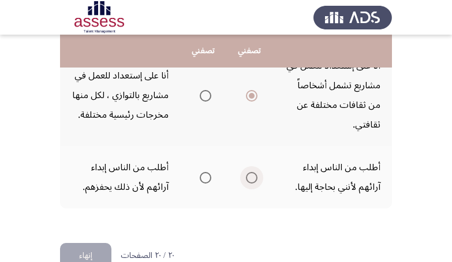
click at [253, 183] on span "Select an option" at bounding box center [252, 178] width 12 height 12
click at [253, 183] on input "Select an option" at bounding box center [252, 178] width 12 height 12
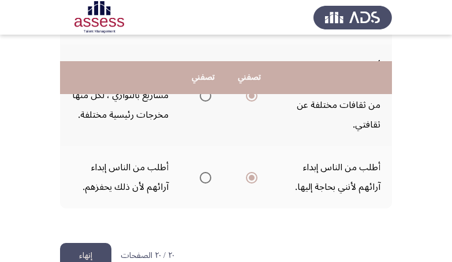
scroll to position [992, 0]
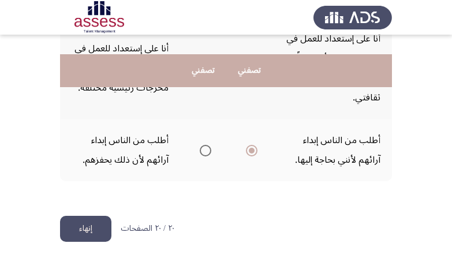
click at [87, 224] on button "إنهاء" at bounding box center [85, 229] width 51 height 26
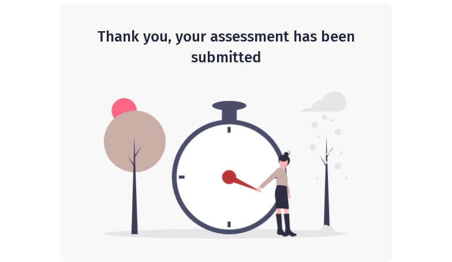
scroll to position [0, 0]
